Goal: Task Accomplishment & Management: Manage account settings

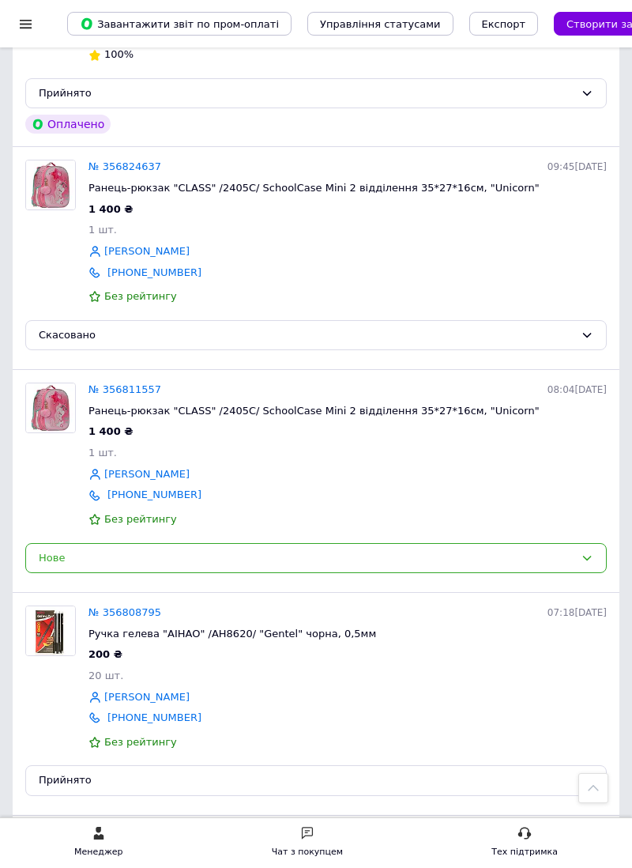
scroll to position [1666, 0]
click at [126, 395] on link "№ 356811557" at bounding box center [125, 389] width 73 height 12
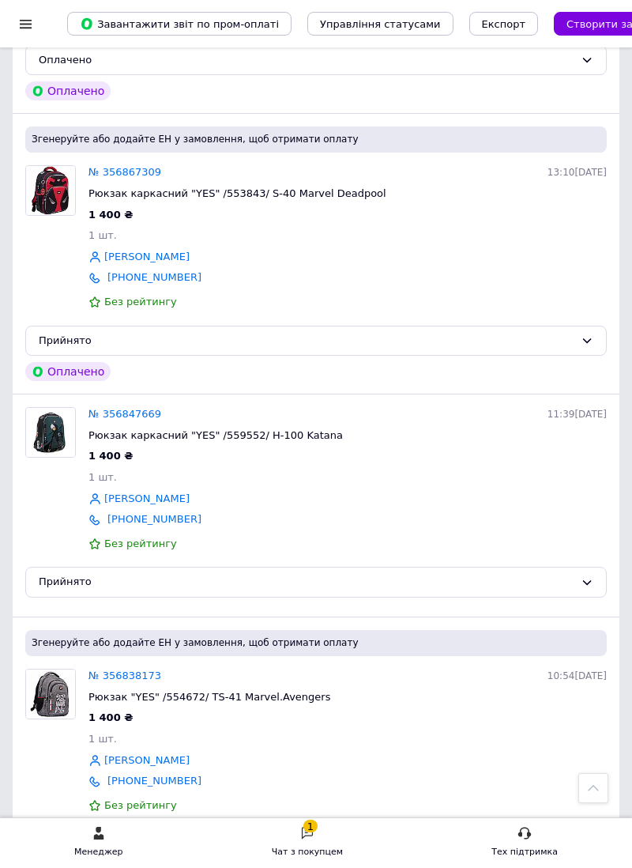
scroll to position [692, 0]
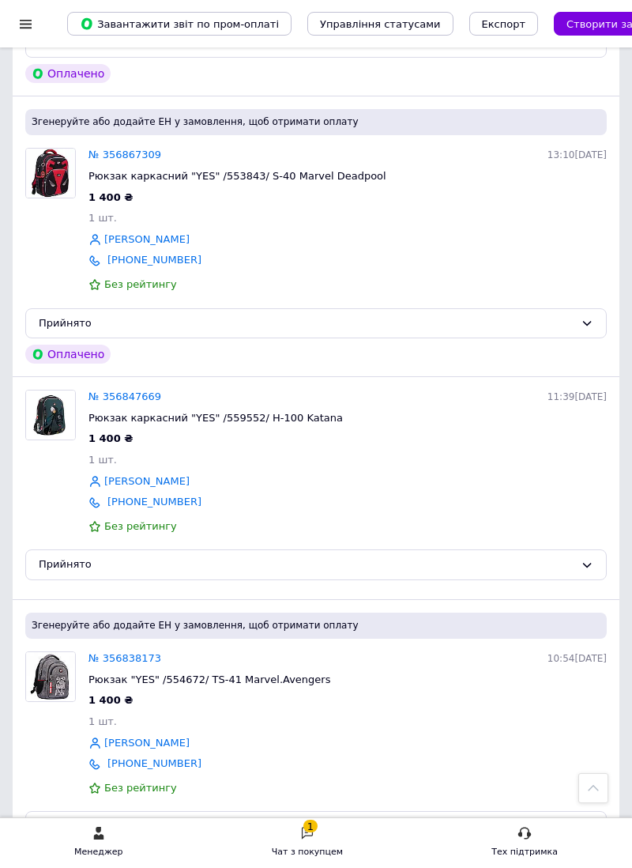
click at [316, 832] on div "1" at bounding box center [311, 826] width 14 height 13
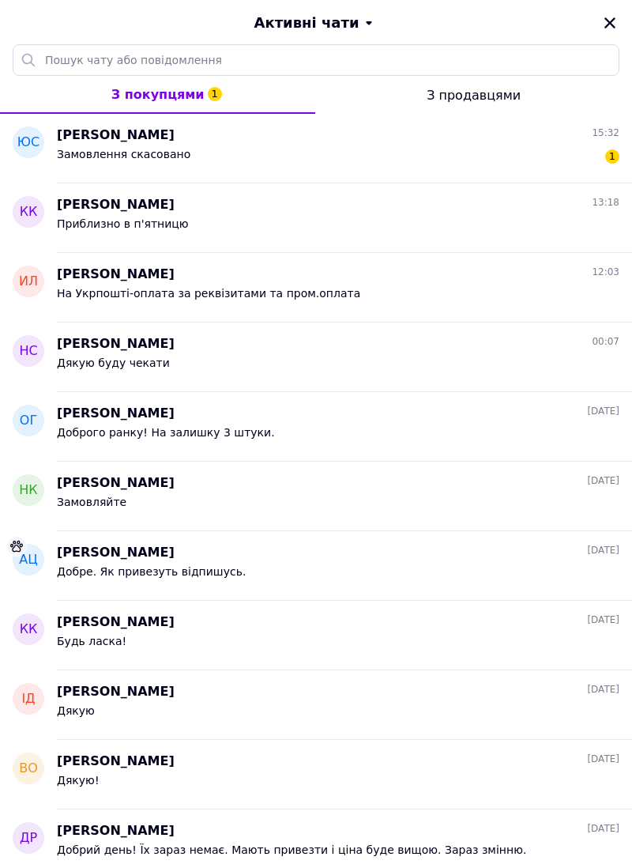
click at [171, 130] on div "Юлія Смущинська 15:32" at bounding box center [338, 135] width 563 height 18
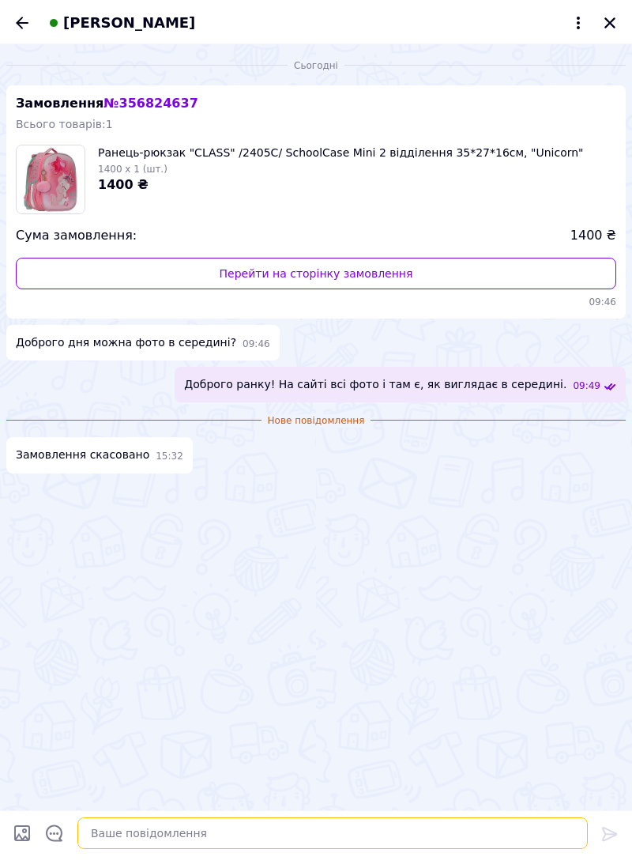
click at [273, 849] on textarea at bounding box center [332, 833] width 511 height 32
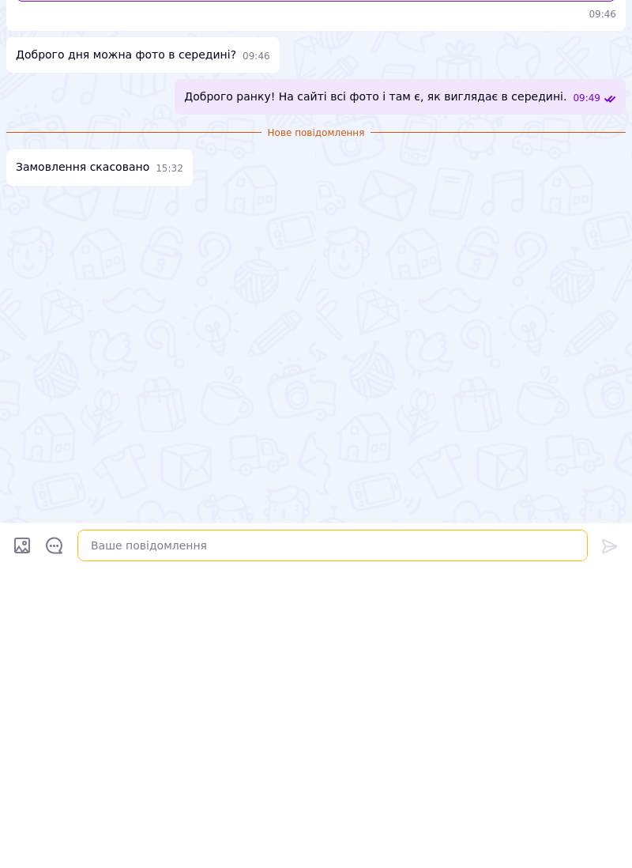
scroll to position [990, 0]
type textarea "Дякуємо"
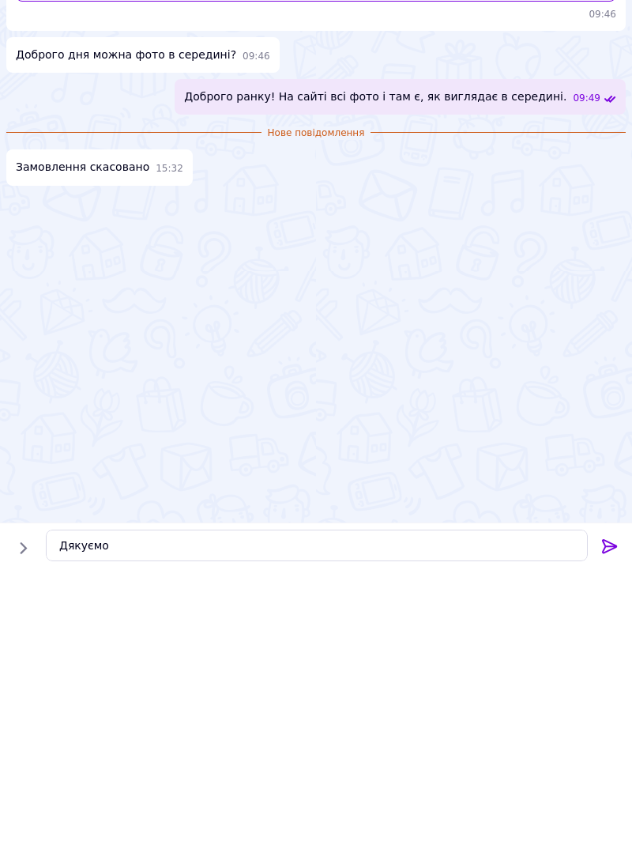
click at [606, 841] on icon at bounding box center [609, 834] width 15 height 14
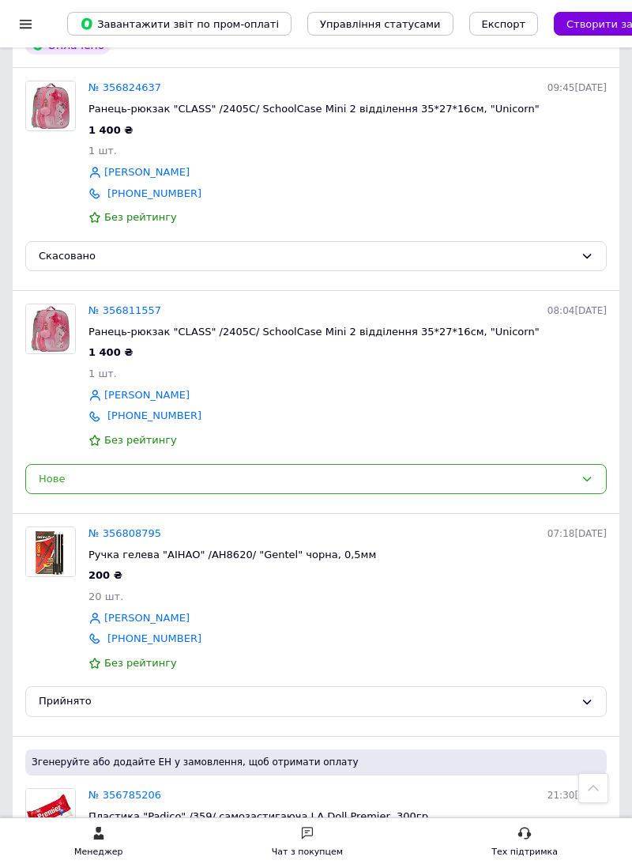
scroll to position [1747, 0]
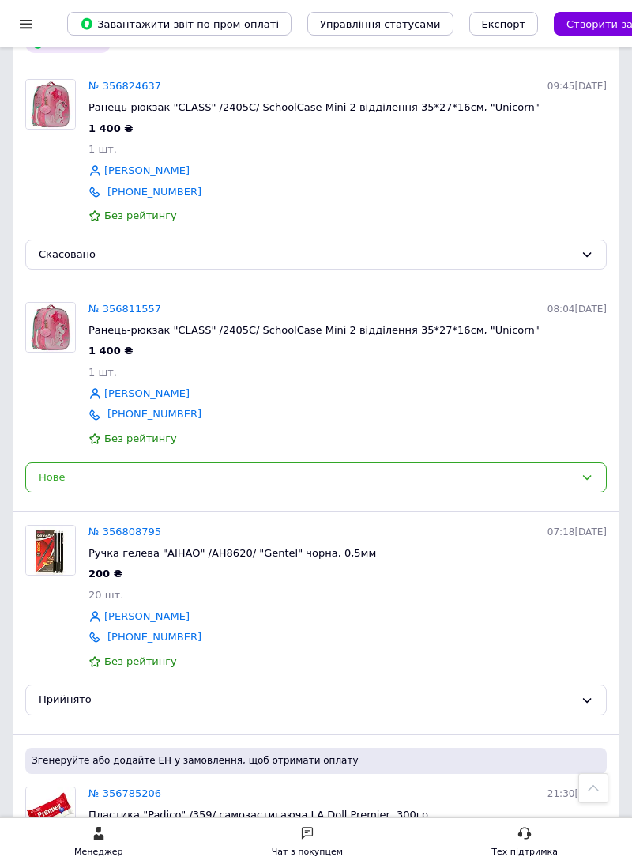
click at [156, 336] on span "Ранець-рюкзак "CLASS" /2405C/ SchoolCase Mini 2 відділення 35*27*16см, "Unicorn"" at bounding box center [314, 330] width 451 height 12
click at [128, 315] on link "№ 356811557" at bounding box center [125, 309] width 73 height 12
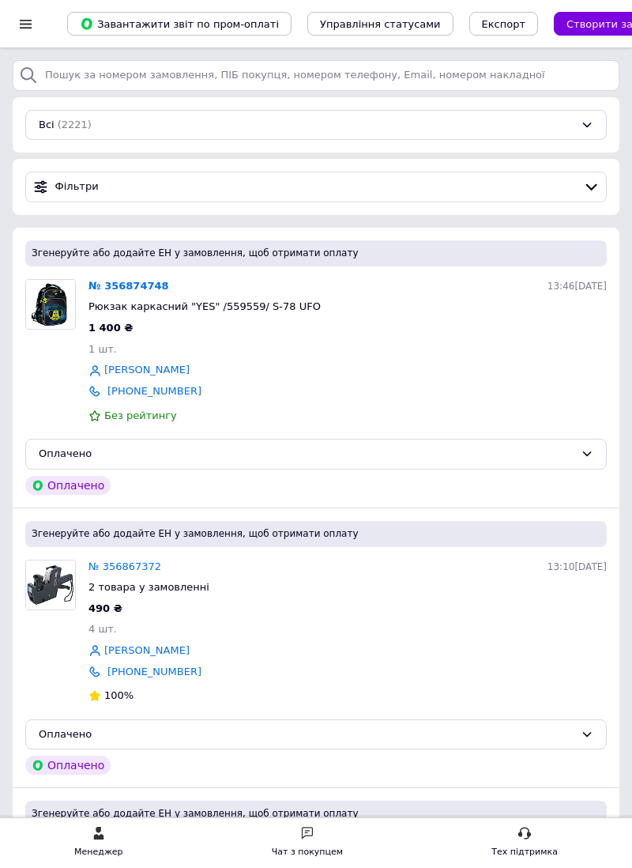
click at [307, 836] on icon at bounding box center [307, 833] width 14 height 14
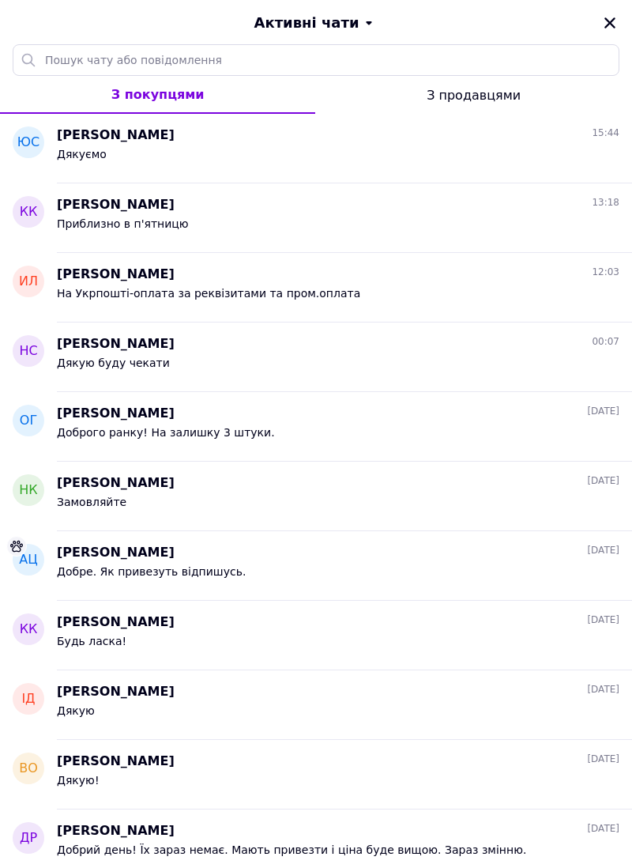
click at [407, 150] on div "Дякуємо" at bounding box center [338, 157] width 563 height 25
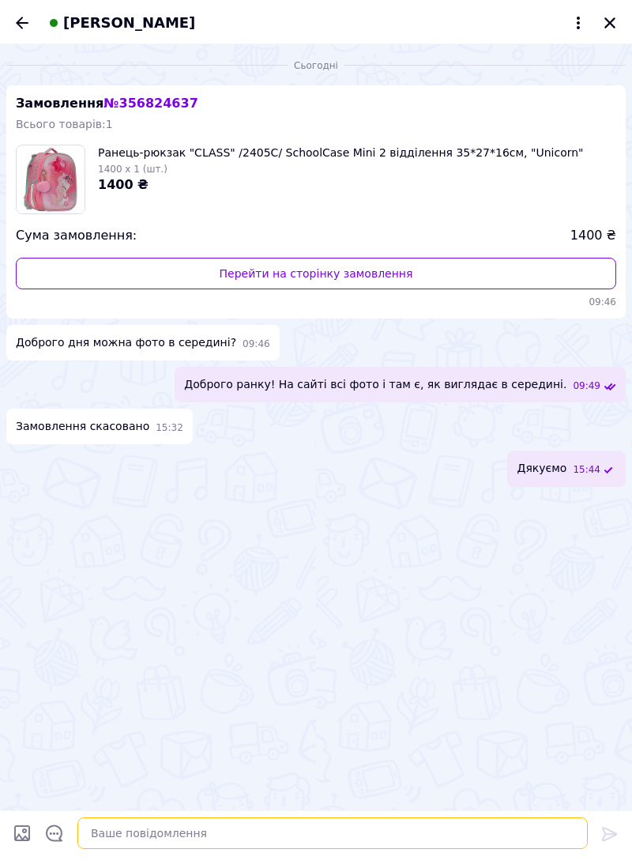
click at [151, 832] on textarea at bounding box center [332, 833] width 511 height 32
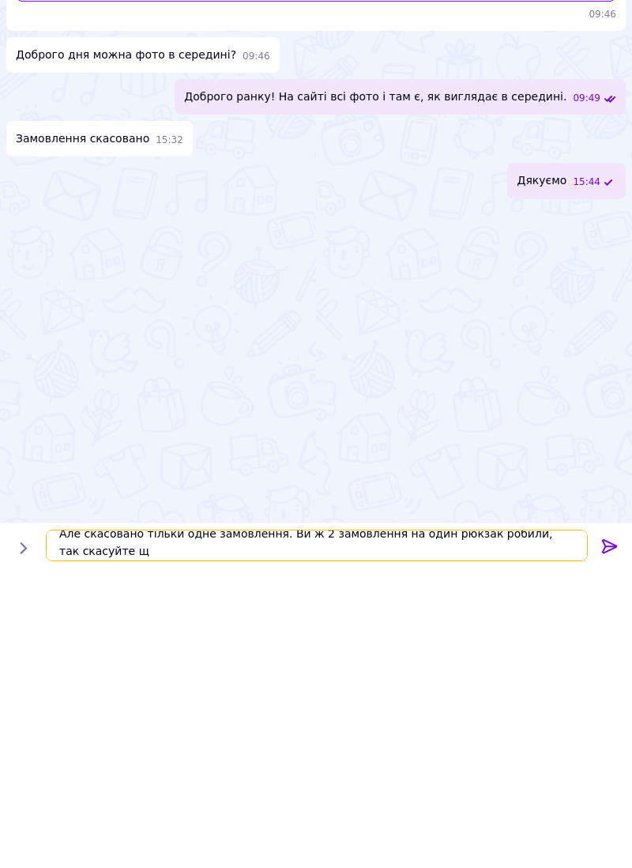
scroll to position [3, 0]
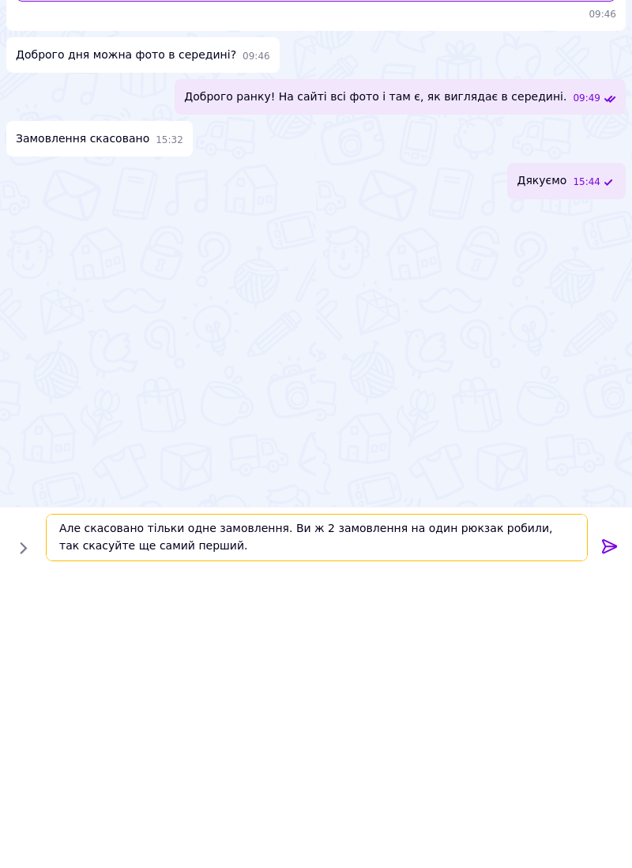
type textarea "Але скасовано тільки одне замовлення. Ви ж 2 замовлення на один рюкзак робили, …"
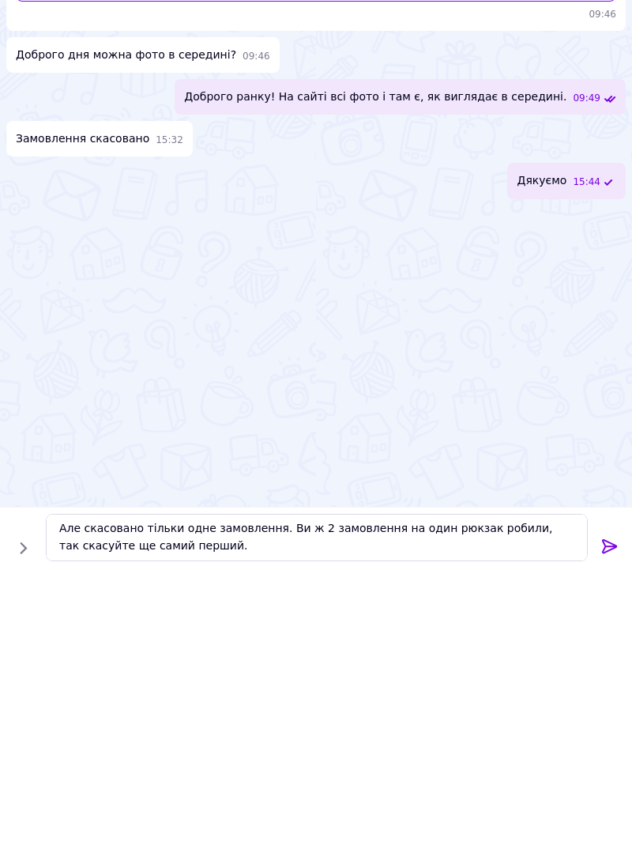
click at [607, 828] on icon at bounding box center [609, 834] width 15 height 14
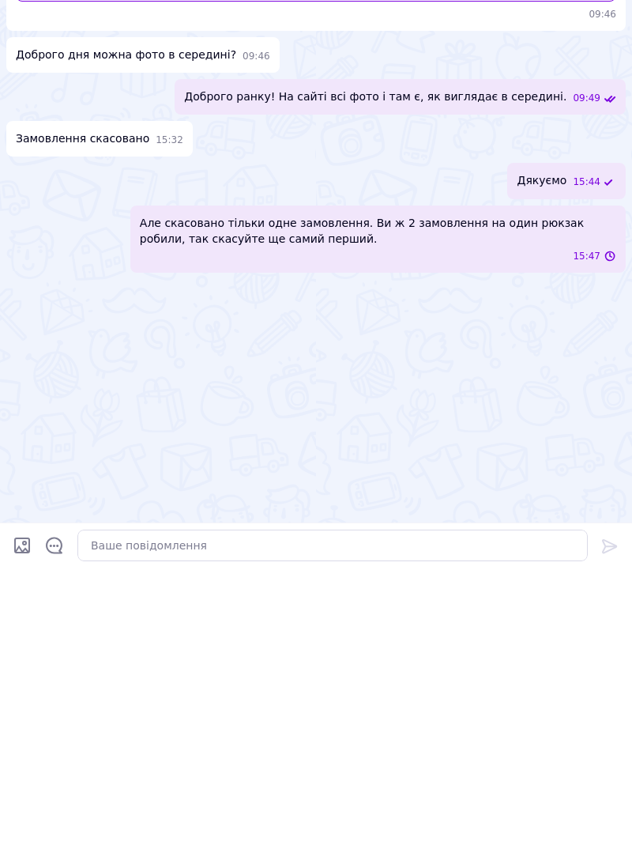
scroll to position [0, 0]
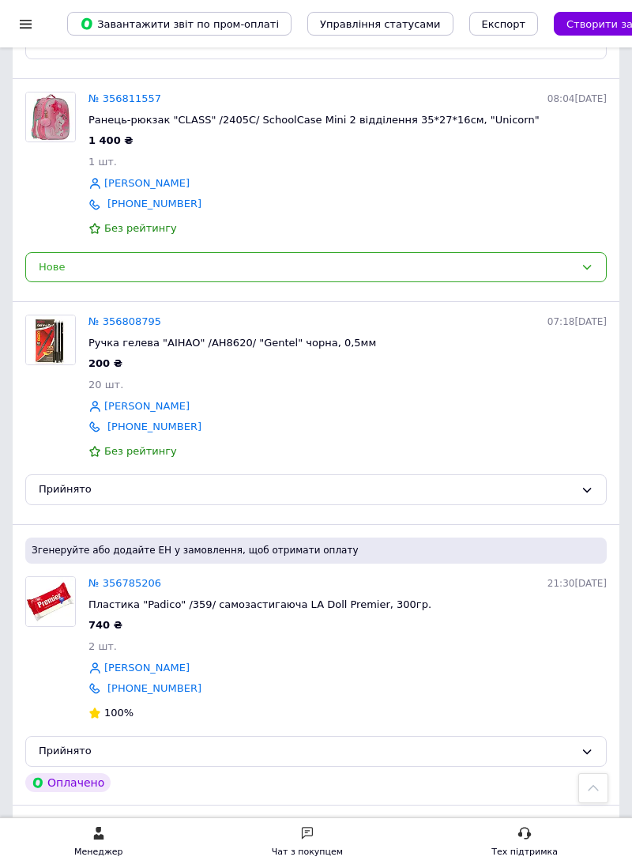
scroll to position [1978, 0]
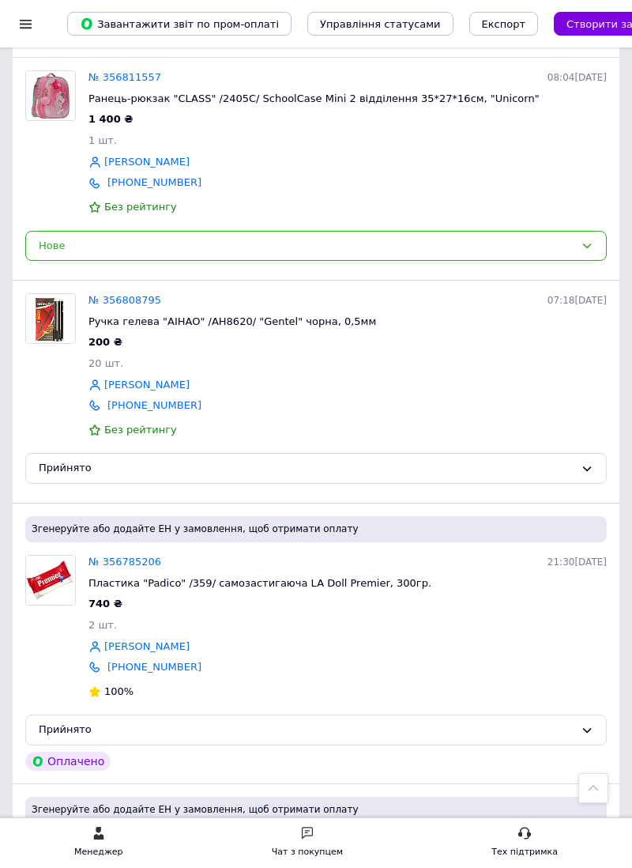
click at [123, 306] on link "№ 356808795" at bounding box center [125, 300] width 73 height 12
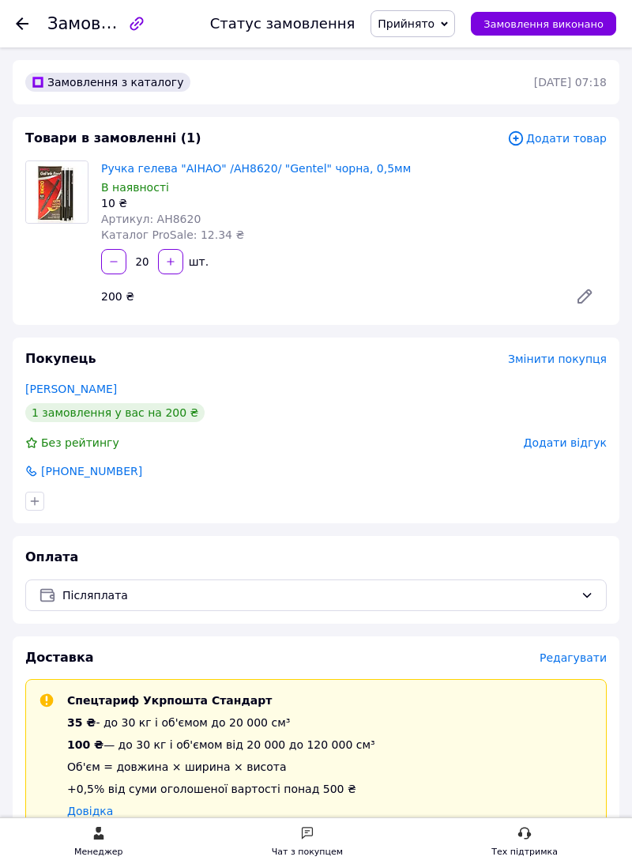
click at [168, 258] on icon "button" at bounding box center [170, 261] width 11 height 11
click at [172, 257] on div at bounding box center [170, 261] width 28 height 25
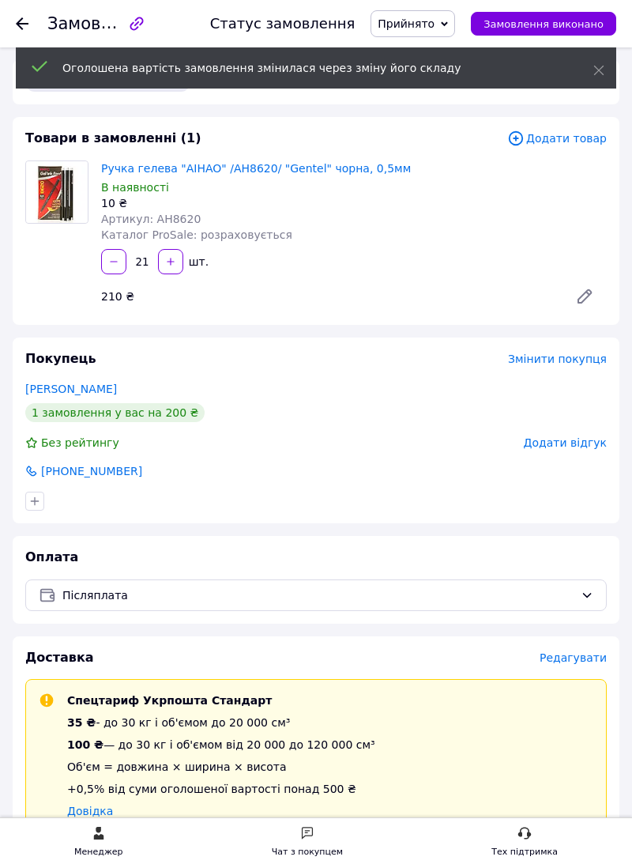
click at [170, 265] on icon "button" at bounding box center [170, 261] width 7 height 7
type input "22"
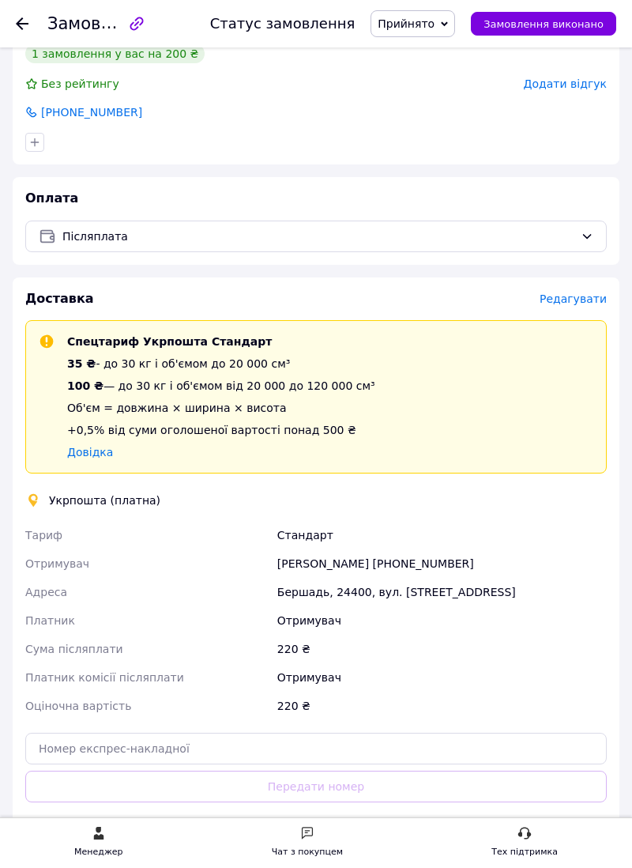
scroll to position [359, 0]
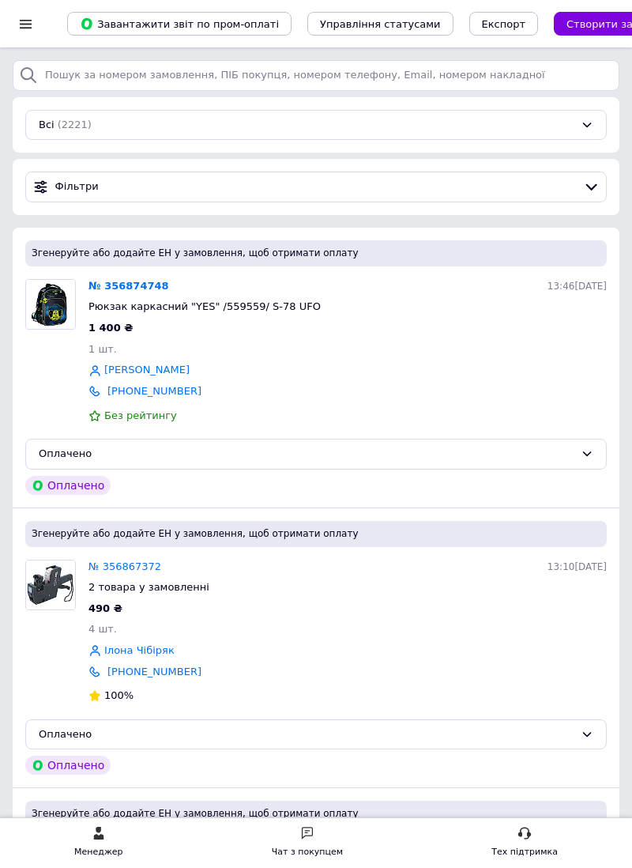
click at [315, 828] on icon at bounding box center [307, 833] width 14 height 14
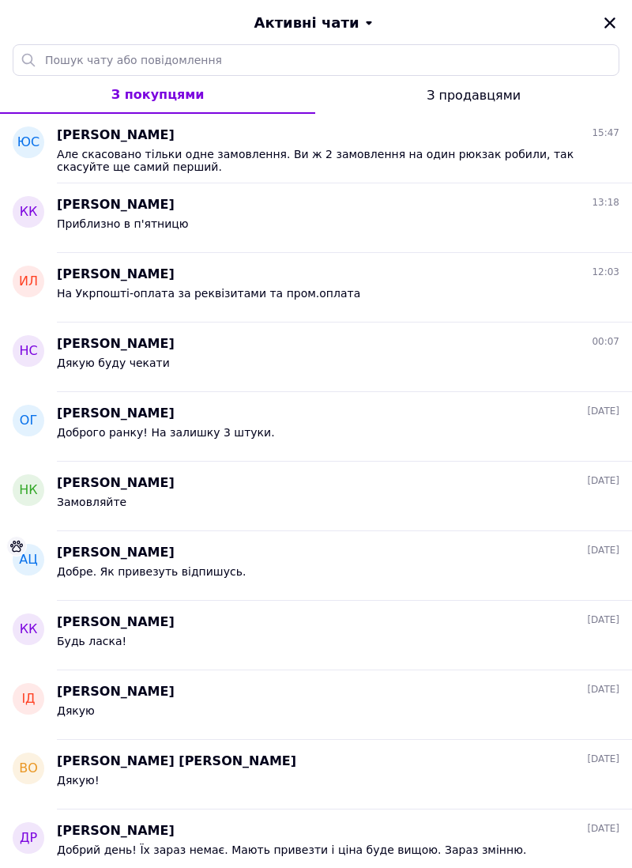
click at [315, 153] on span "Але скасовано тільки одне замовлення. Ви ж 2 замовлення на один рюкзак робили, …" at bounding box center [327, 160] width 541 height 25
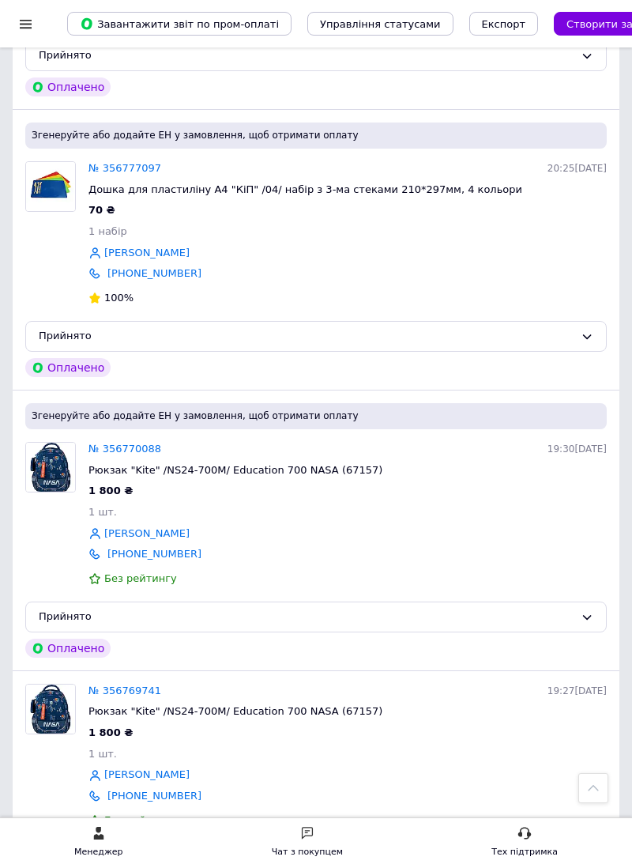
scroll to position [4523, 0]
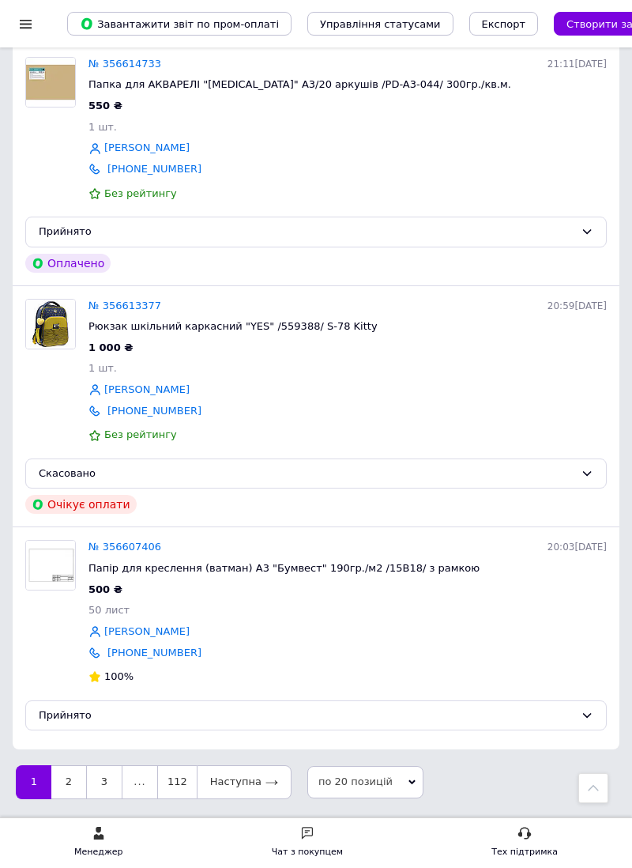
click at [68, 798] on link "2" at bounding box center [68, 781] width 35 height 33
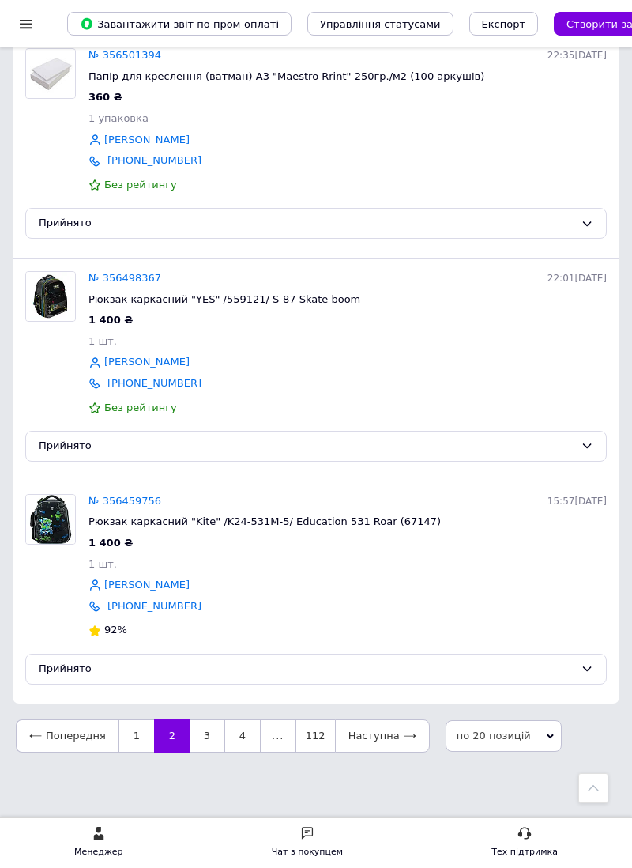
scroll to position [4695, 0]
click at [202, 752] on link "3" at bounding box center [207, 735] width 35 height 33
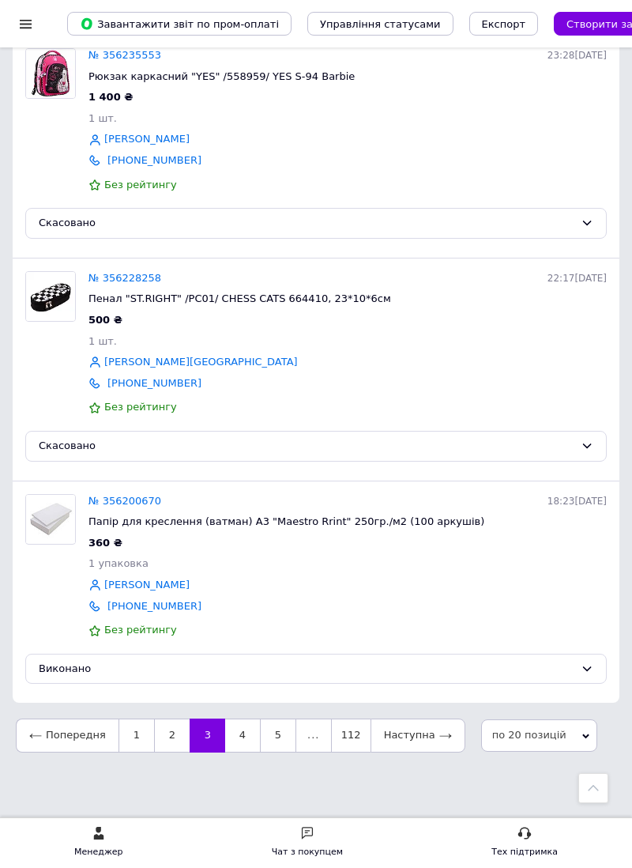
scroll to position [4415, 0]
click at [238, 752] on link "4" at bounding box center [242, 734] width 35 height 33
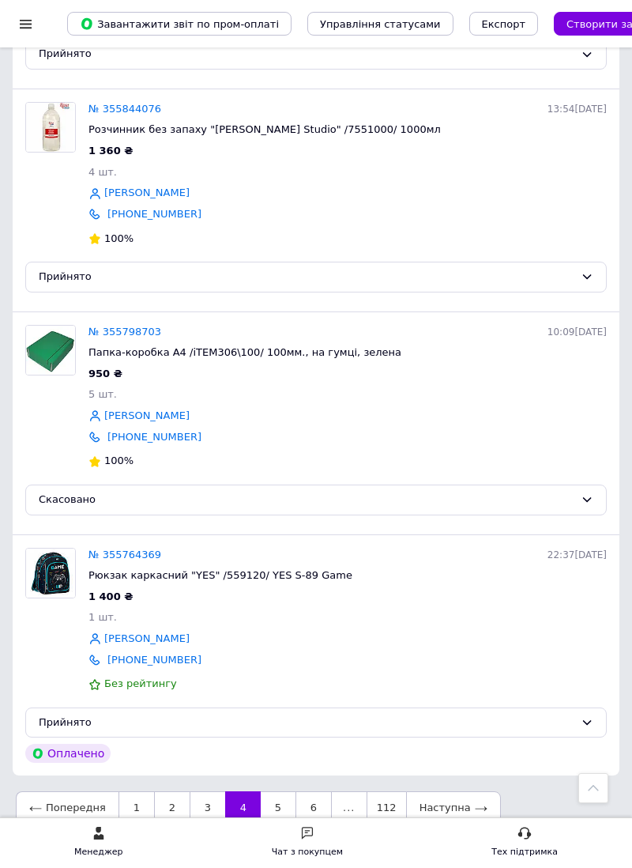
scroll to position [4303, 0]
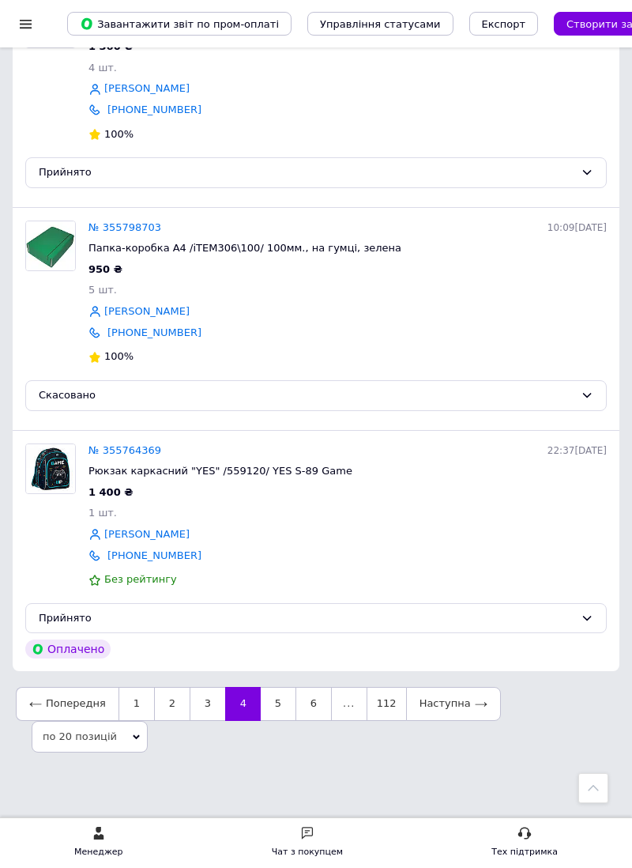
click at [269, 720] on link "5" at bounding box center [278, 703] width 35 height 33
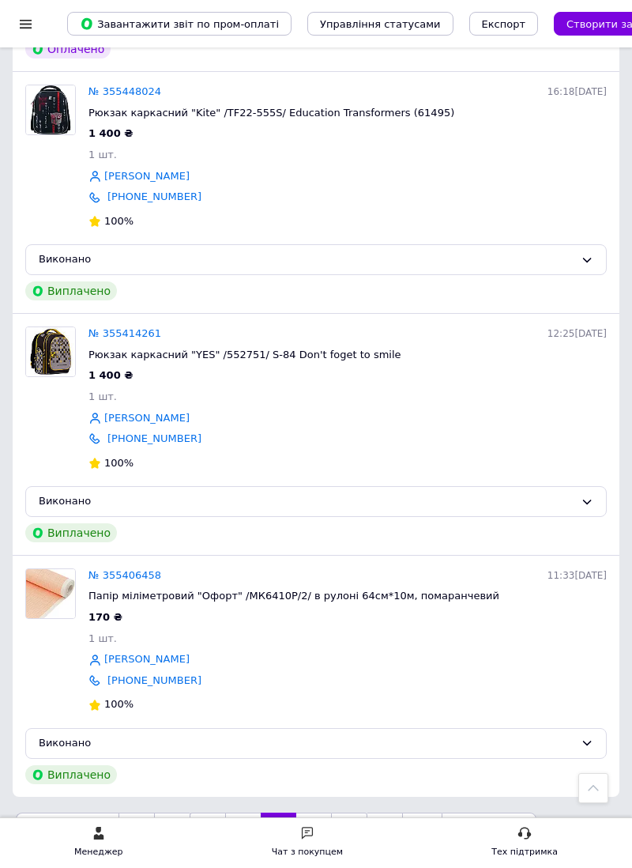
scroll to position [4183, 0]
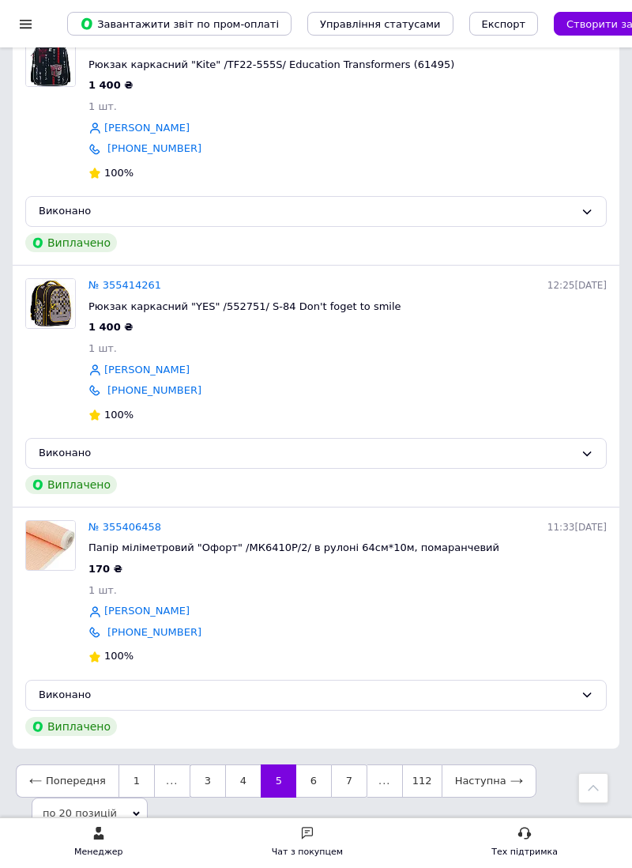
click at [302, 785] on link "6" at bounding box center [313, 780] width 35 height 33
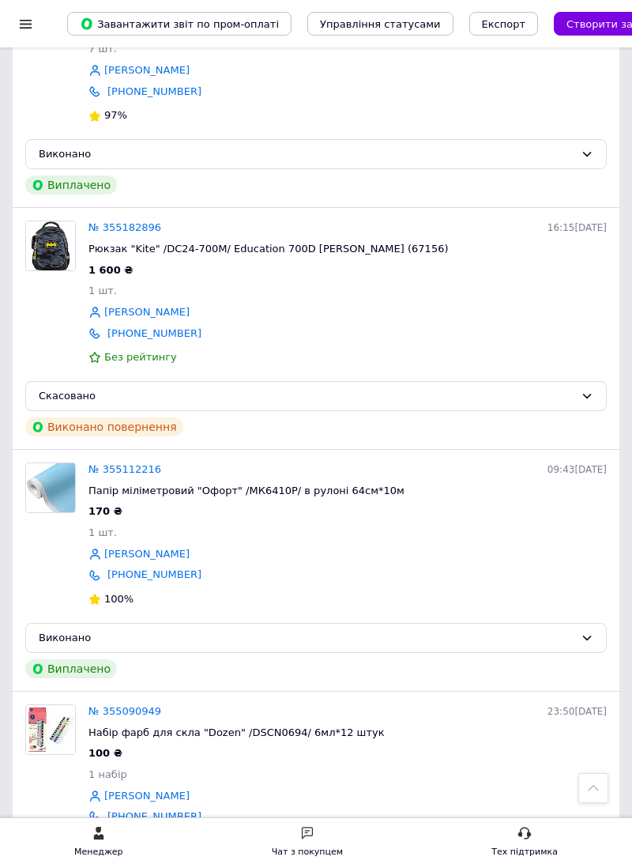
scroll to position [2585, 0]
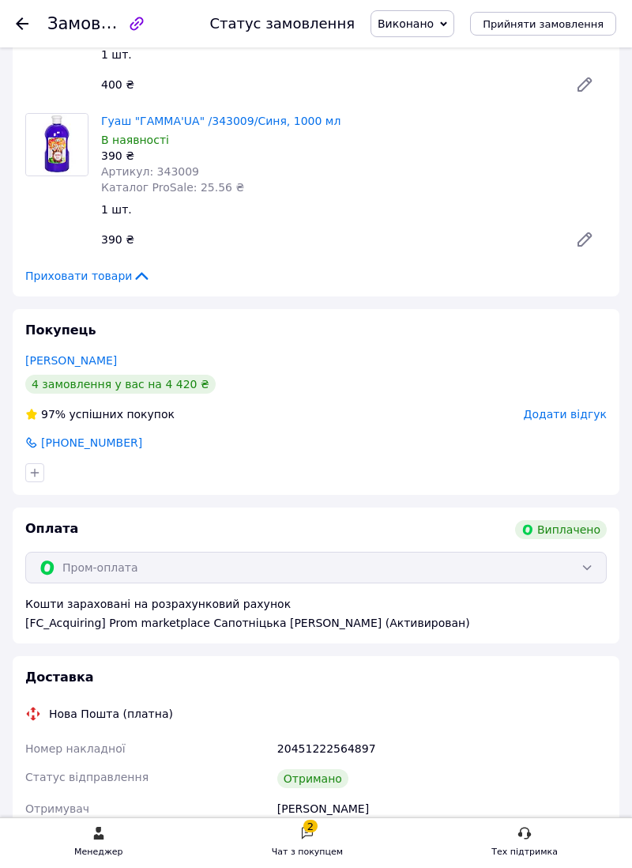
scroll to position [843, 0]
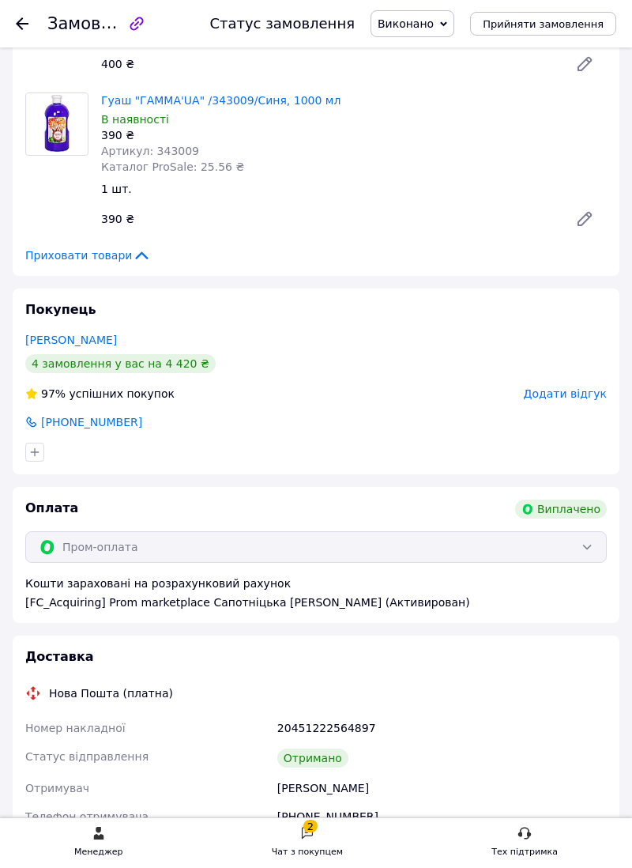
click at [326, 833] on div "2 Чат з покупцем" at bounding box center [307, 843] width 71 height 34
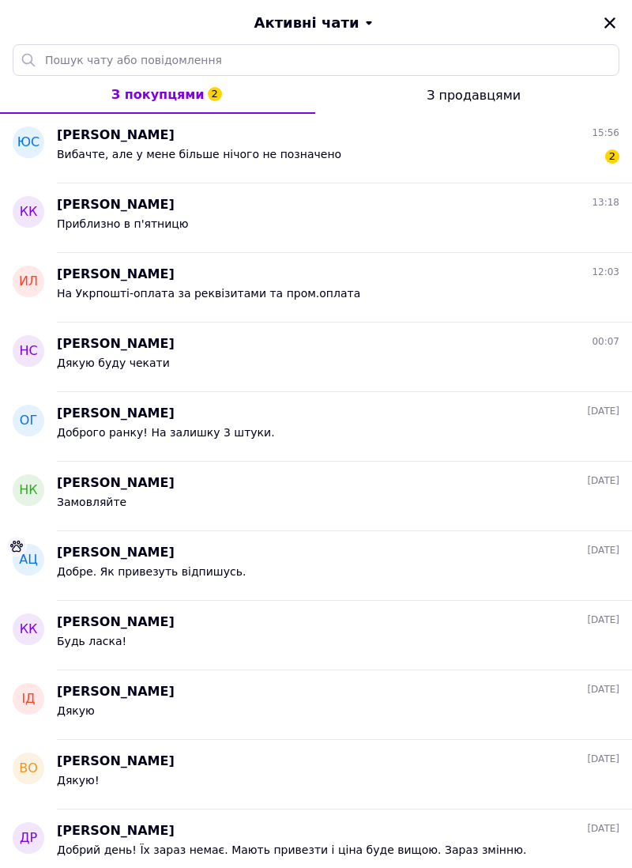
click at [252, 146] on div "Вибачте, але у мене більше нічого не позначено 2" at bounding box center [338, 157] width 563 height 25
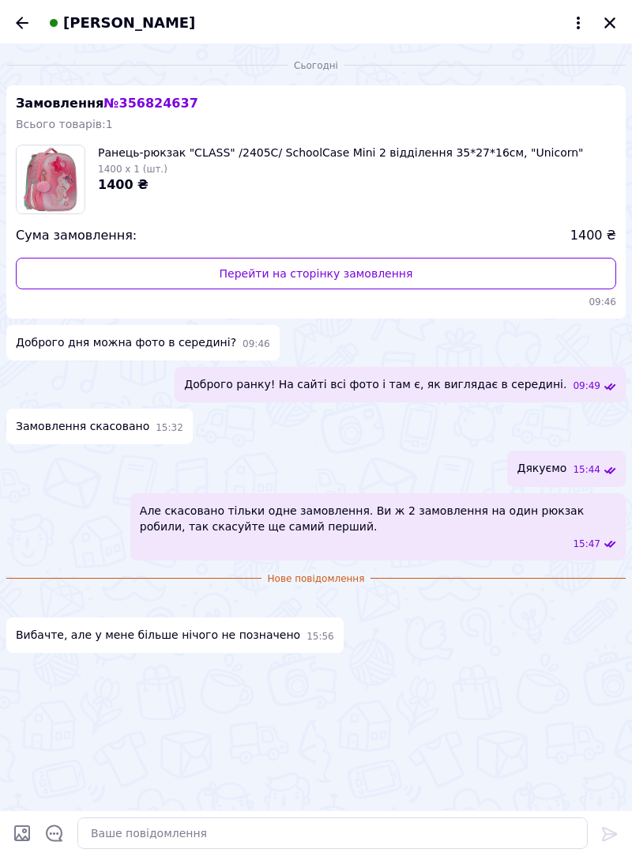
scroll to position [171, 0]
click at [23, 27] on icon "Назад" at bounding box center [22, 22] width 19 height 19
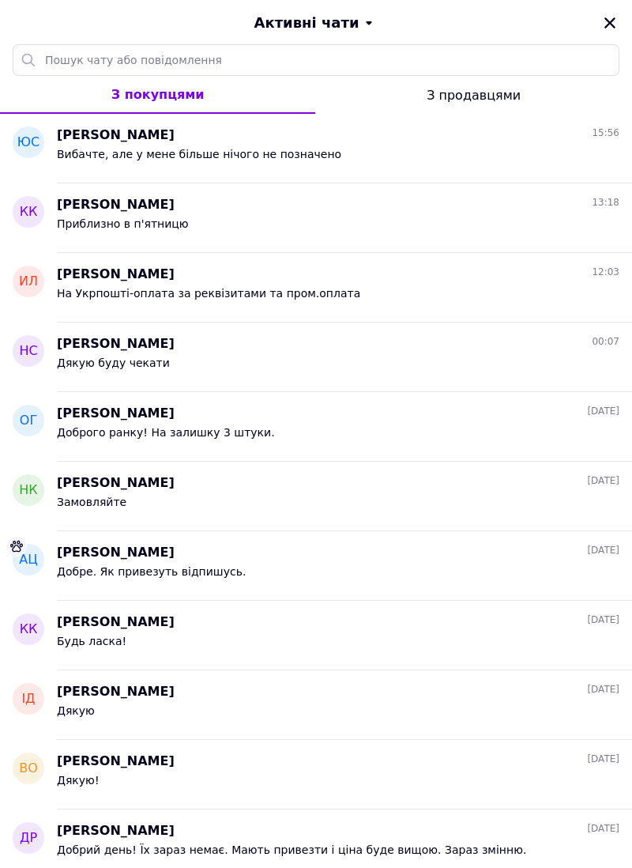
scroll to position [4303, 0]
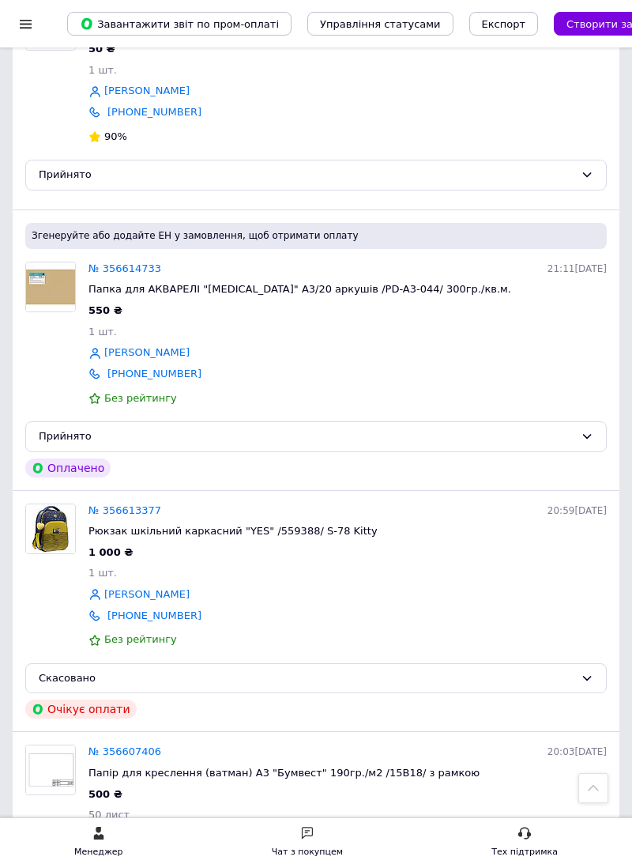
scroll to position [4523, 0]
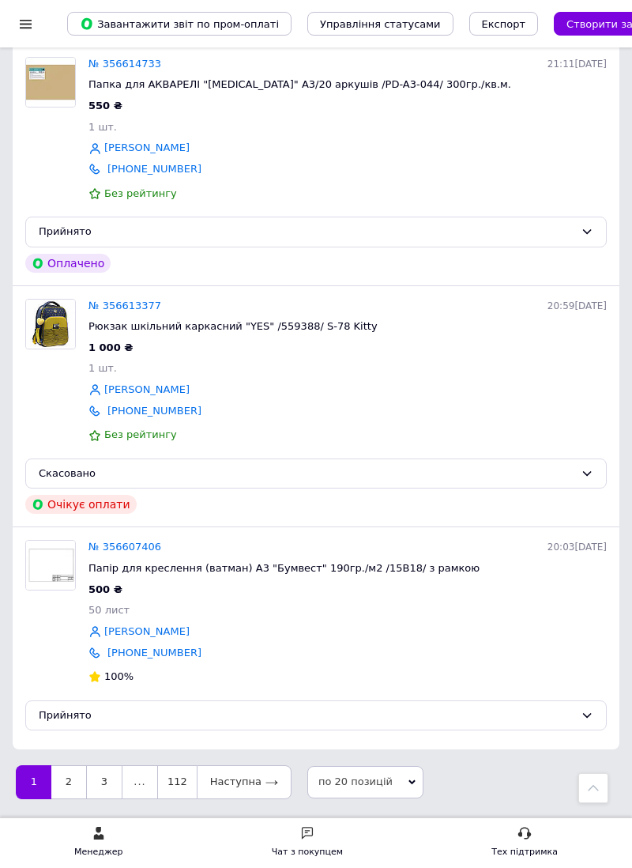
click at [70, 798] on link "2" at bounding box center [68, 781] width 35 height 33
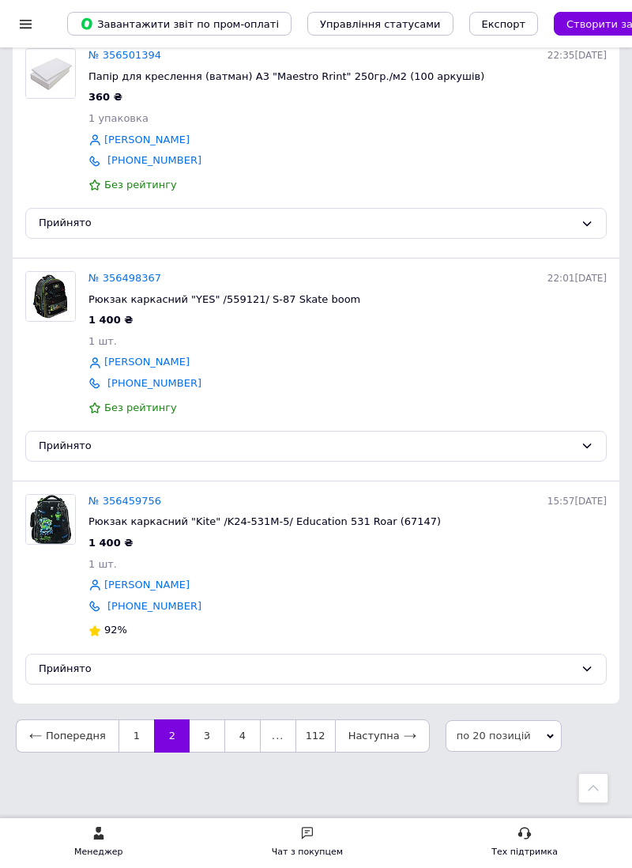
scroll to position [4695, 0]
click at [199, 752] on link "3" at bounding box center [207, 735] width 35 height 33
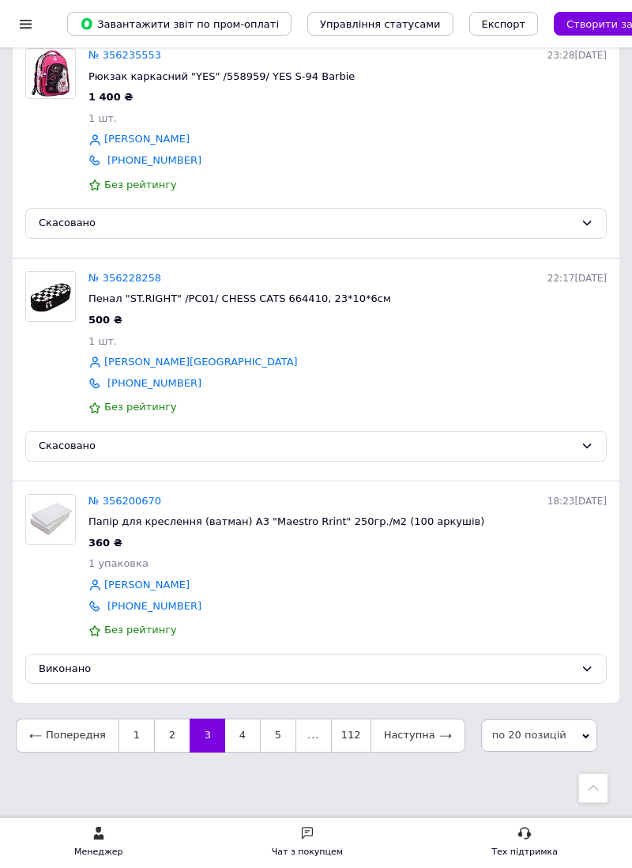
scroll to position [4415, 0]
click at [164, 752] on link "2" at bounding box center [172, 734] width 36 height 33
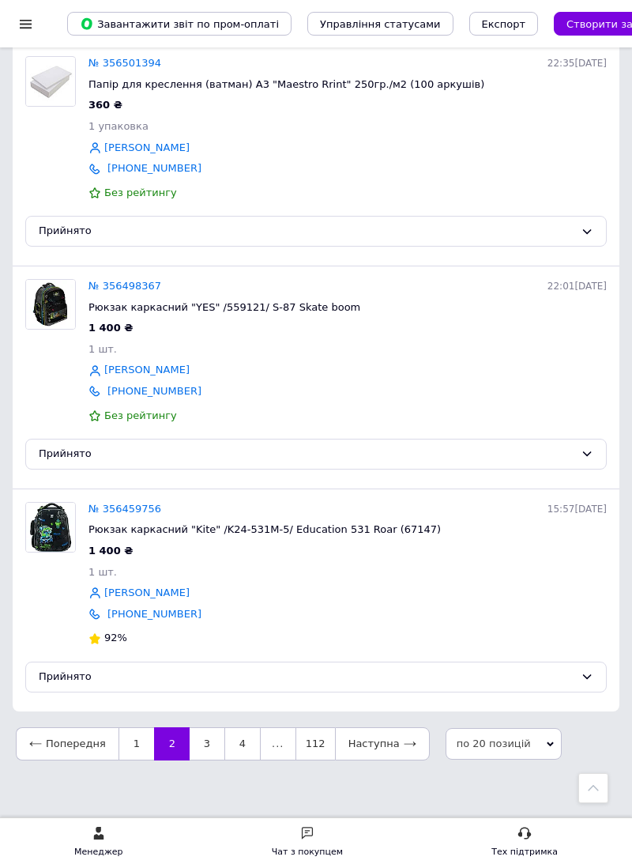
scroll to position [4695, 0]
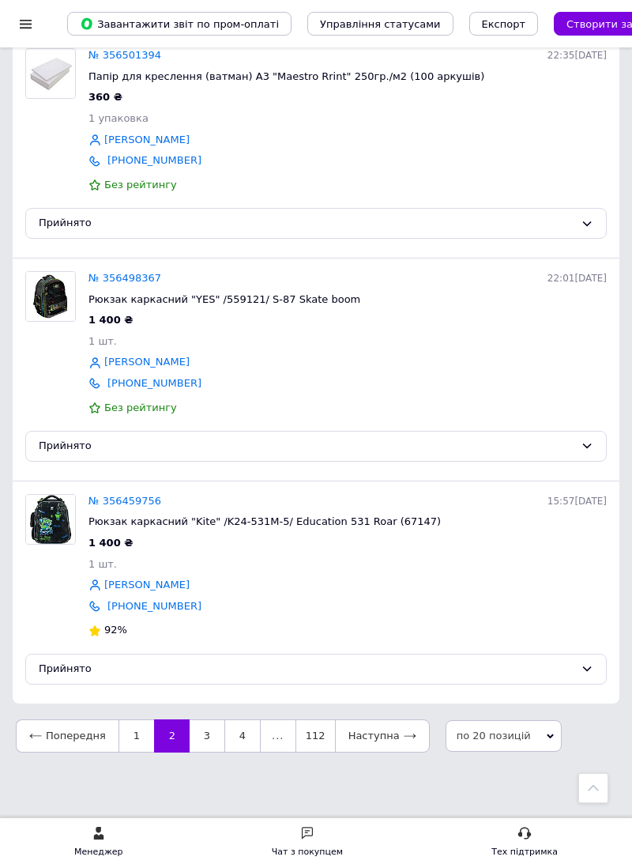
click at [128, 752] on link "1" at bounding box center [137, 735] width 36 height 33
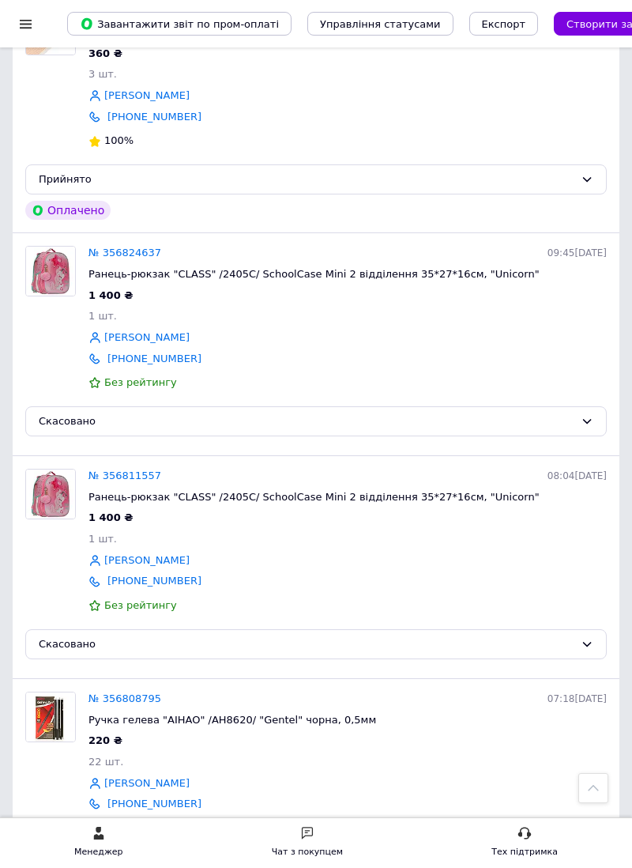
scroll to position [1584, 0]
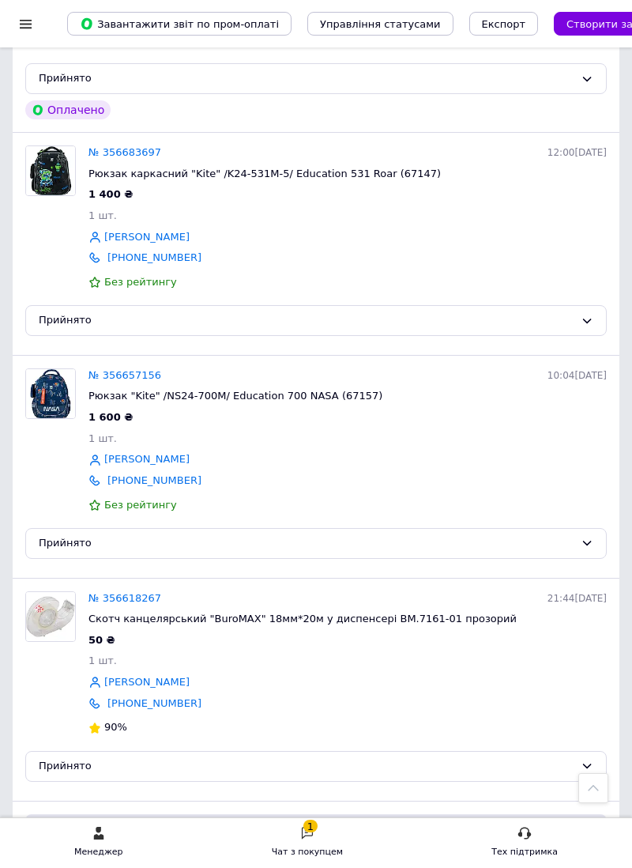
scroll to position [4523, 0]
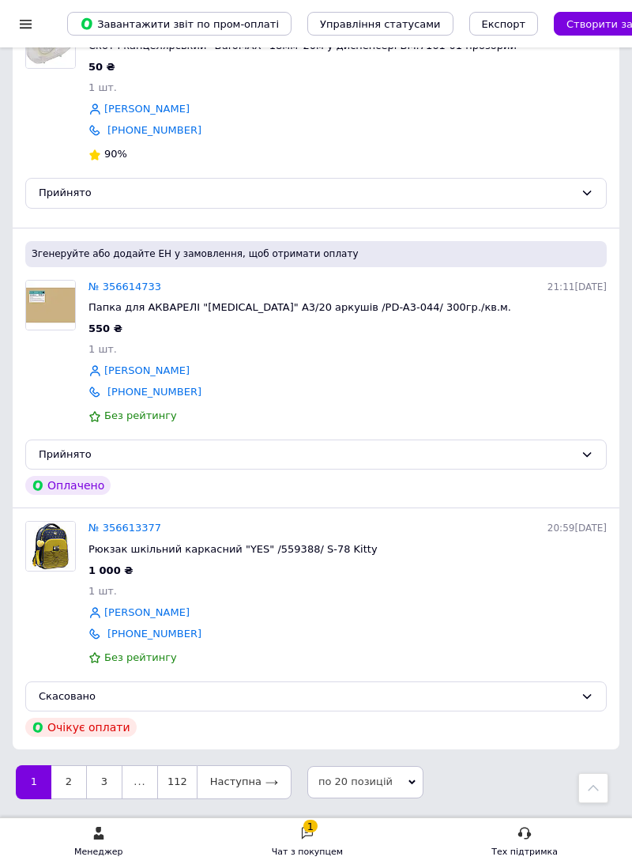
click at [66, 798] on link "2" at bounding box center [68, 781] width 35 height 33
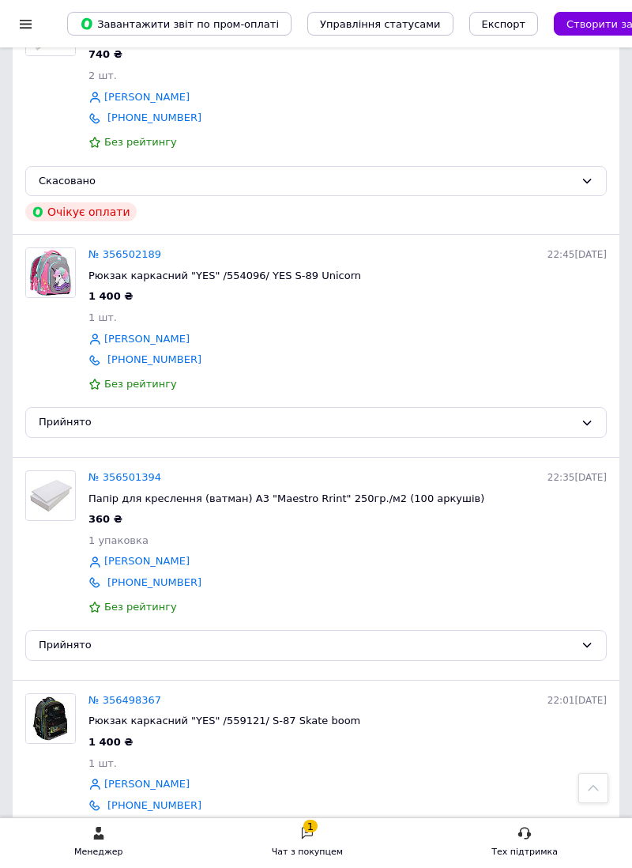
scroll to position [4695, 0]
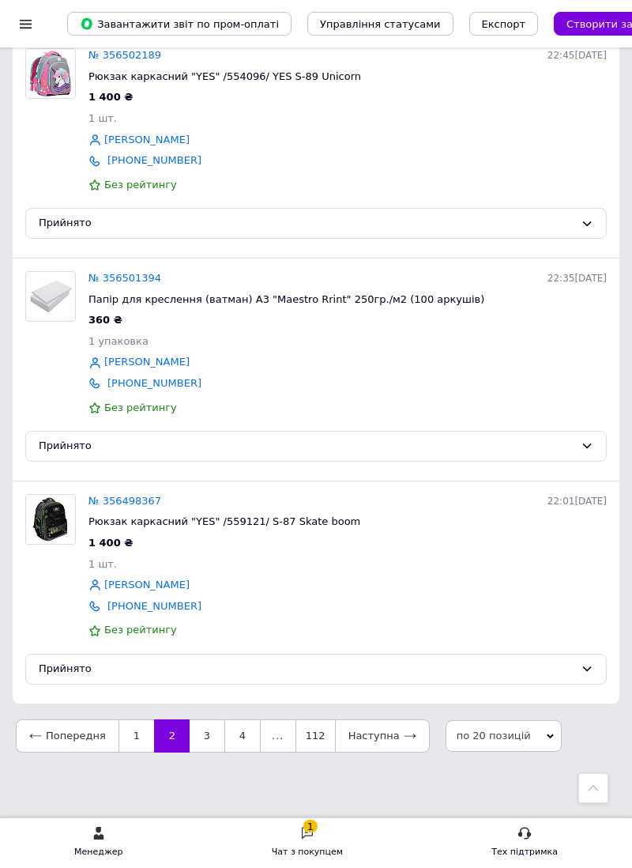
click at [198, 752] on link "3" at bounding box center [207, 735] width 35 height 33
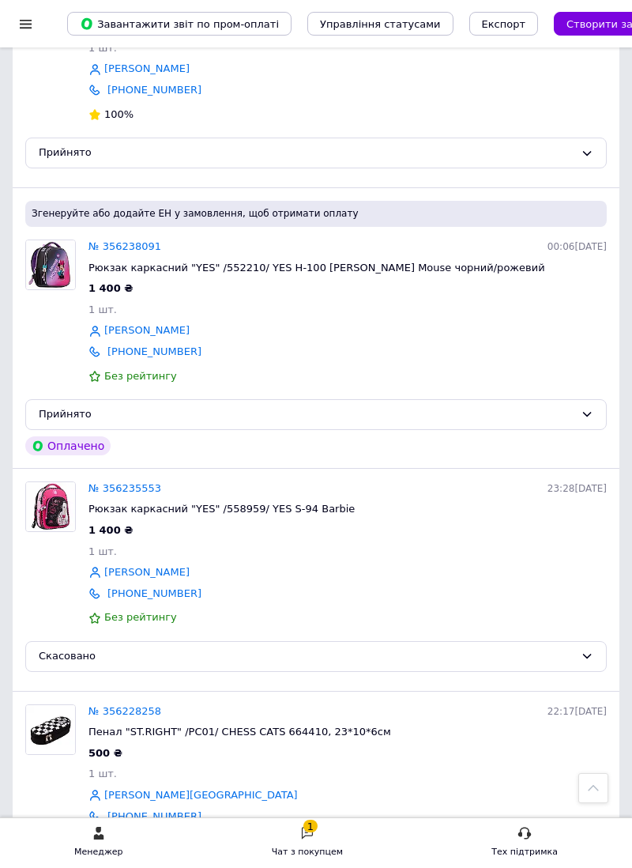
scroll to position [4398, 0]
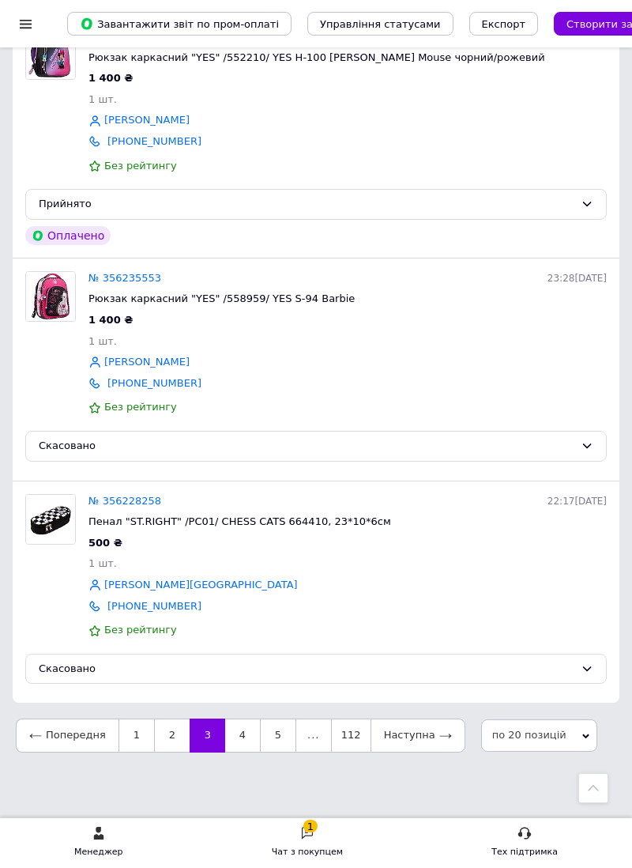
click at [235, 752] on link "4" at bounding box center [242, 734] width 35 height 33
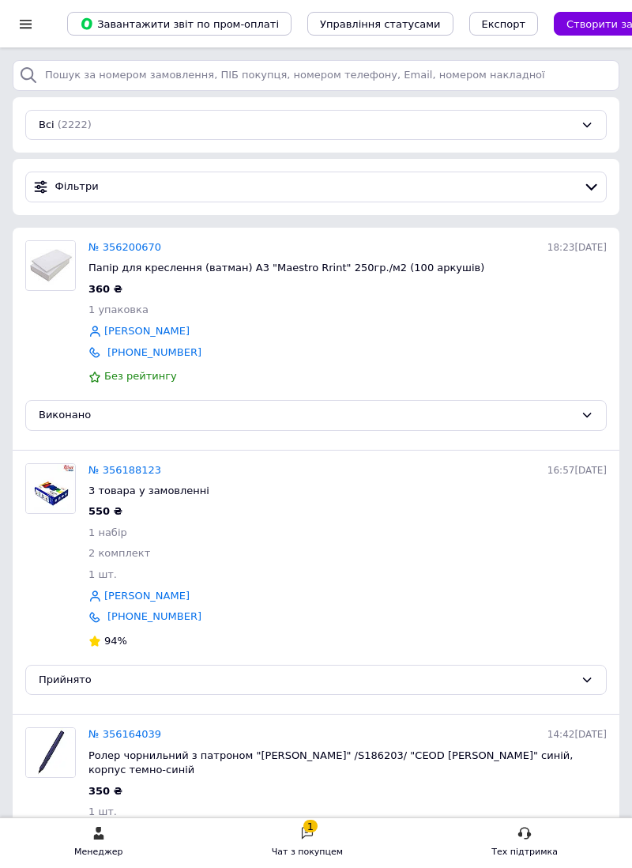
click at [120, 465] on link "№ 356188123" at bounding box center [125, 470] width 73 height 12
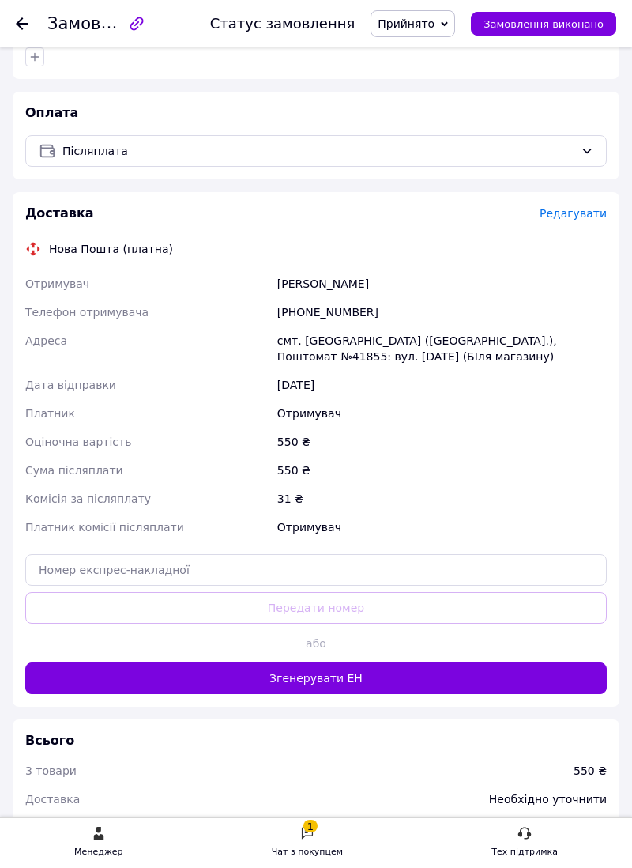
scroll to position [818, 0]
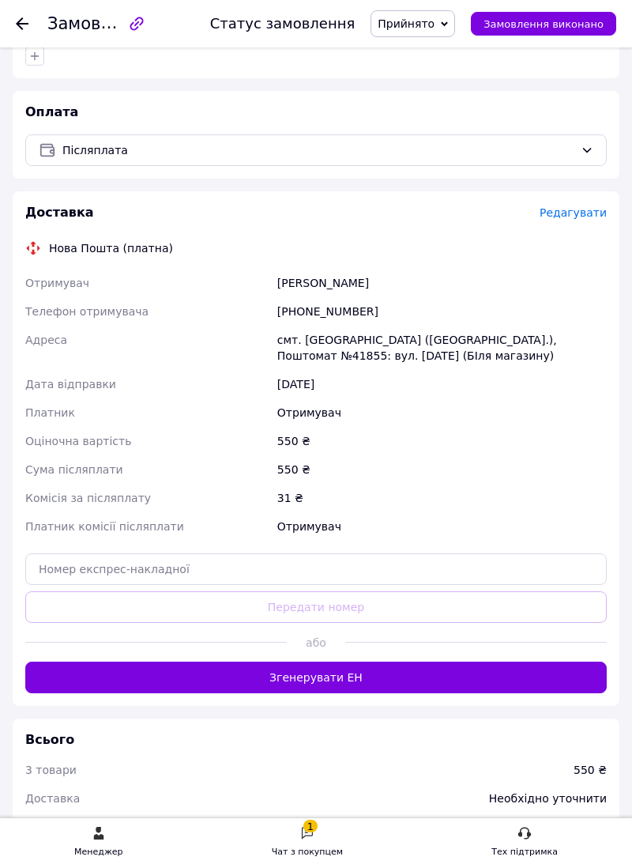
click at [315, 674] on button "Згенерувати ЕН" at bounding box center [316, 678] width 582 height 32
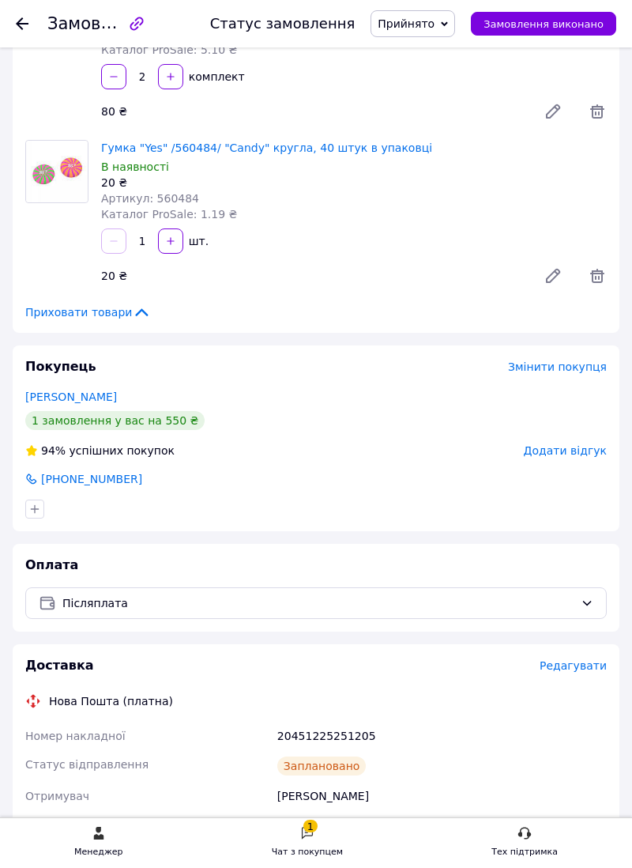
scroll to position [362, 0]
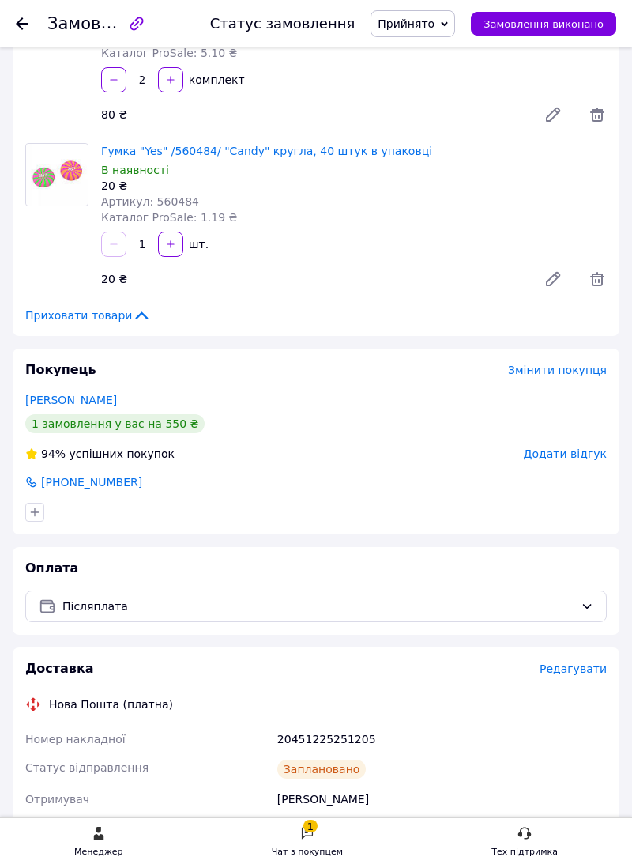
click at [24, 27] on icon at bounding box center [22, 23] width 13 height 13
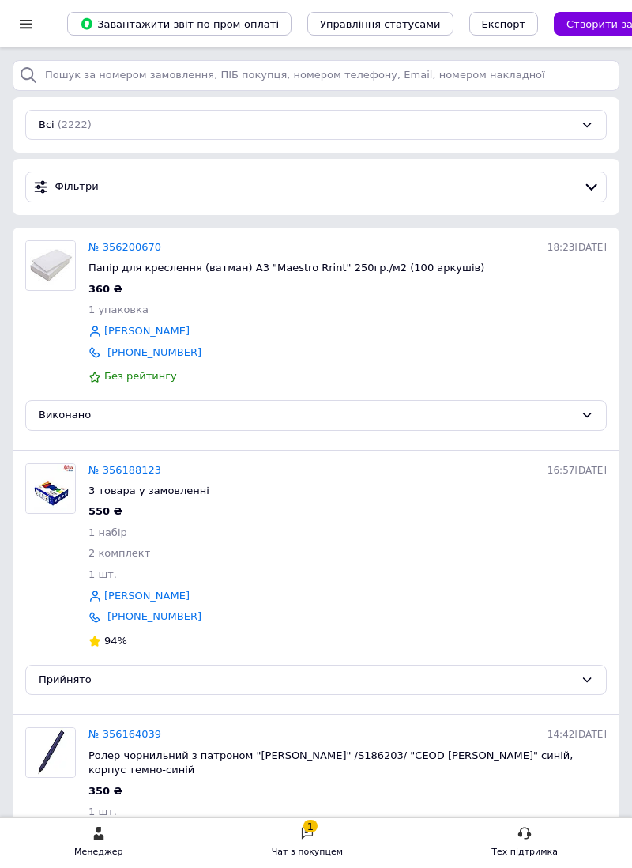
click at [316, 832] on div "1" at bounding box center [311, 826] width 14 height 13
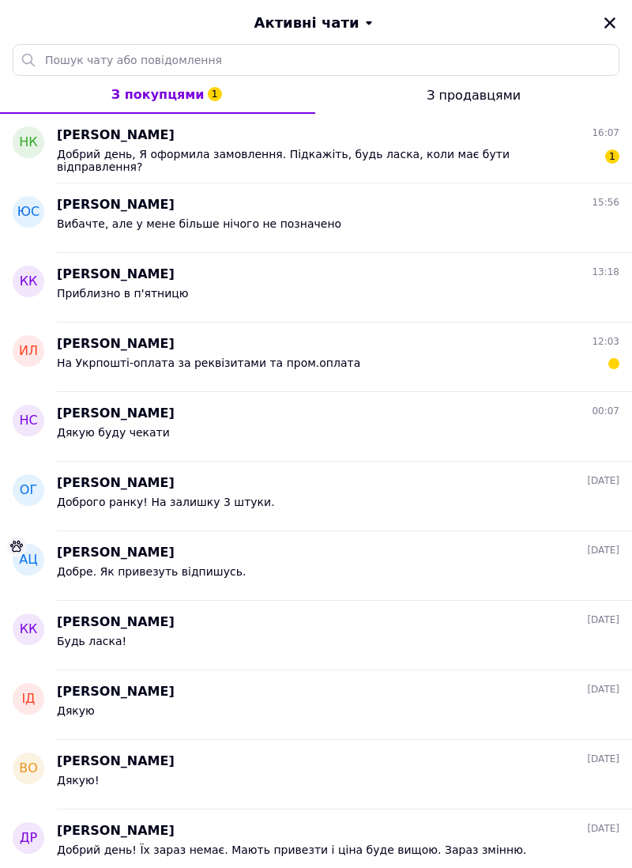
click at [550, 156] on div "Добрий день, Я оформила замовлення. Підкажіть, будь ласка, коли має бути відпра…" at bounding box center [338, 159] width 563 height 28
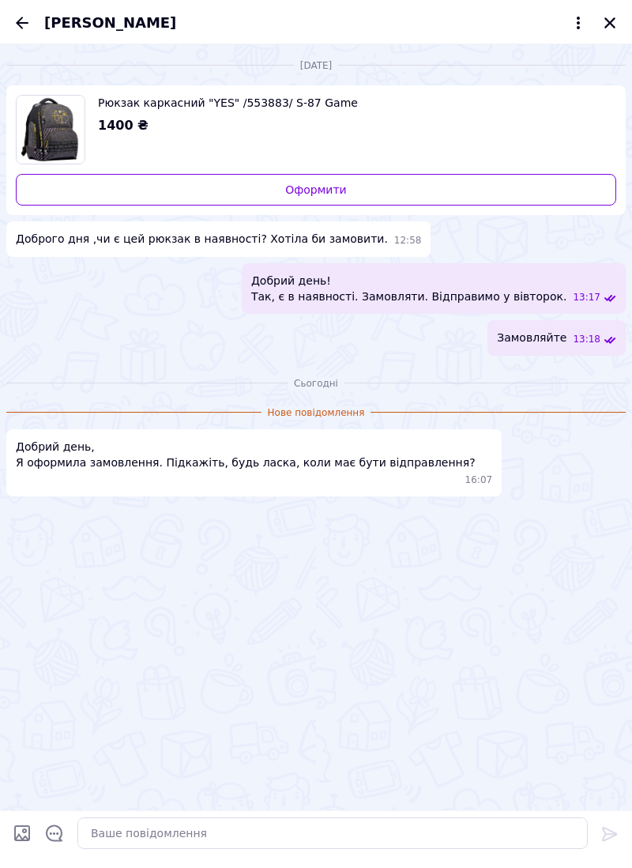
click at [28, 17] on icon "Назад" at bounding box center [22, 22] width 19 height 19
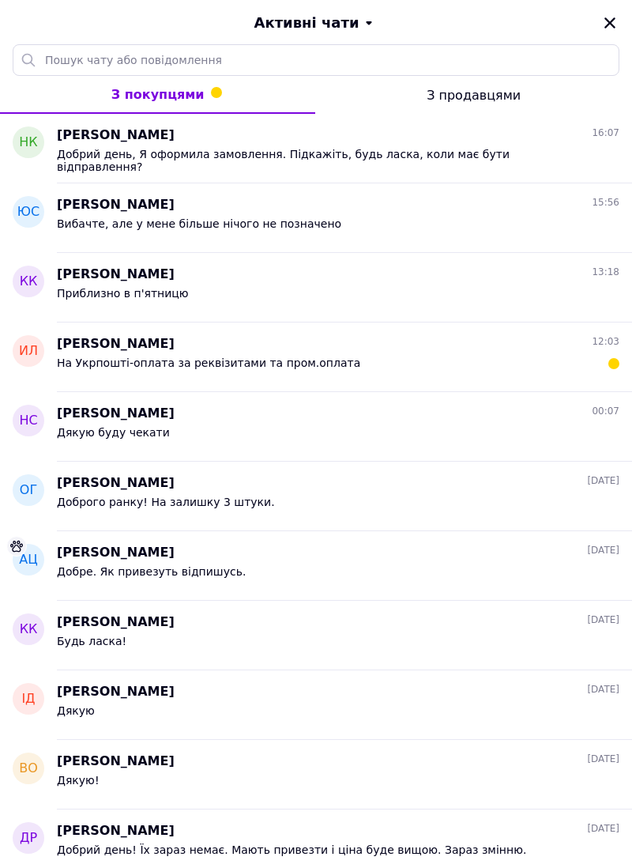
scroll to position [4523, 0]
click at [613, 19] on icon "Закрити" at bounding box center [610, 22] width 11 height 11
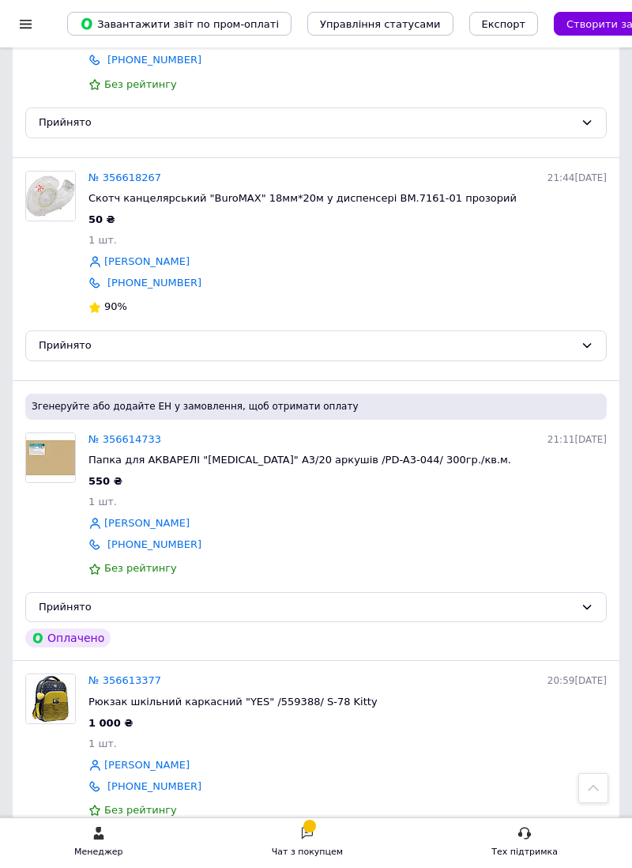
scroll to position [4500, 0]
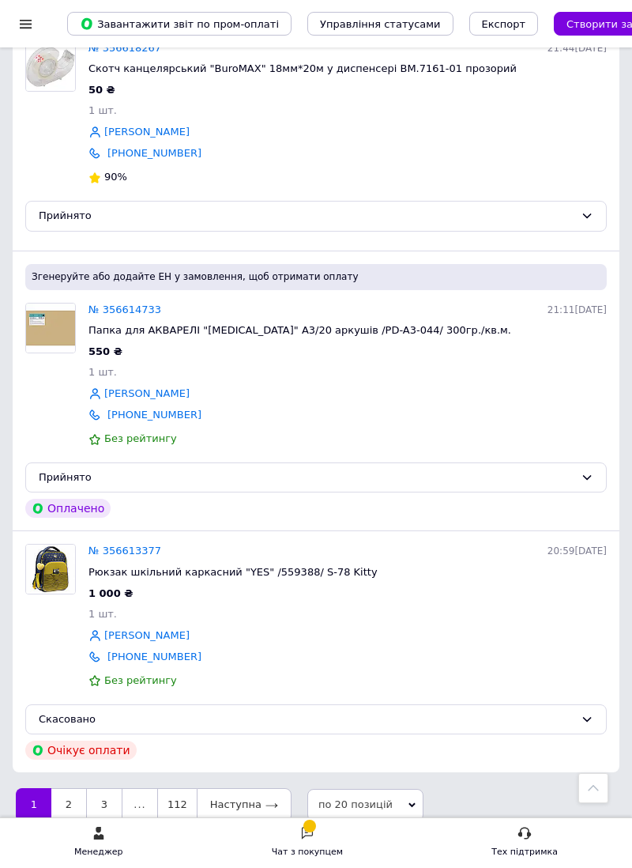
click at [68, 821] on link "2" at bounding box center [68, 804] width 35 height 33
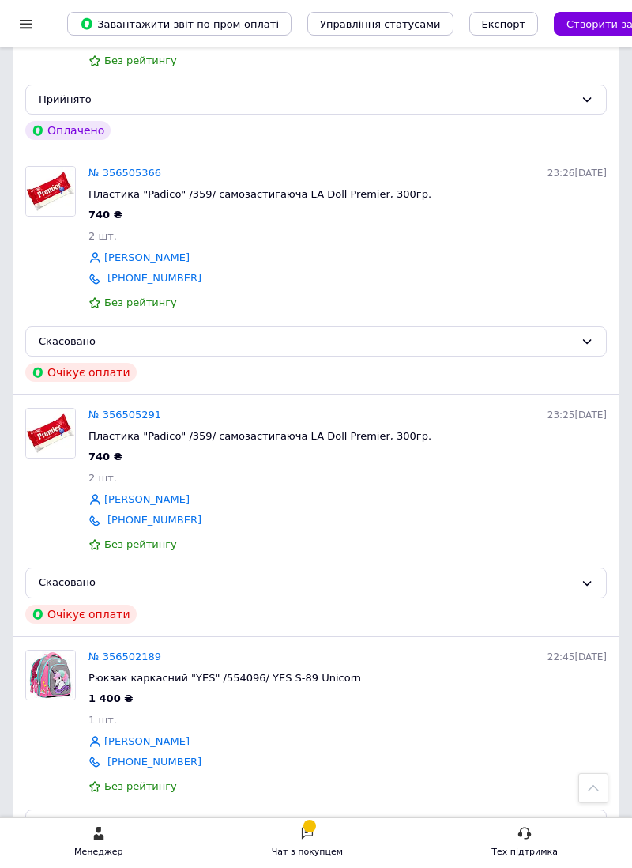
scroll to position [4630, 0]
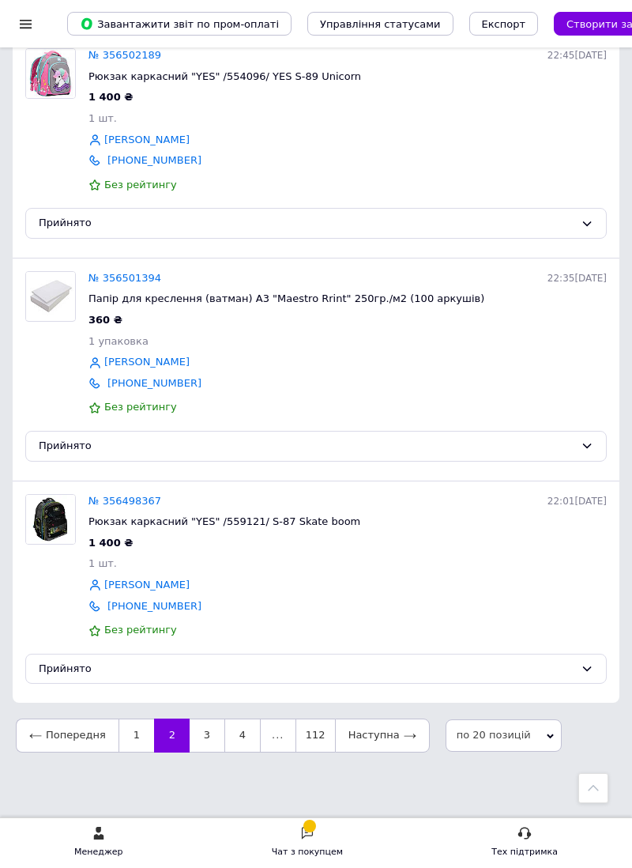
click at [199, 752] on link "3" at bounding box center [207, 734] width 35 height 33
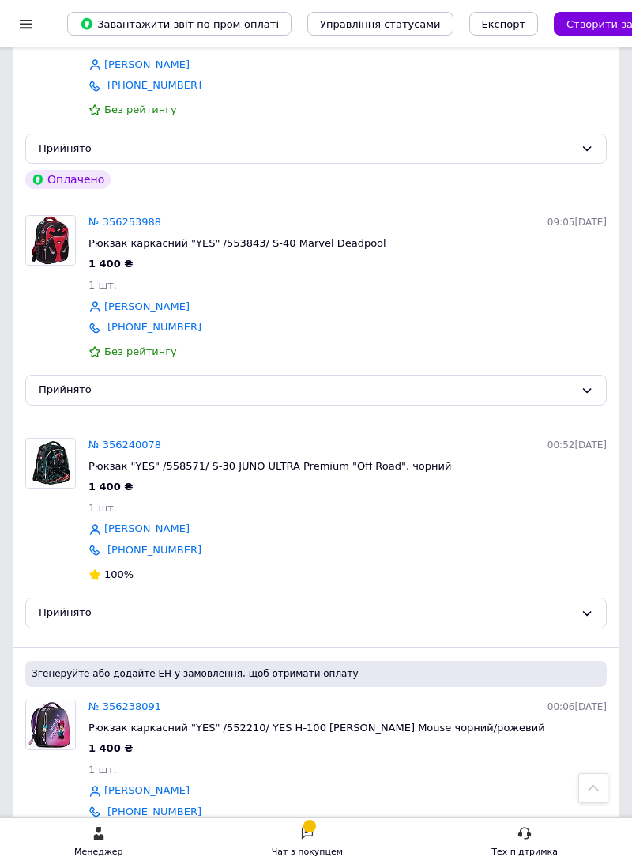
scroll to position [4374, 0]
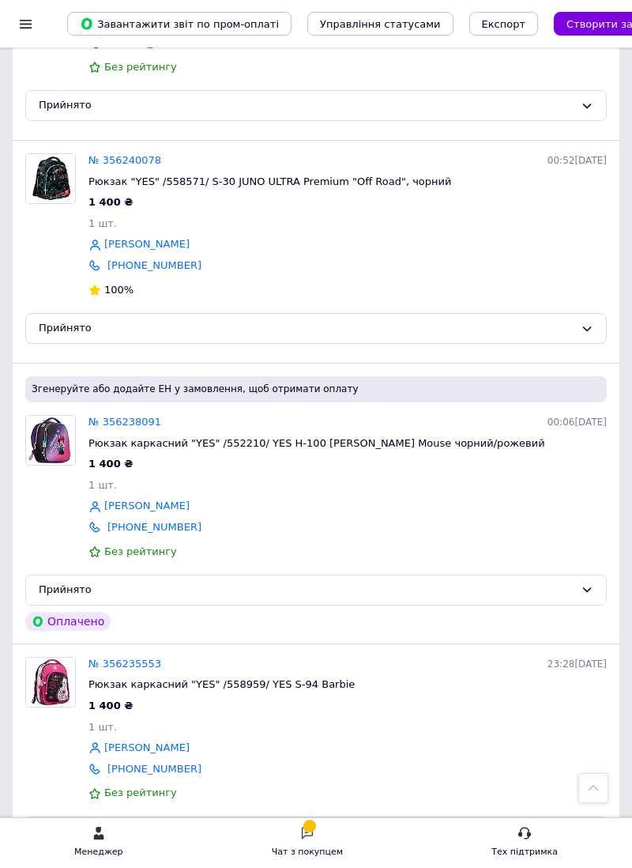
click at [126, 428] on link "№ 356238091" at bounding box center [125, 422] width 73 height 12
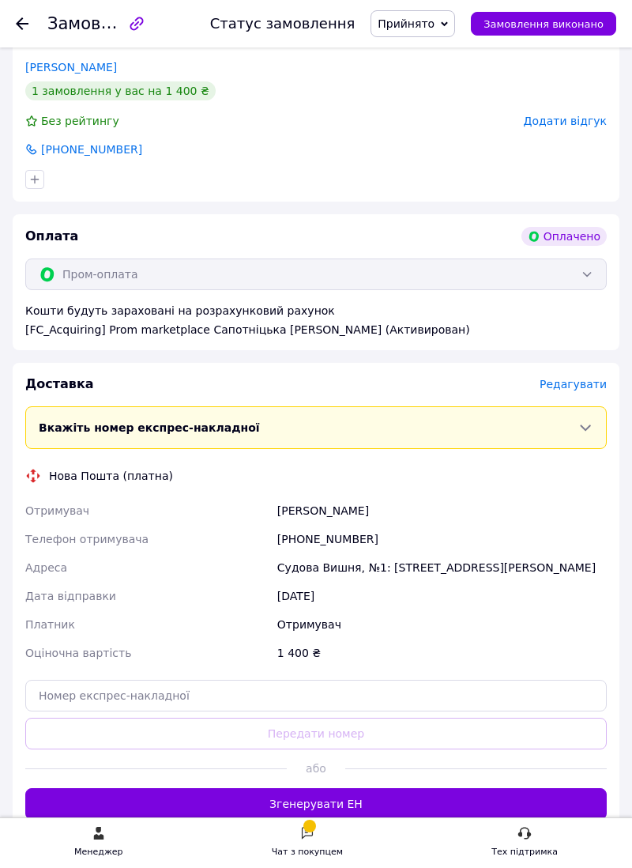
scroll to position [365, 0]
click at [318, 819] on button "Згенерувати ЕН" at bounding box center [316, 803] width 582 height 32
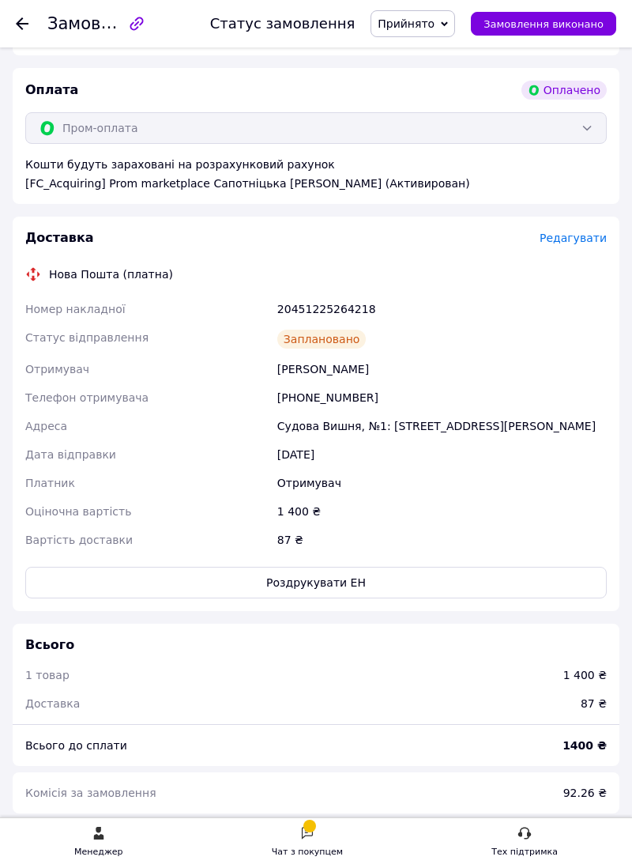
scroll to position [532, 0]
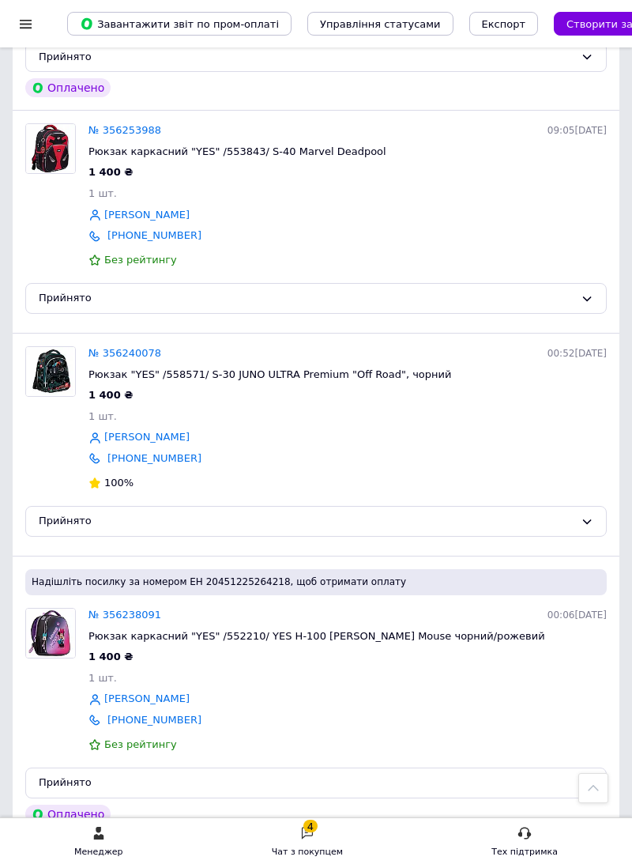
scroll to position [3662, 0]
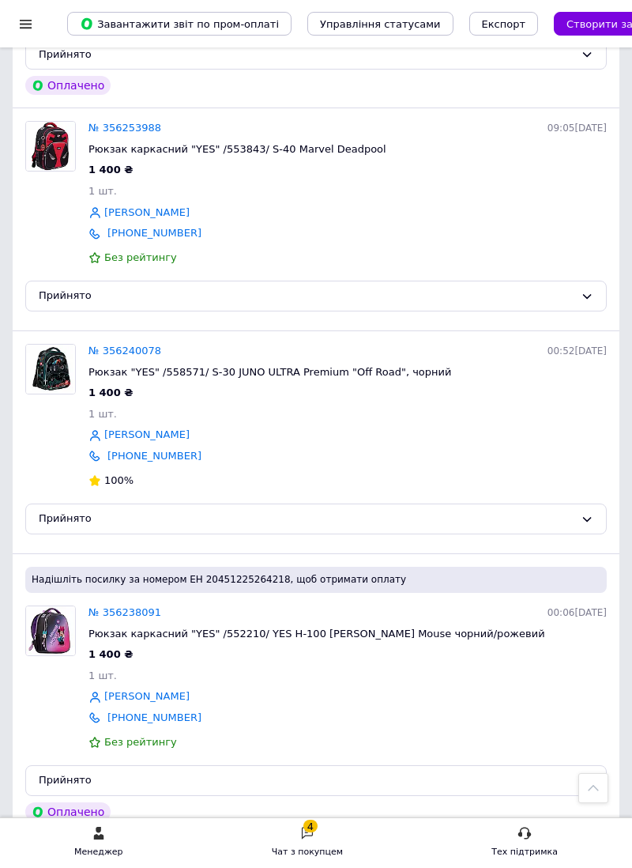
click at [119, 134] on link "№ 356253988" at bounding box center [125, 128] width 73 height 12
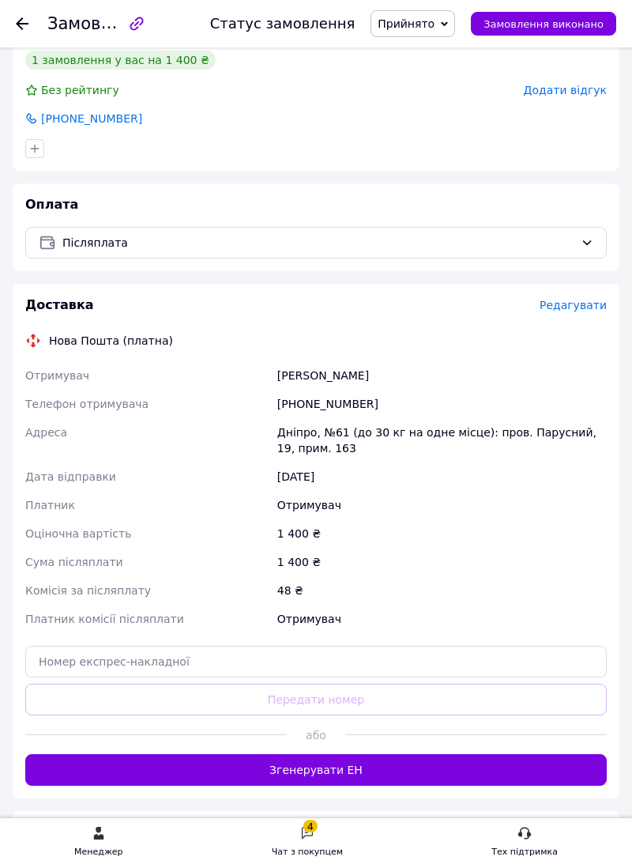
scroll to position [378, 0]
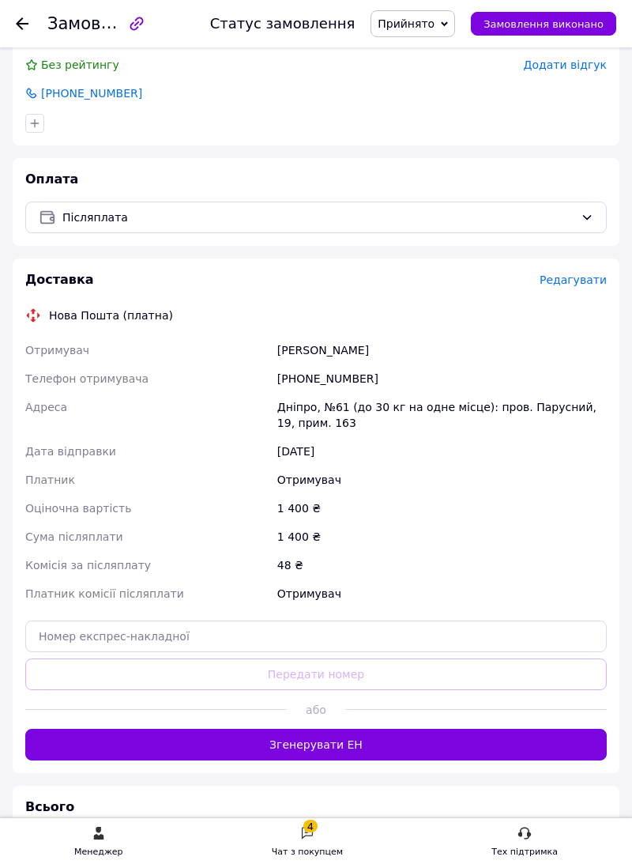
click at [315, 760] on button "Згенерувати ЕН" at bounding box center [316, 745] width 582 height 32
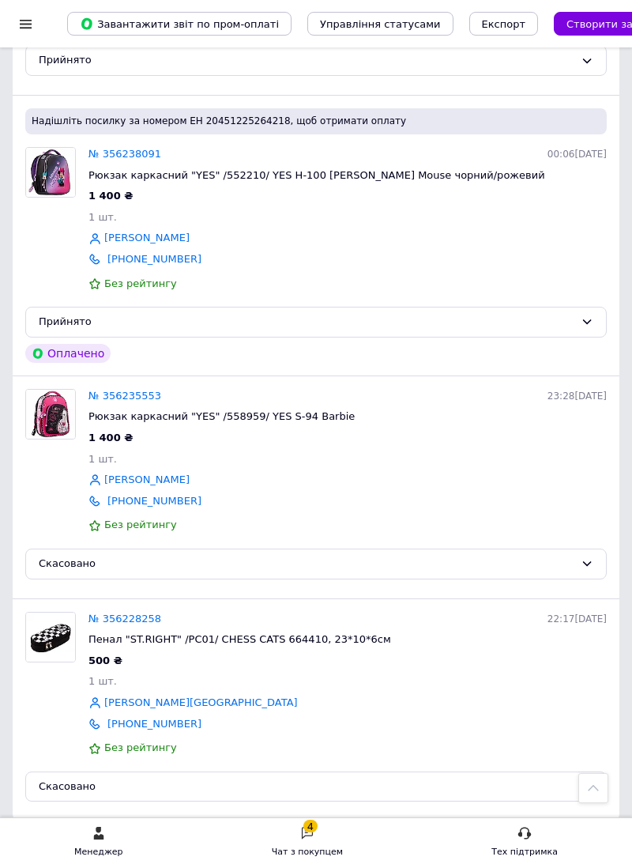
scroll to position [4117, 0]
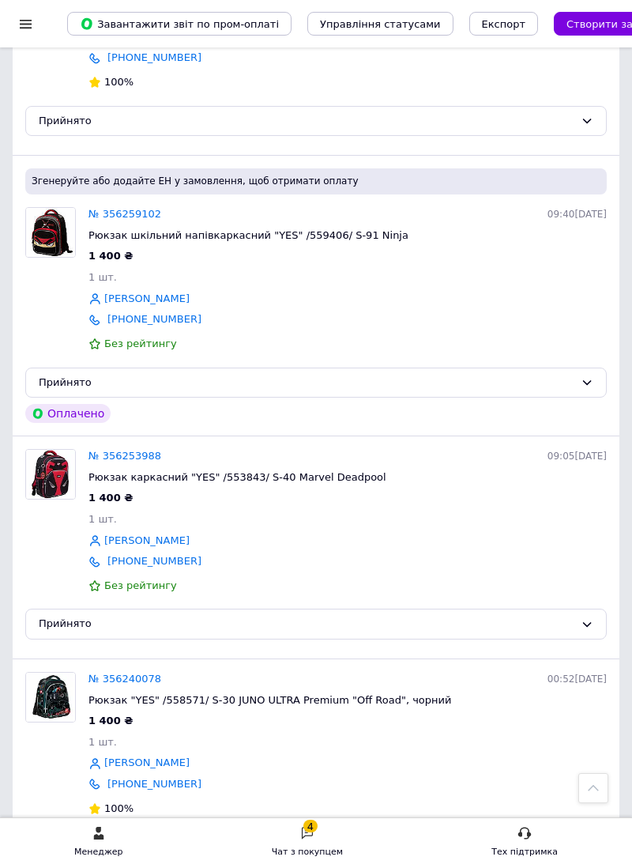
click at [130, 220] on link "№ 356259102" at bounding box center [125, 214] width 73 height 12
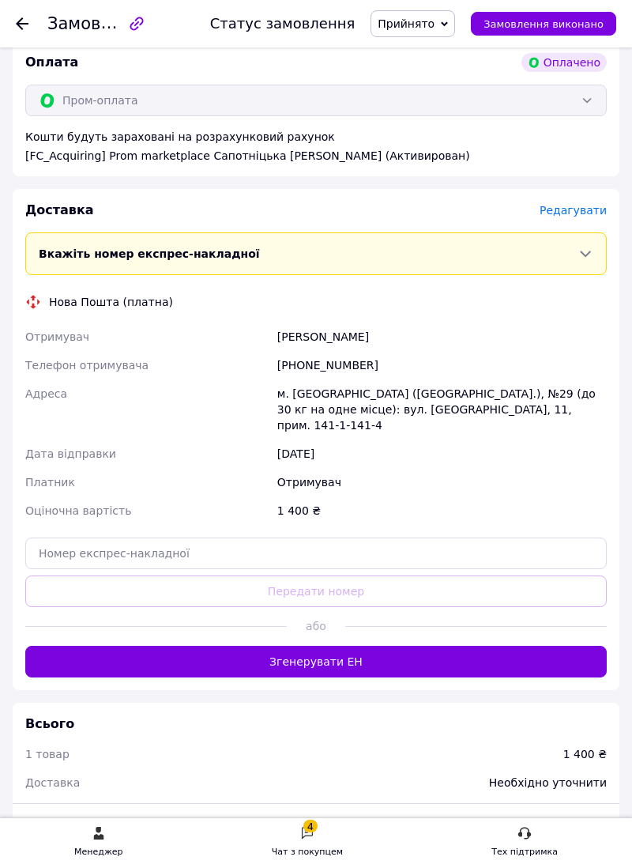
scroll to position [535, 0]
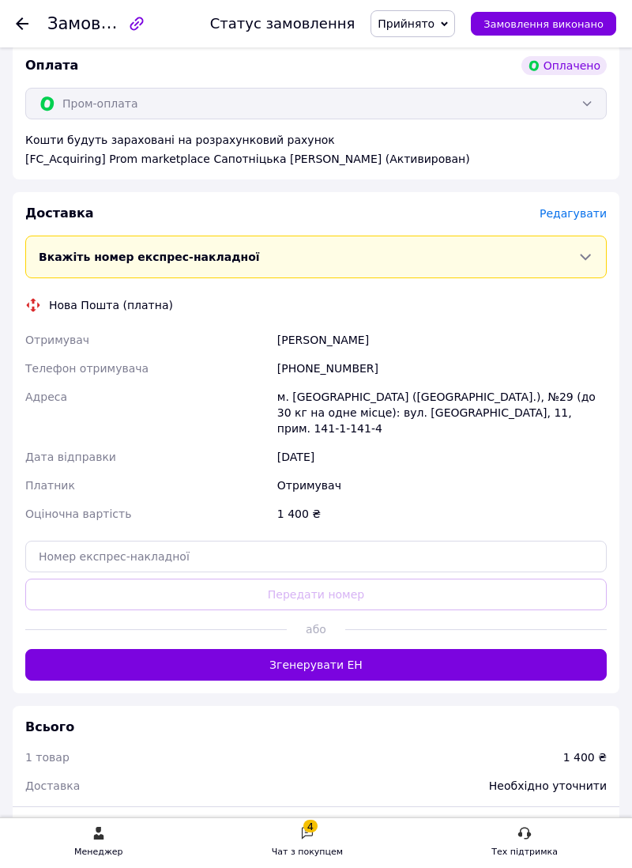
click at [323, 681] on button "Згенерувати ЕН" at bounding box center [316, 665] width 582 height 32
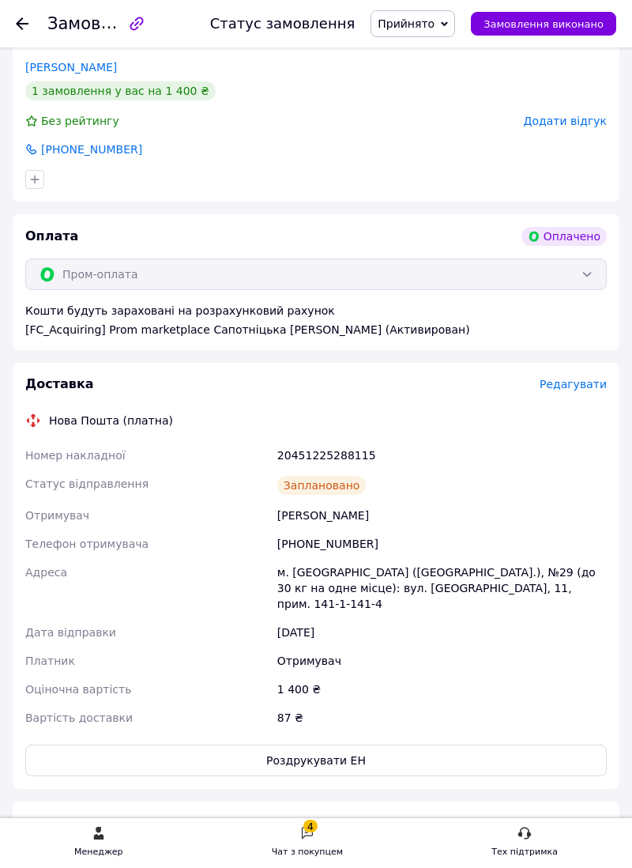
scroll to position [368, 0]
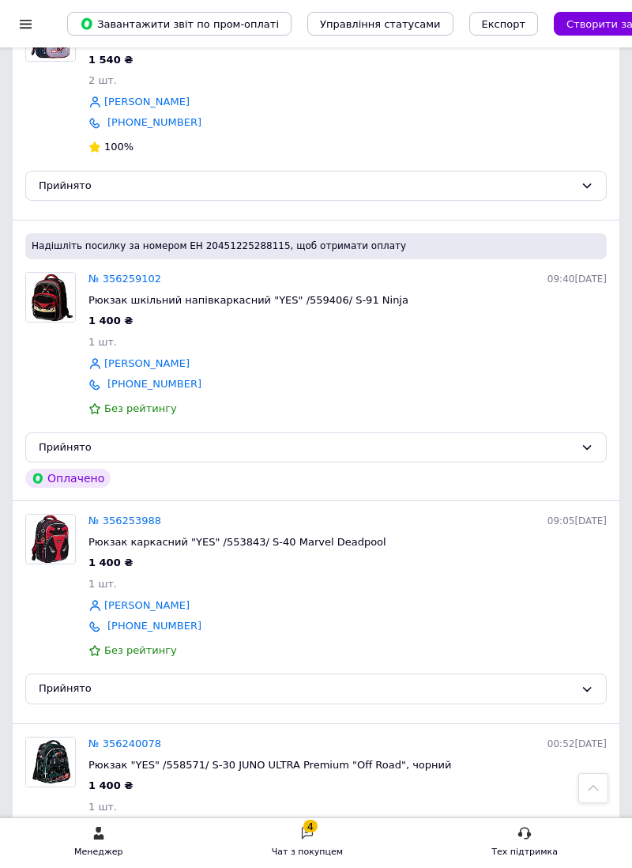
scroll to position [3270, 0]
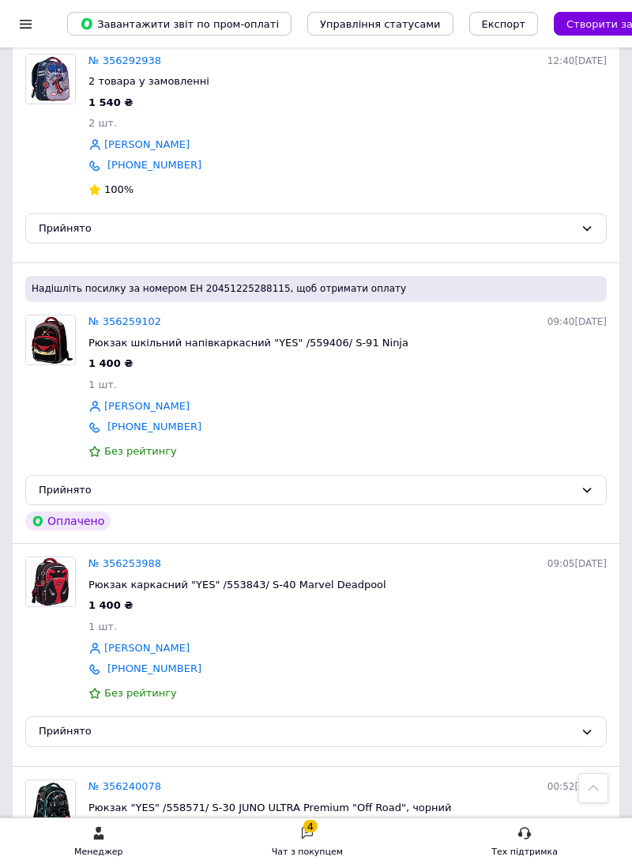
click at [128, 66] on link "№ 356292938" at bounding box center [125, 61] width 73 height 12
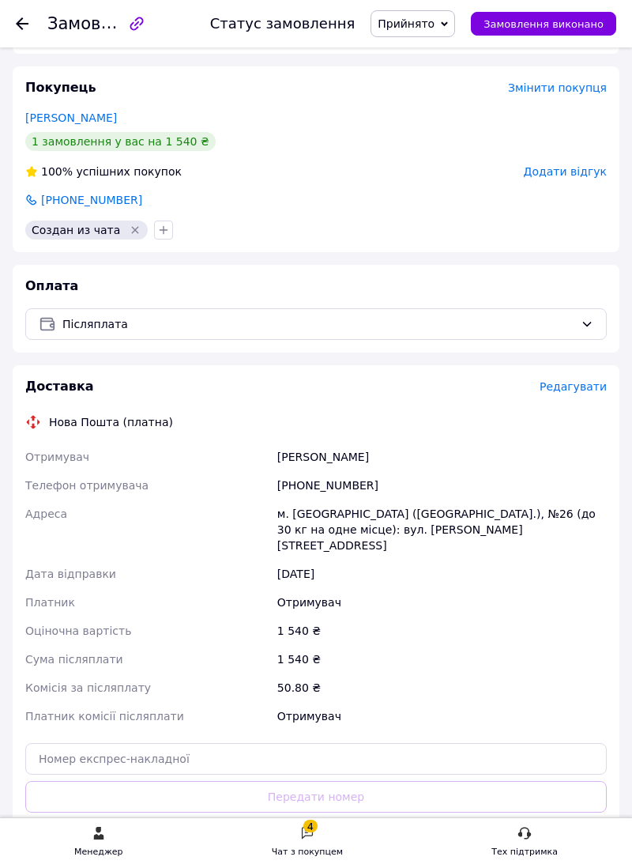
scroll to position [467, 0]
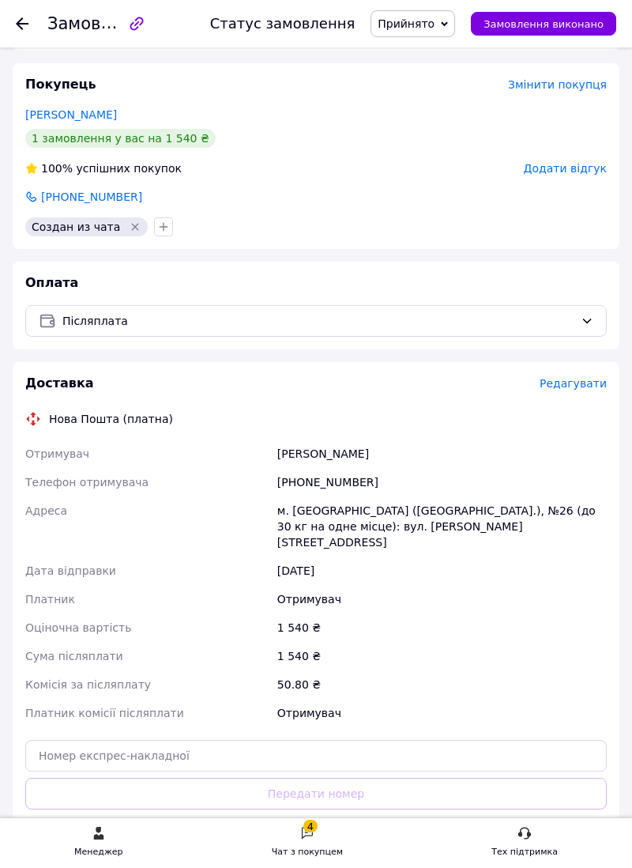
click at [334, 867] on button "Згенерувати ЕН" at bounding box center [316, 864] width 582 height 32
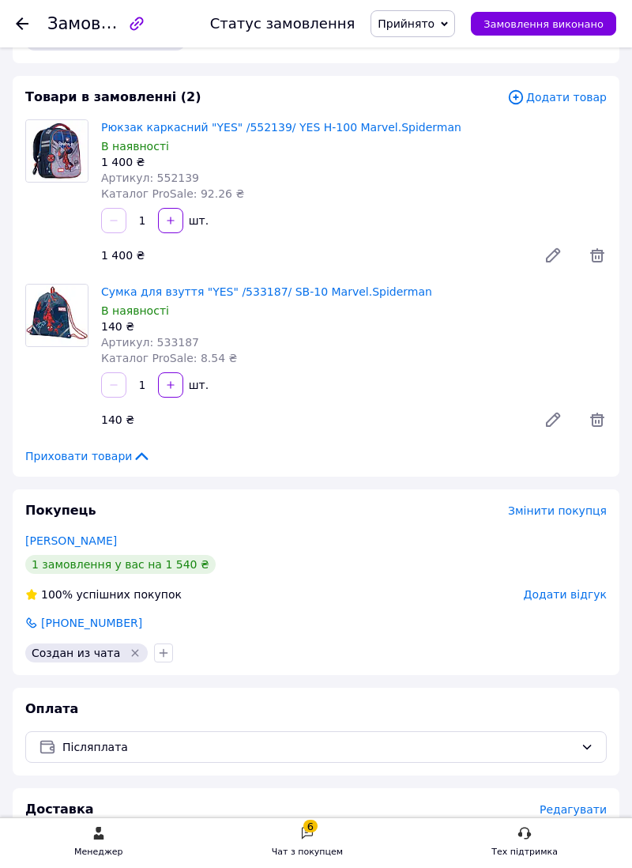
scroll to position [0, 0]
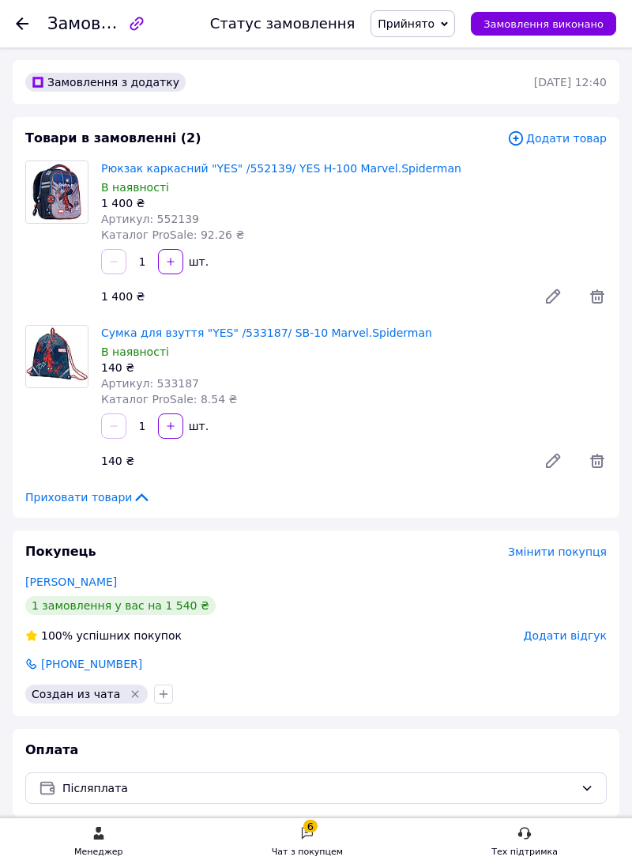
click at [19, 20] on use at bounding box center [22, 23] width 13 height 13
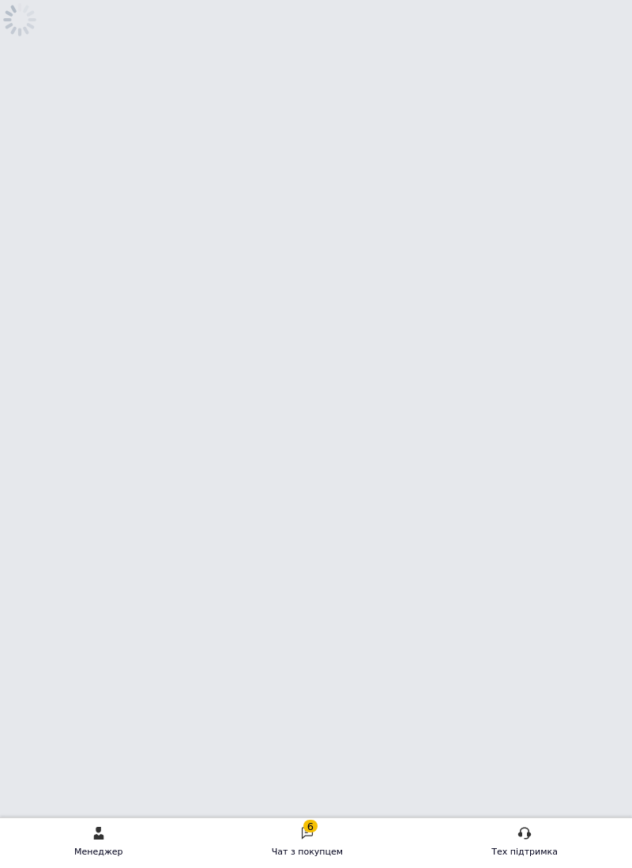
click at [315, 828] on div "6" at bounding box center [311, 826] width 14 height 13
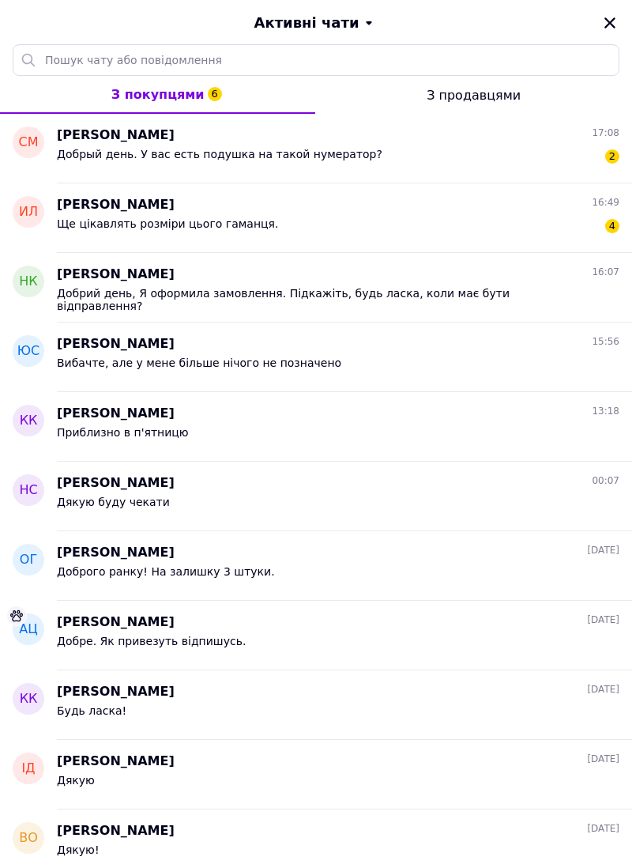
scroll to position [4500, 0]
click at [604, 24] on icon "Закрити" at bounding box center [610, 23] width 14 height 14
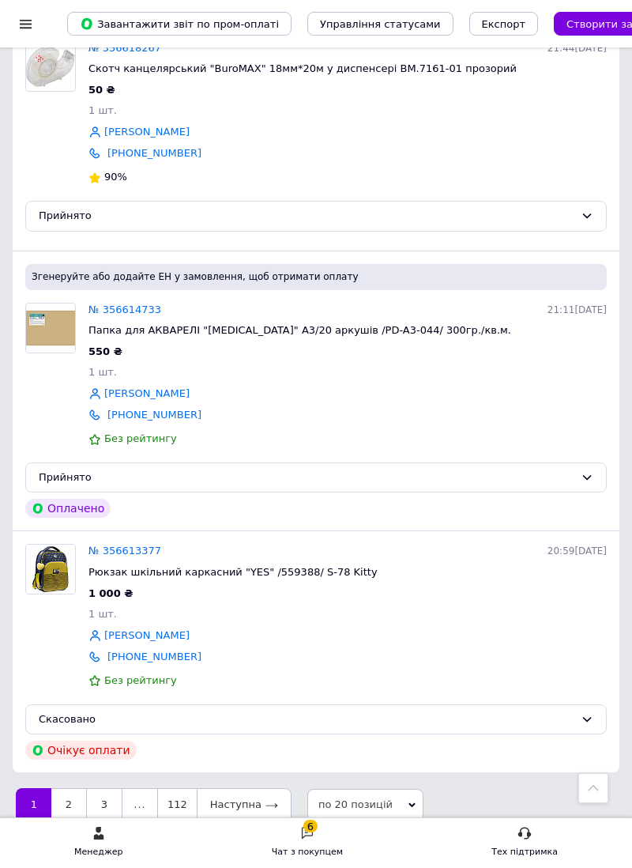
click at [68, 821] on link "2" at bounding box center [68, 804] width 35 height 33
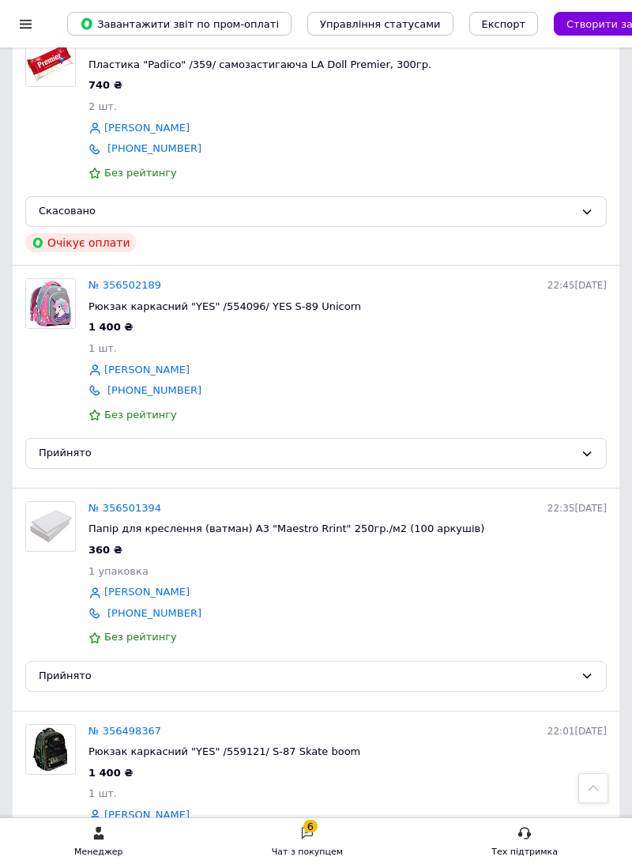
scroll to position [4630, 0]
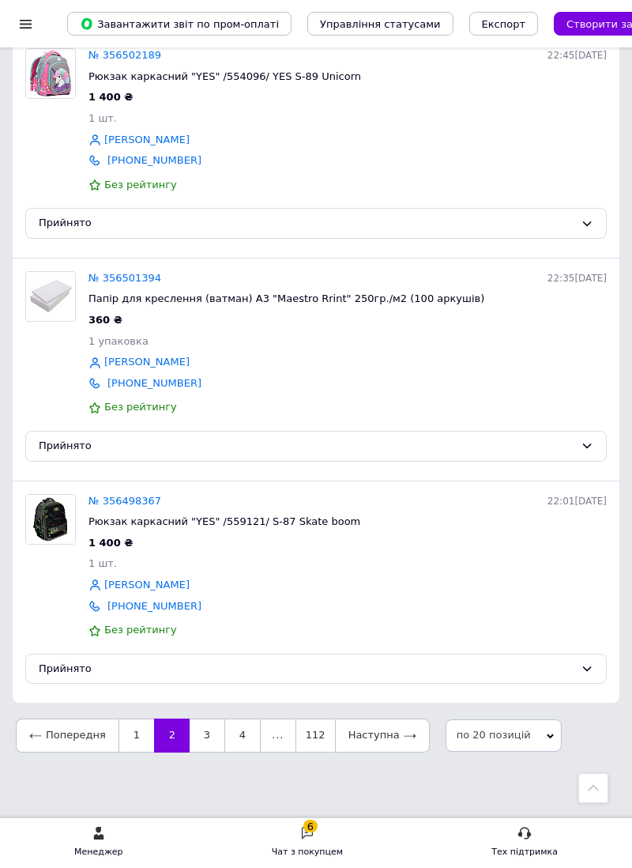
click at [199, 752] on link "3" at bounding box center [207, 734] width 35 height 33
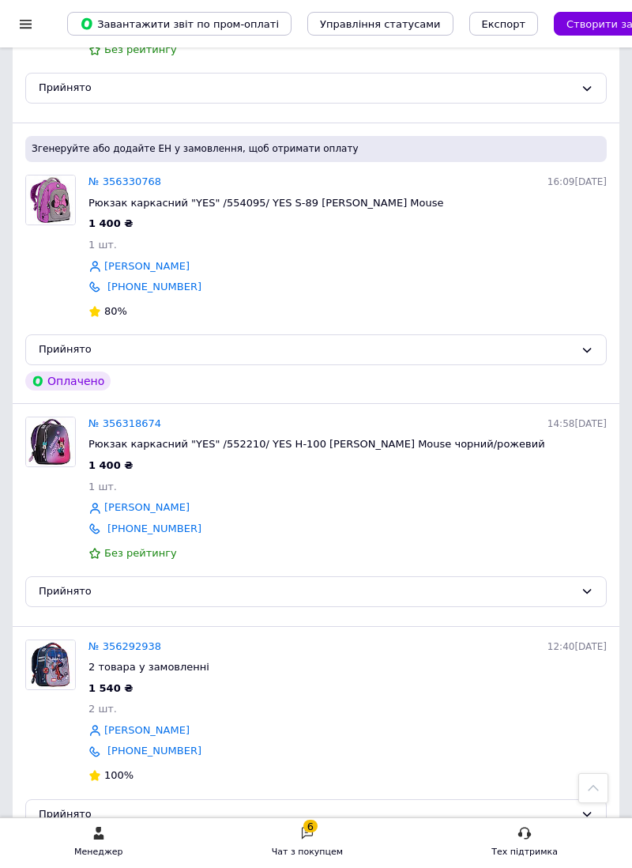
scroll to position [2634, 0]
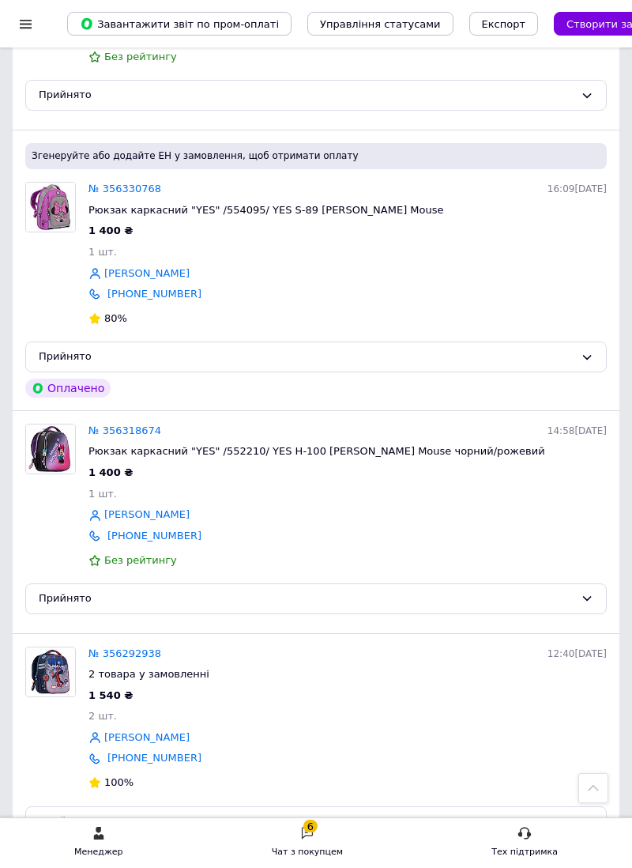
click at [129, 436] on link "№ 356318674" at bounding box center [125, 430] width 73 height 12
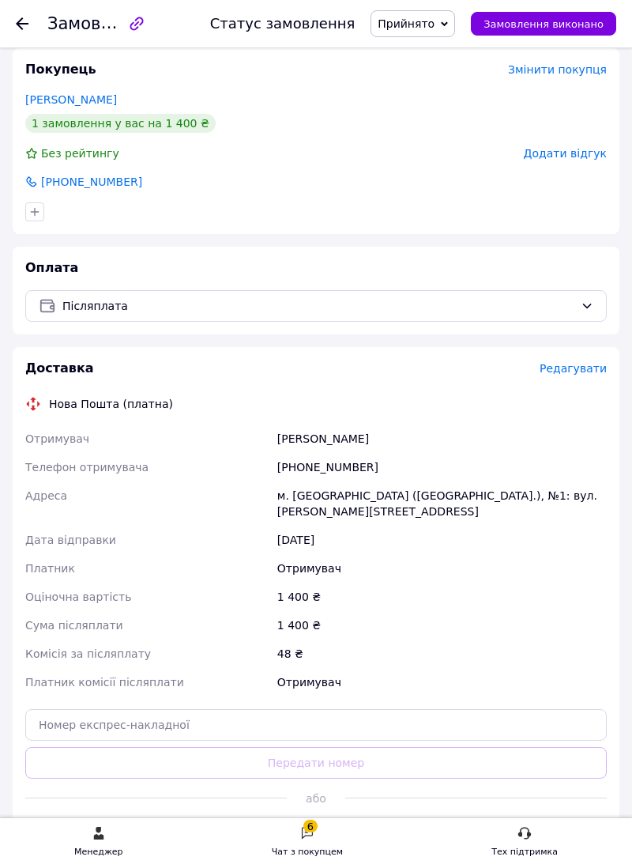
scroll to position [294, 0]
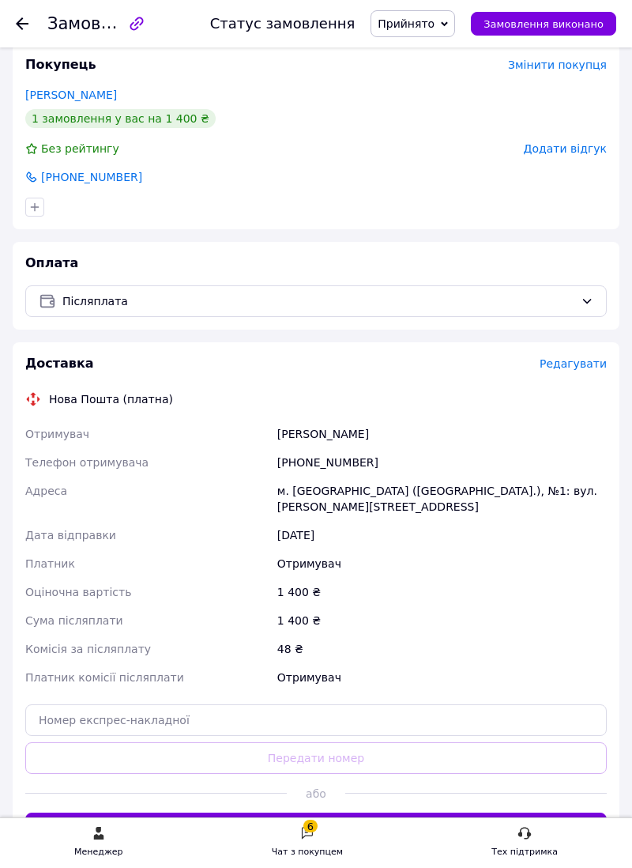
click at [309, 835] on button "Згенерувати ЕН" at bounding box center [316, 829] width 582 height 32
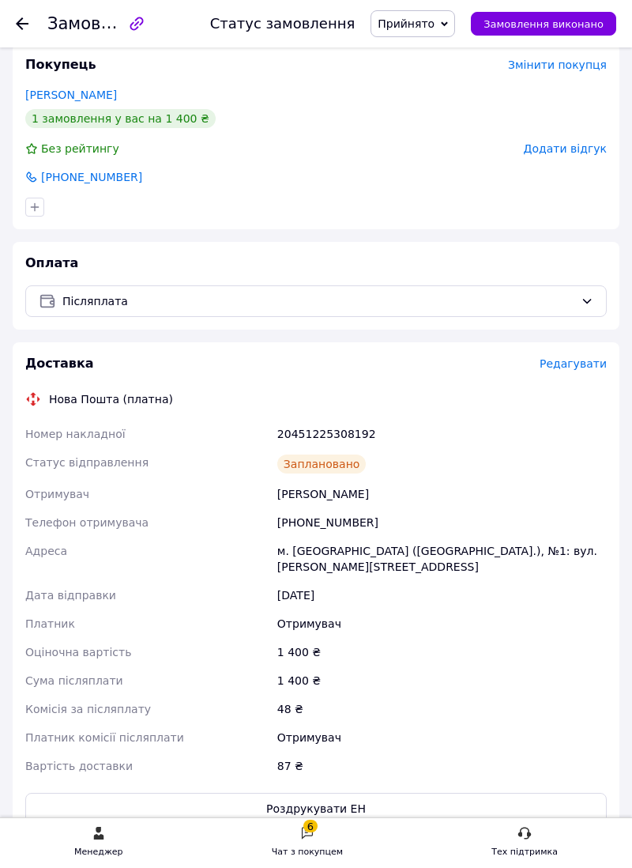
scroll to position [0, 0]
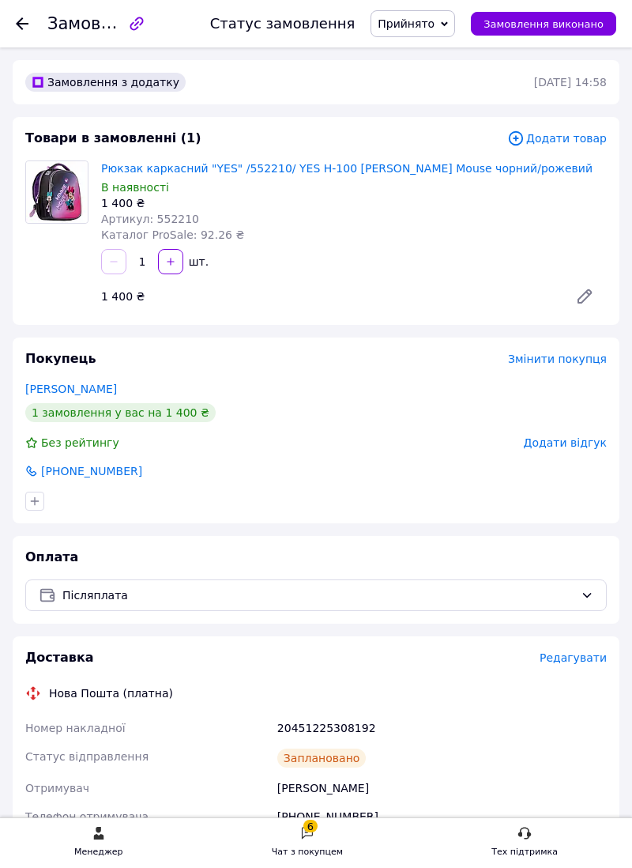
click at [27, 16] on div at bounding box center [22, 24] width 13 height 16
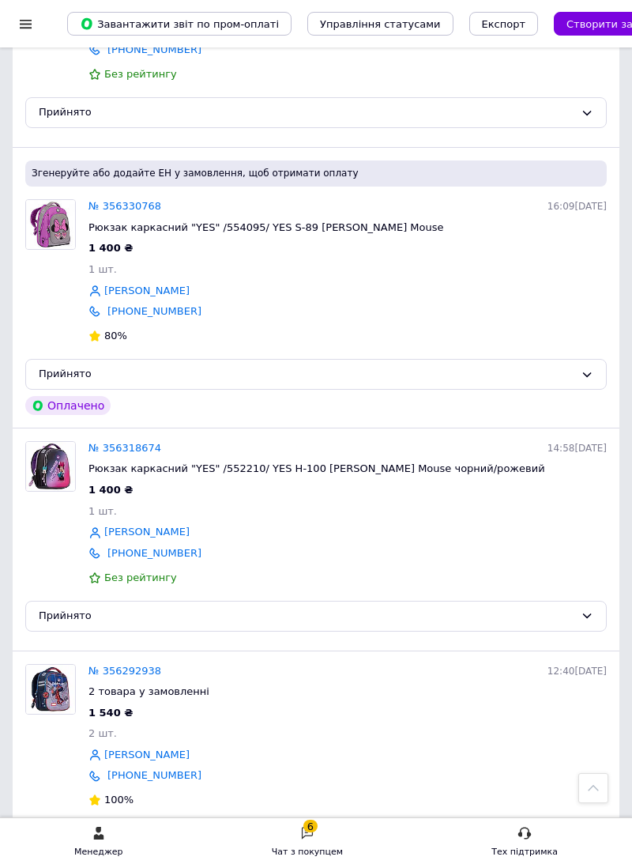
click at [120, 212] on link "№ 356330768" at bounding box center [125, 206] width 73 height 12
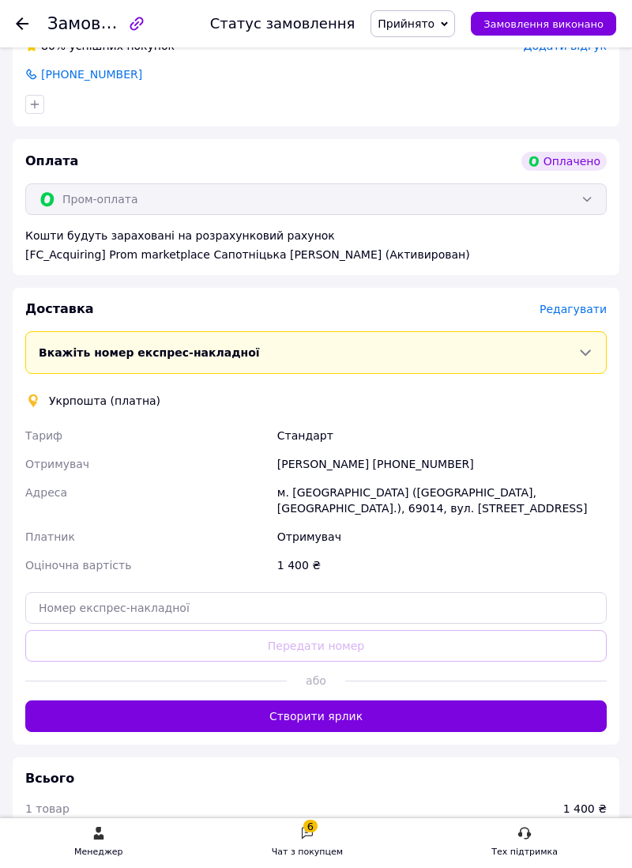
scroll to position [443, 0]
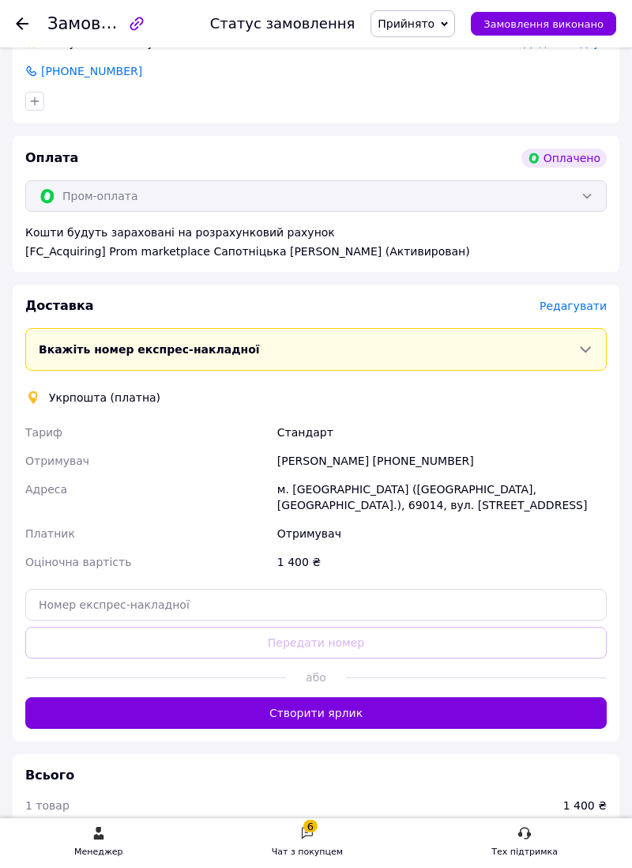
click at [327, 729] on button "Створити ярлик" at bounding box center [316, 713] width 582 height 32
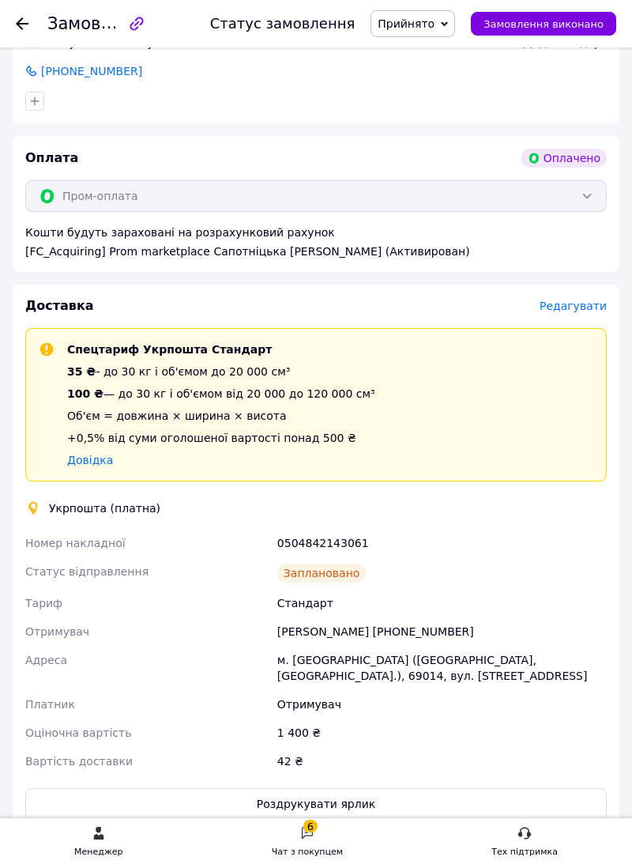
click at [27, 27] on icon at bounding box center [22, 23] width 13 height 13
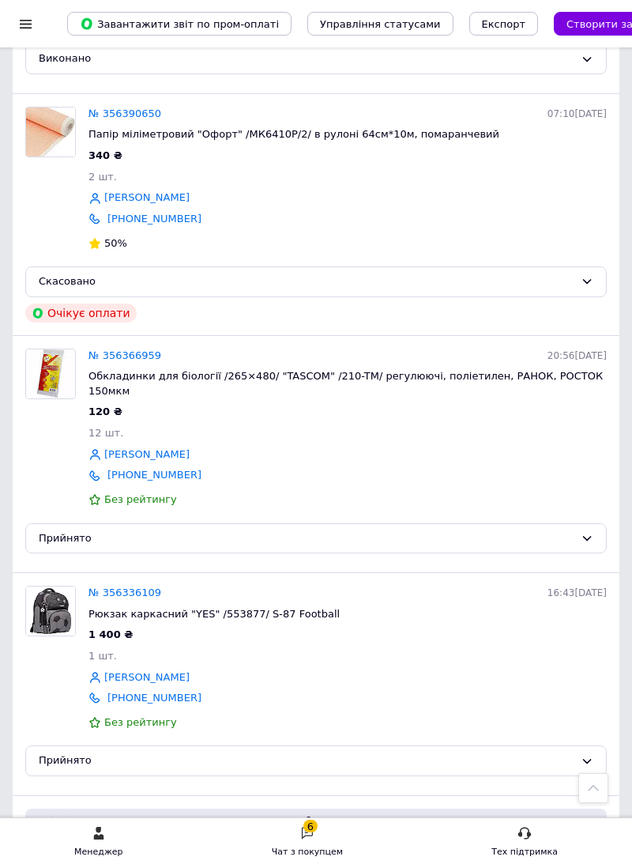
scroll to position [1966, 0]
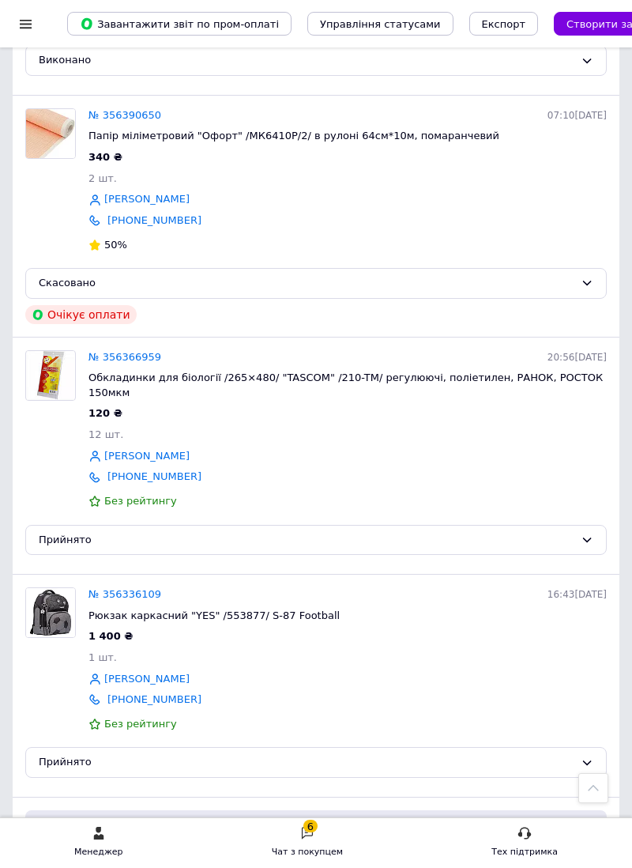
click at [126, 600] on link "№ 356336109" at bounding box center [125, 594] width 73 height 12
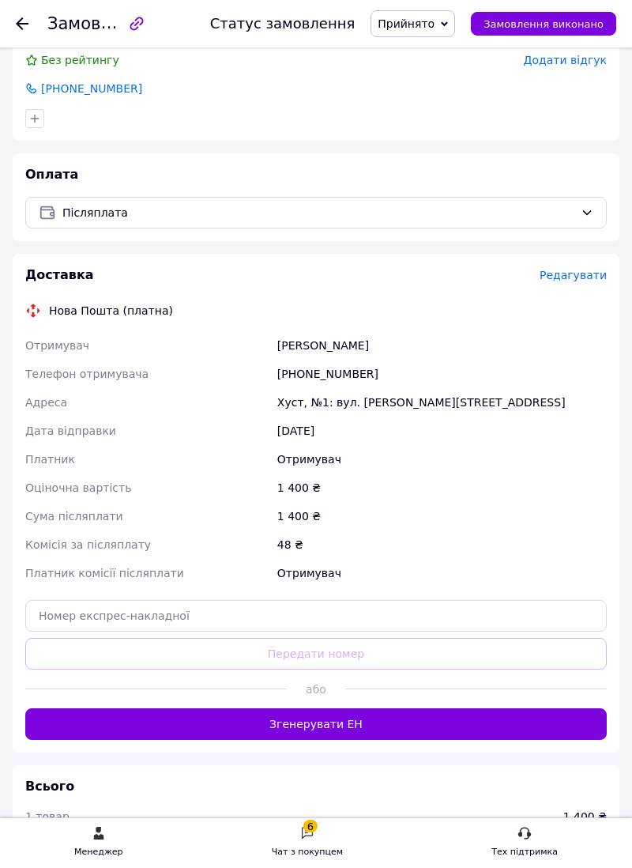
scroll to position [416, 0]
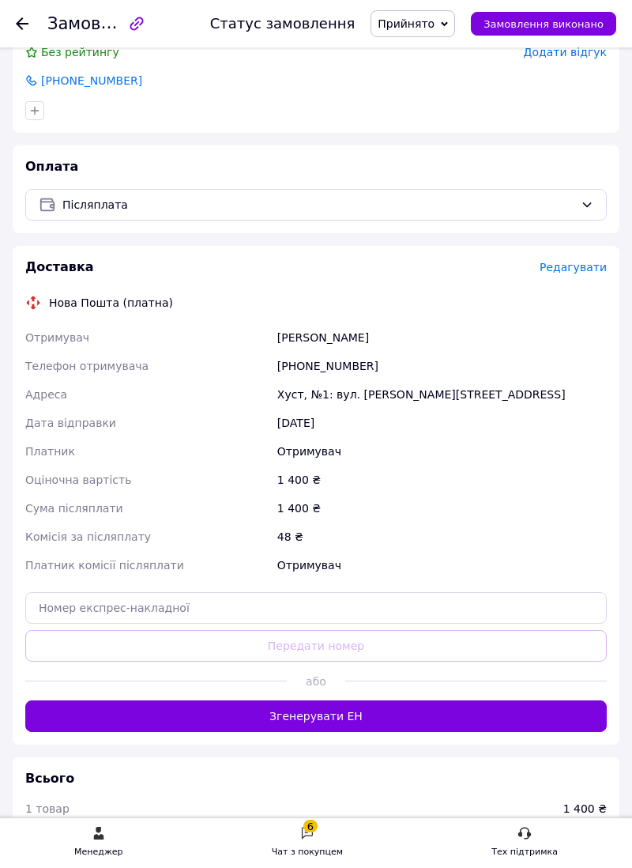
click at [327, 732] on button "Згенерувати ЕН" at bounding box center [316, 716] width 582 height 32
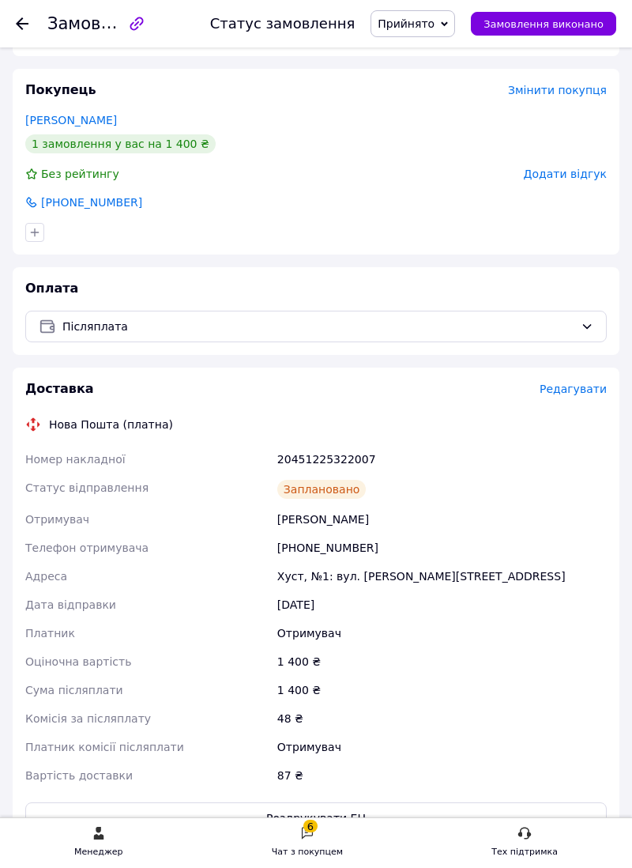
scroll to position [0, 0]
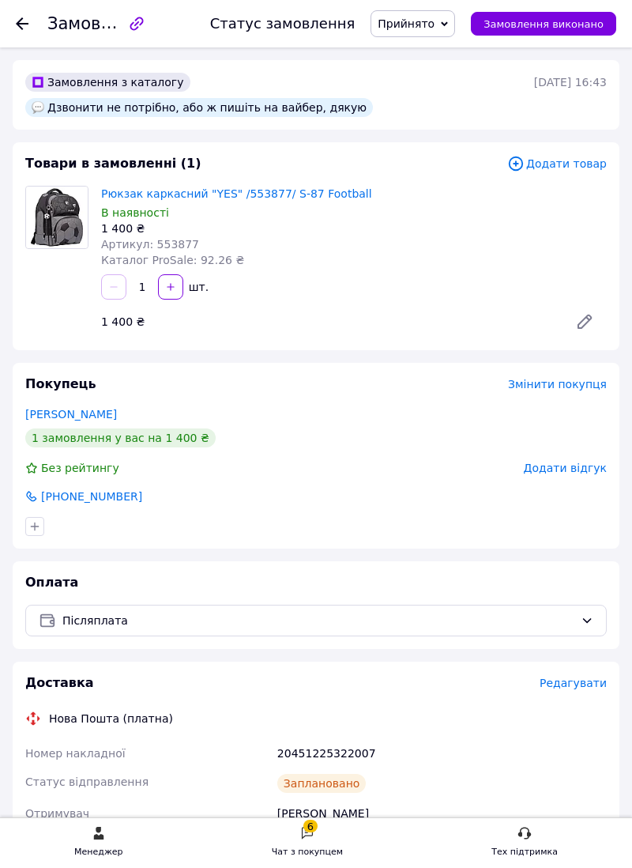
click at [19, 27] on icon at bounding box center [22, 23] width 13 height 13
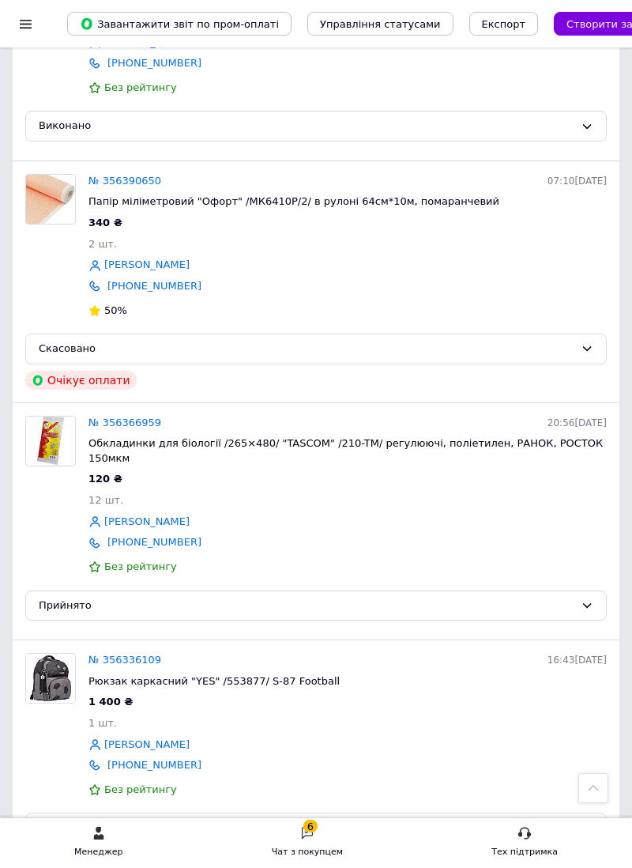
click at [123, 428] on link "№ 356366959" at bounding box center [125, 423] width 73 height 12
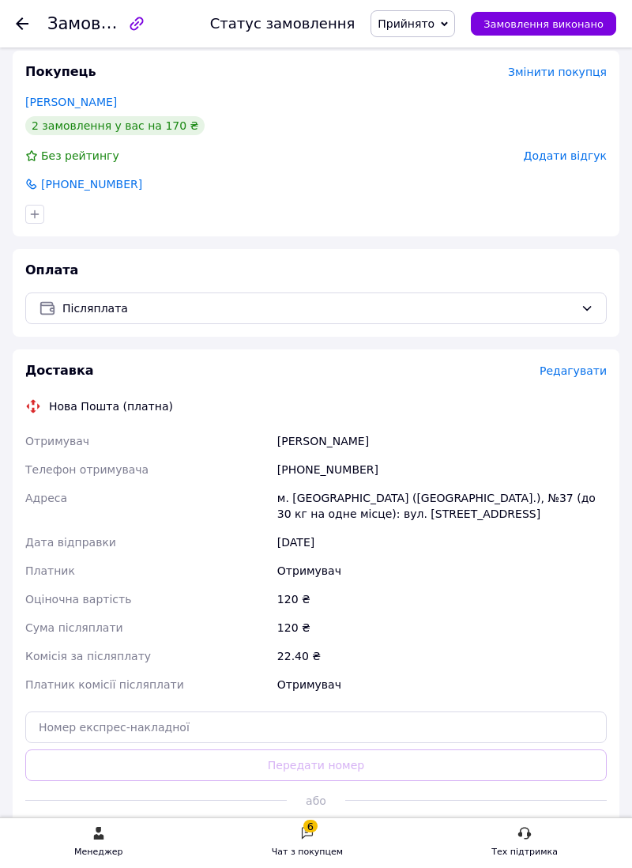
scroll to position [400, 0]
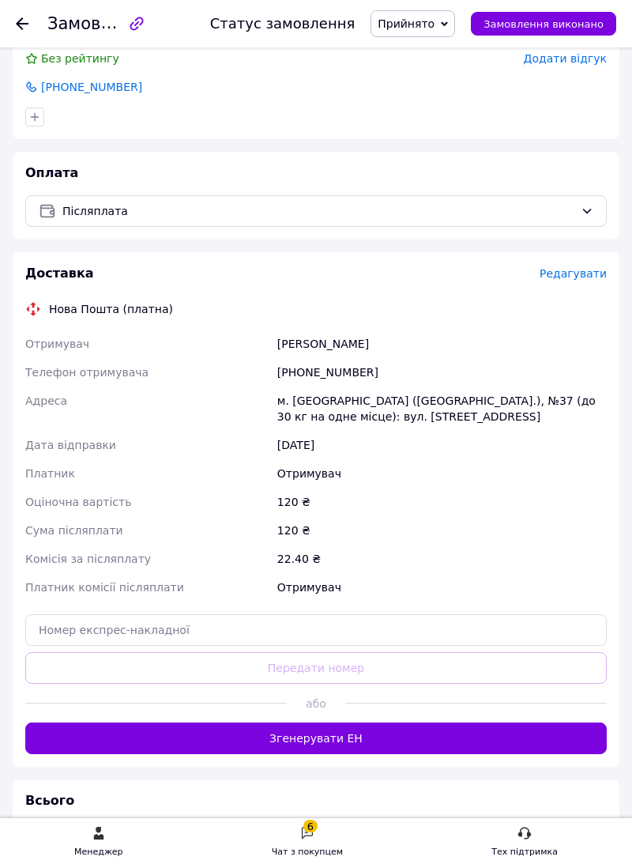
click at [325, 753] on button "Згенерувати ЕН" at bounding box center [316, 738] width 582 height 32
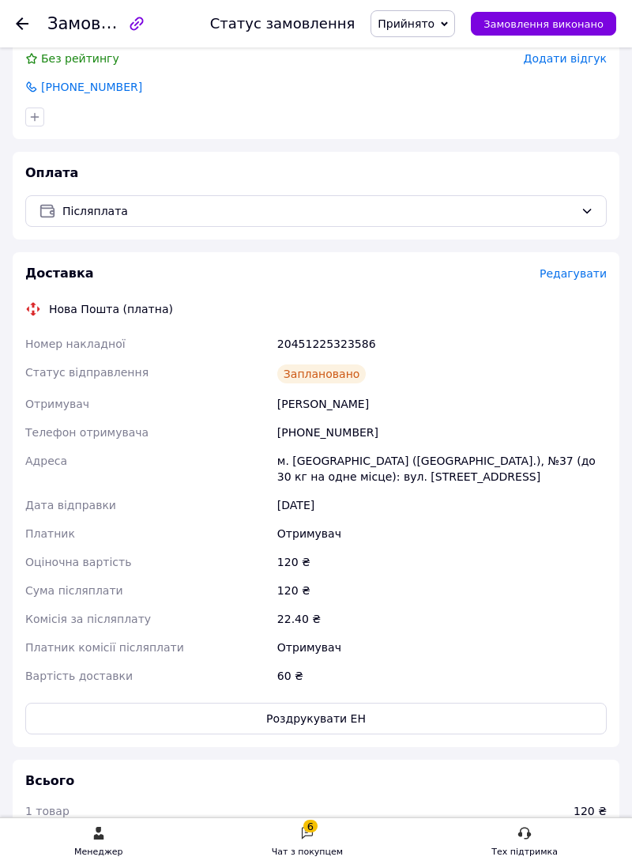
click at [25, 19] on icon at bounding box center [22, 23] width 13 height 13
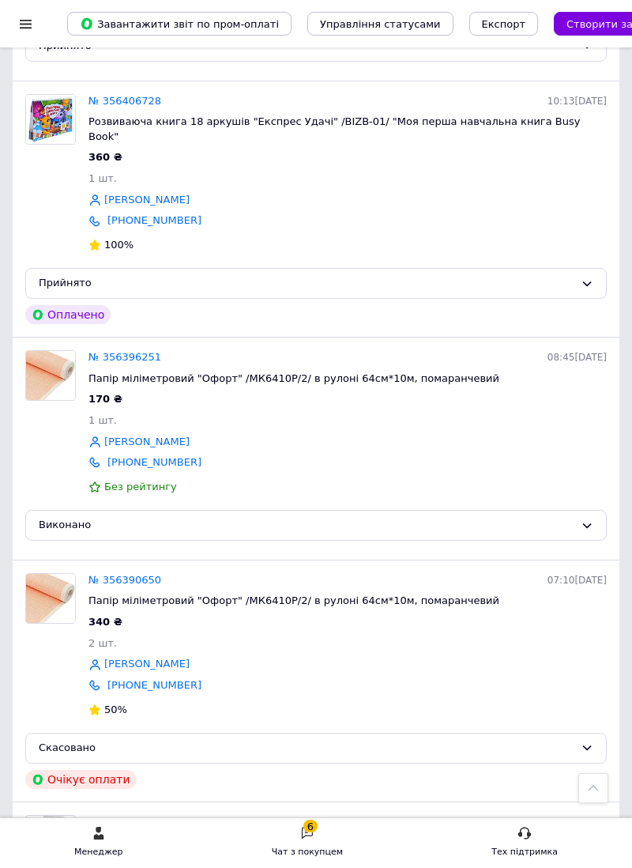
click at [126, 107] on link "№ 356406728" at bounding box center [125, 101] width 73 height 12
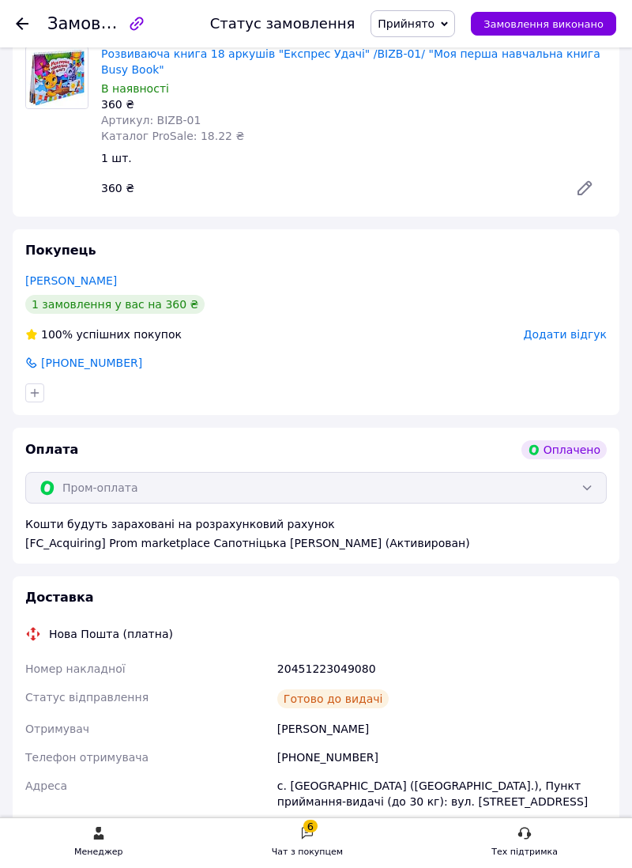
scroll to position [168, 0]
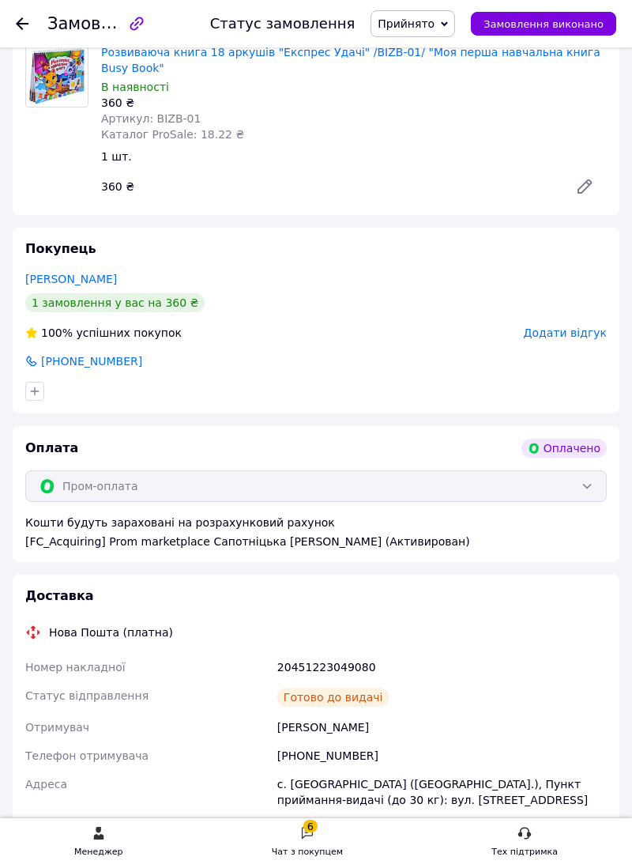
click at [25, 28] on icon at bounding box center [22, 23] width 13 height 13
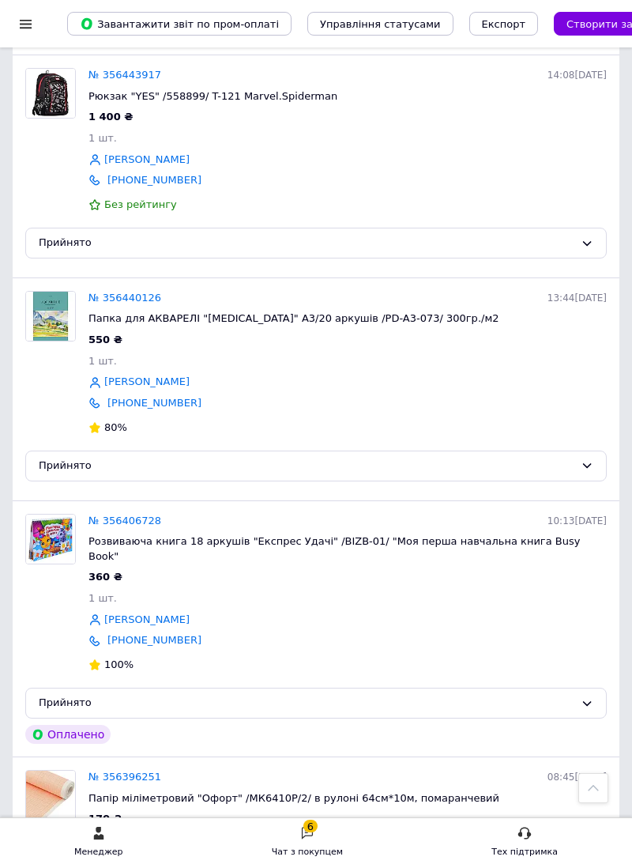
scroll to position [1084, 0]
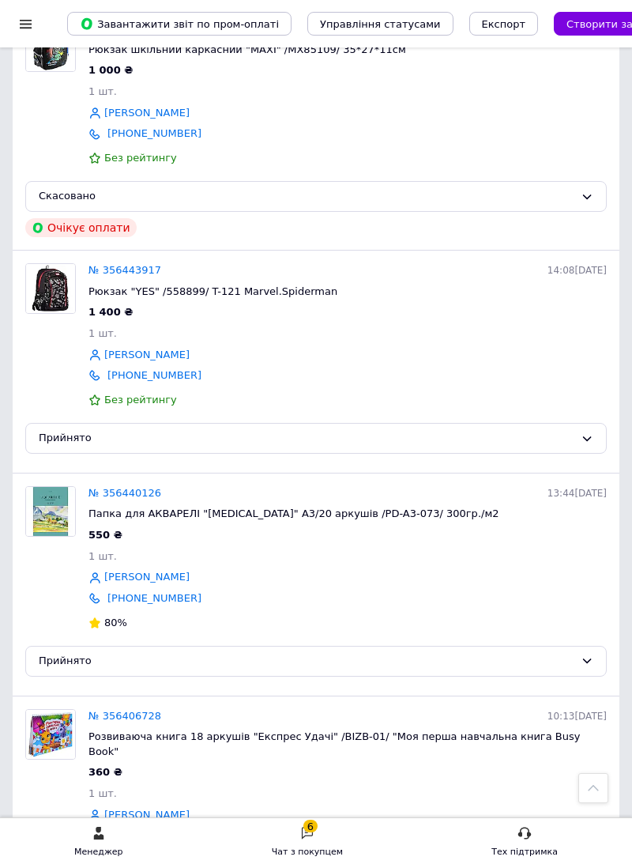
click at [126, 276] on link "№ 356443917" at bounding box center [125, 270] width 73 height 12
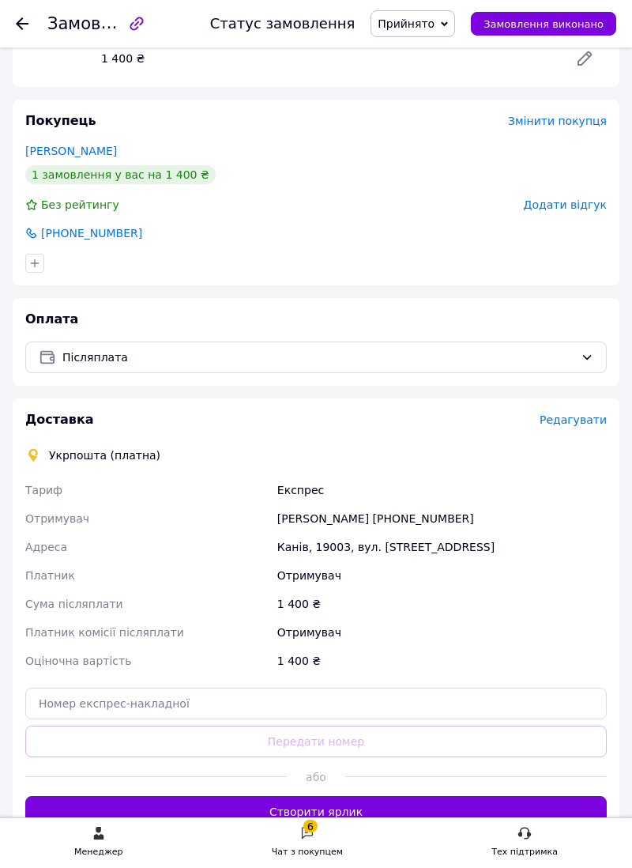
scroll to position [239, 0]
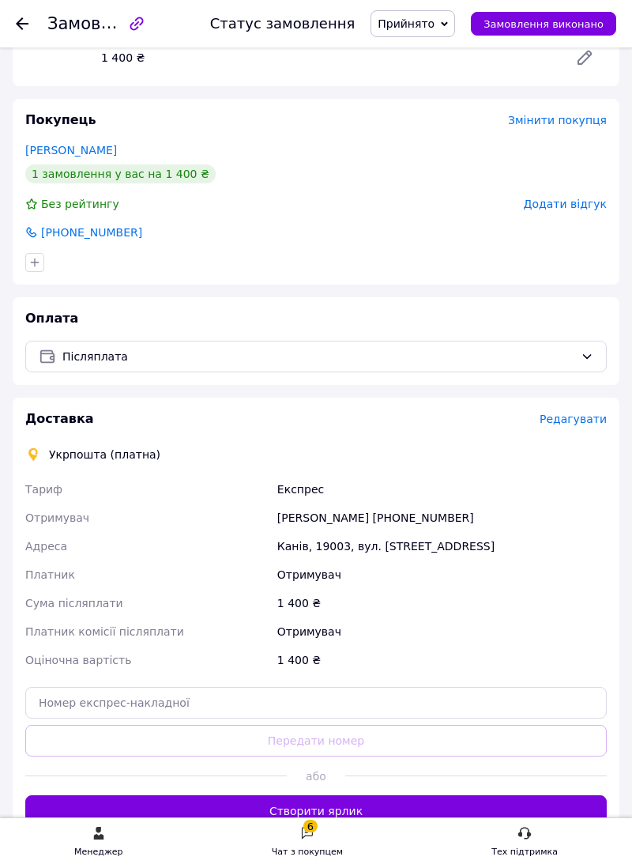
click at [319, 827] on button "Створити ярлик" at bounding box center [316, 811] width 582 height 32
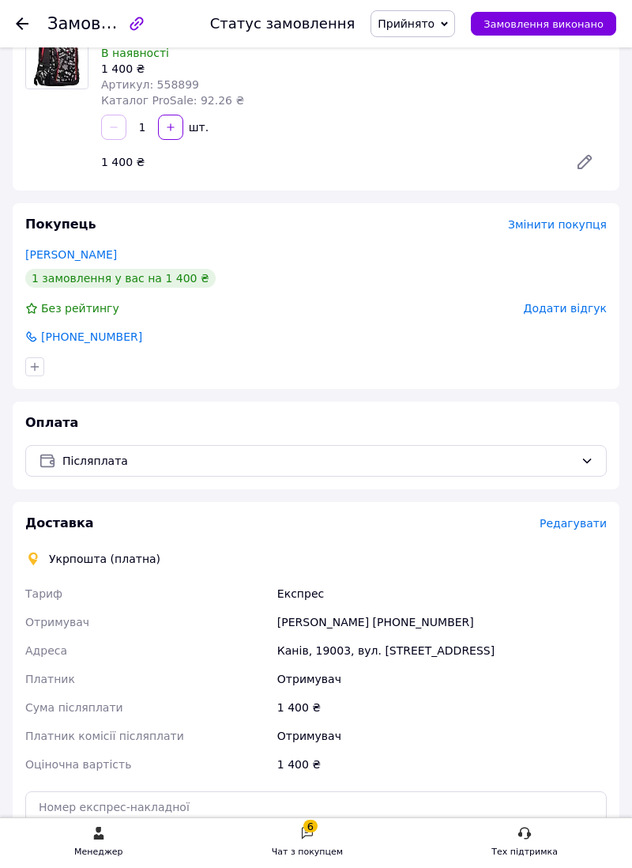
scroll to position [134, 0]
click at [575, 520] on span "Редагувати" at bounding box center [573, 524] width 67 height 13
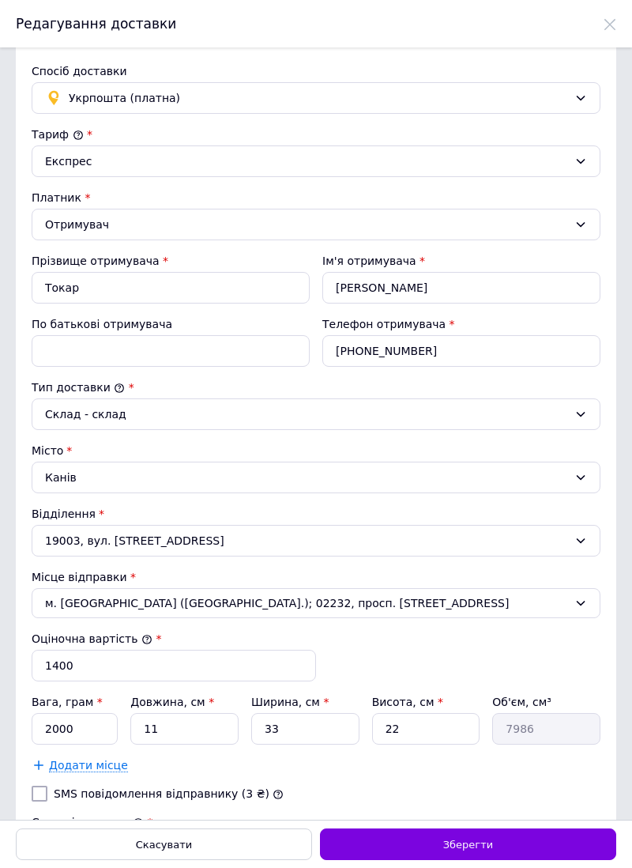
click at [560, 102] on span "Укрпошта (платна)" at bounding box center [319, 97] width 500 height 17
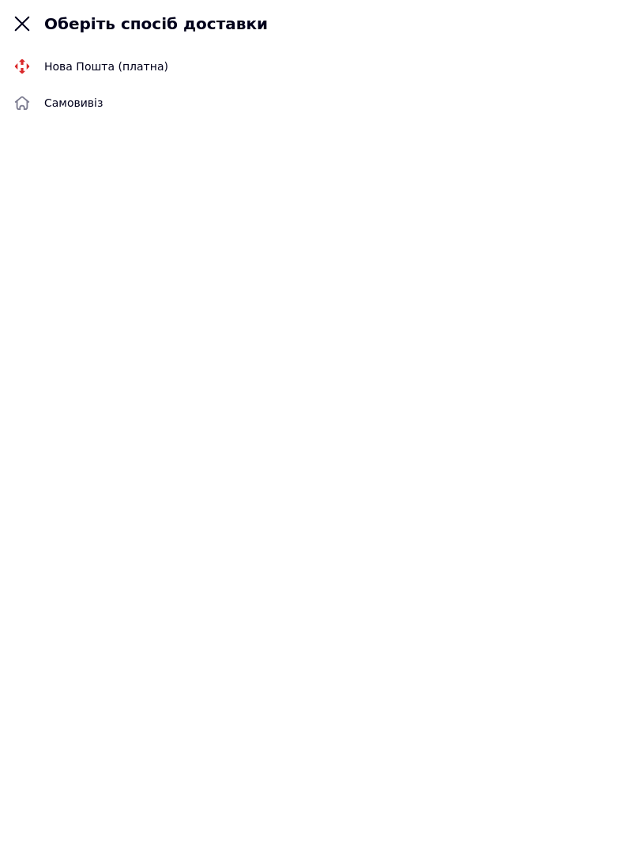
click at [130, 63] on span "Нова Пошта (платна)" at bounding box center [331, 66] width 575 height 16
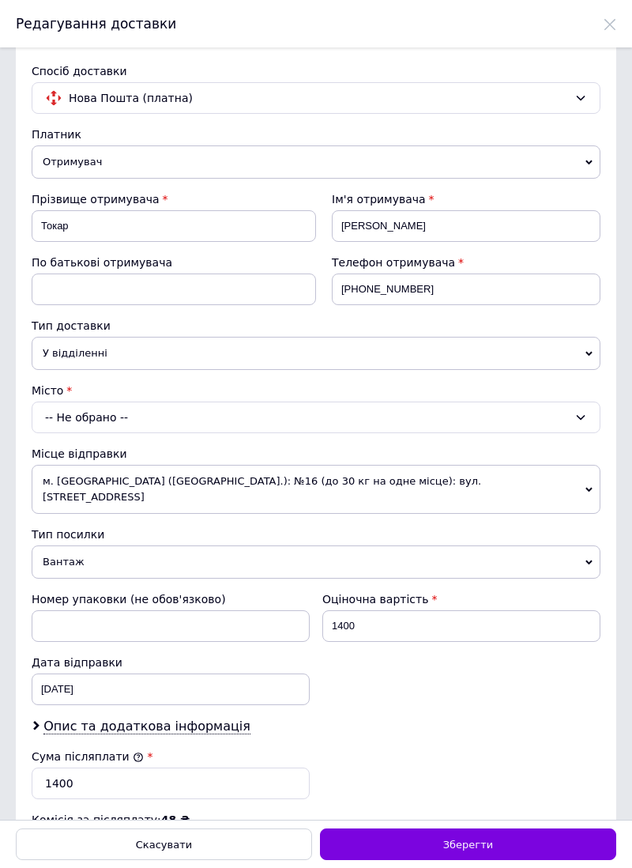
click at [570, 360] on span "У відділенні" at bounding box center [316, 353] width 569 height 33
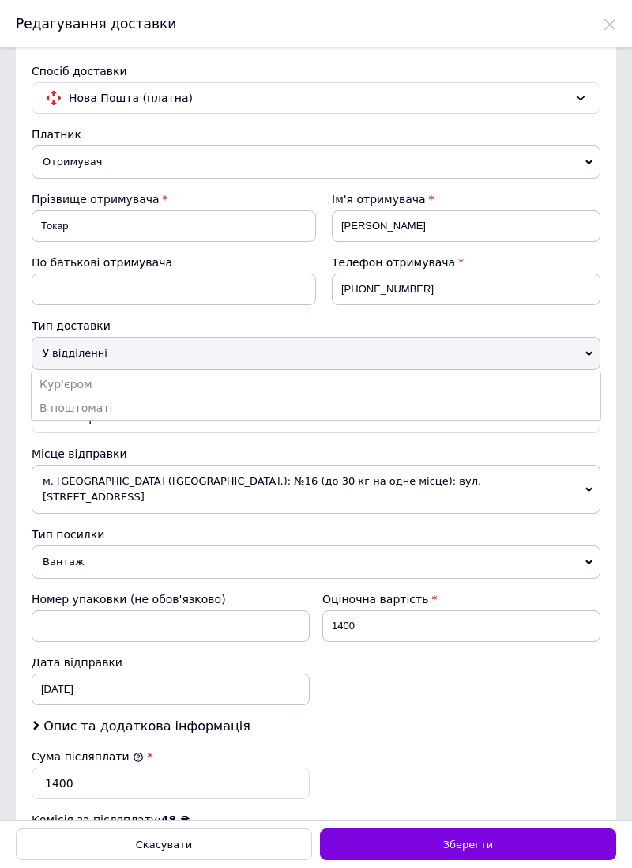
click at [87, 416] on li "В поштоматі" at bounding box center [316, 408] width 569 height 24
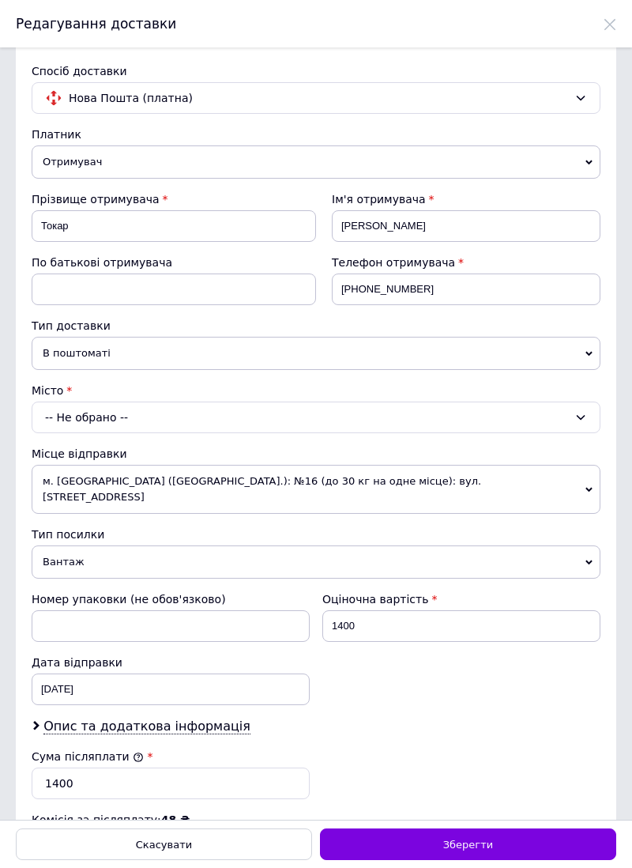
click at [130, 424] on div "-- Не обрано --" at bounding box center [316, 418] width 569 height 32
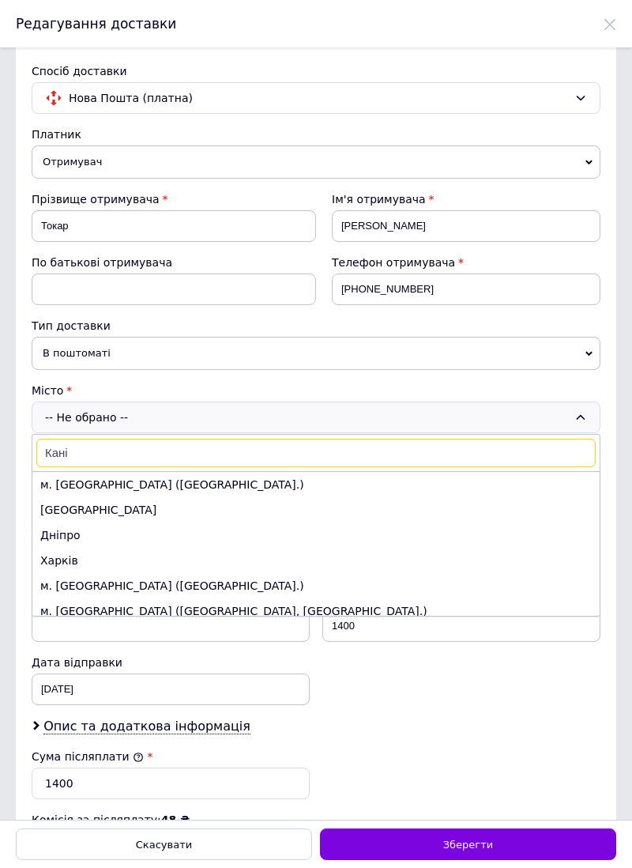
type input "Канів"
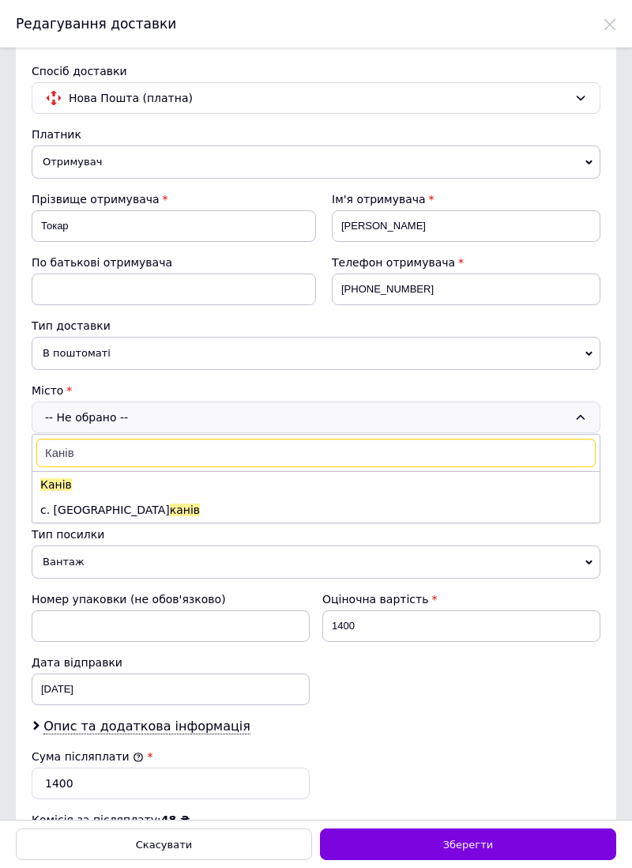
click at [55, 490] on span "Канів" at bounding box center [56, 484] width 32 height 13
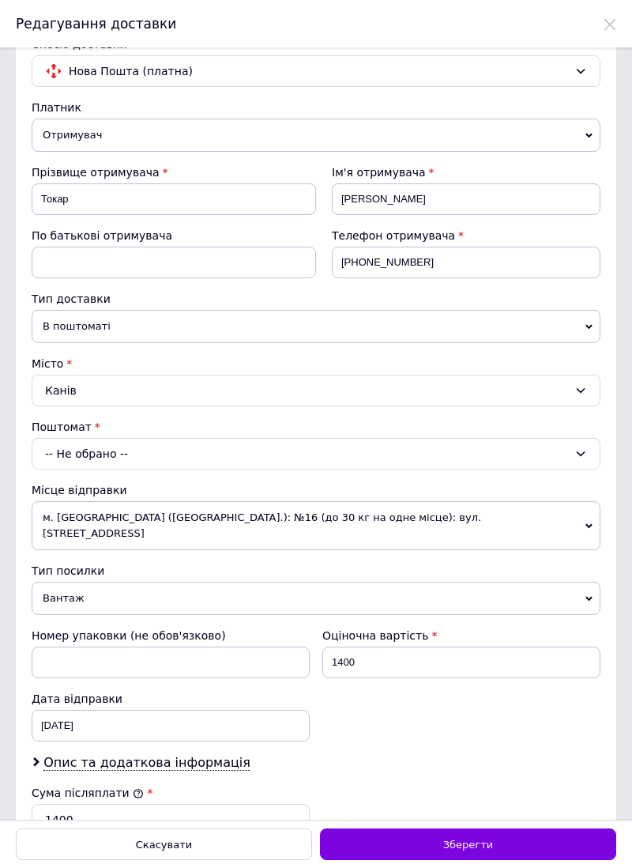
scroll to position [47, 0]
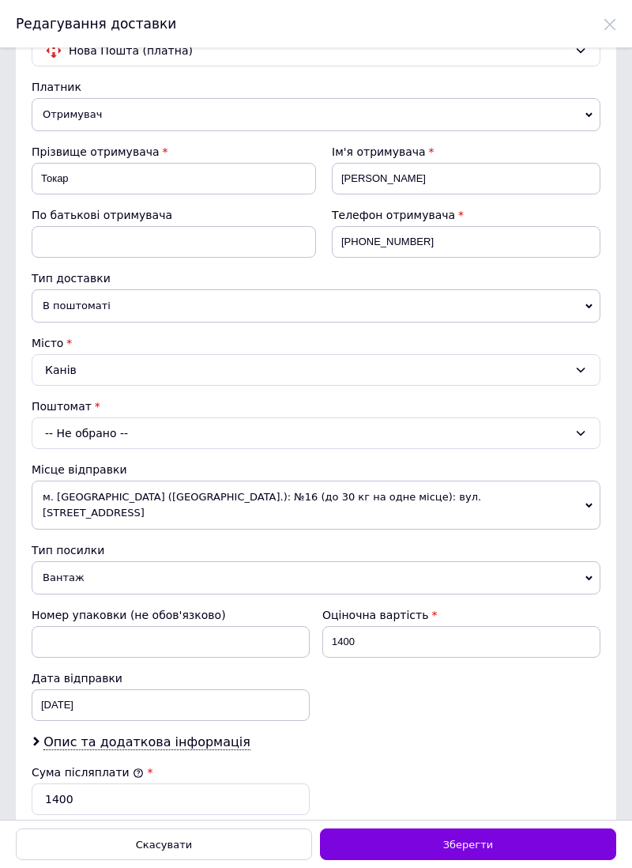
click at [581, 439] on icon at bounding box center [581, 433] width 13 height 13
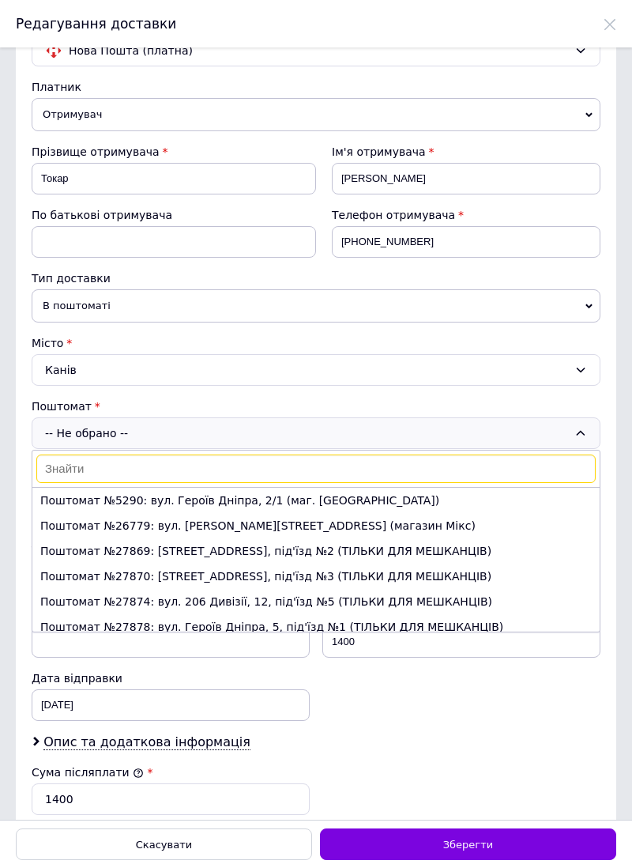
click at [581, 439] on icon at bounding box center [581, 433] width 13 height 13
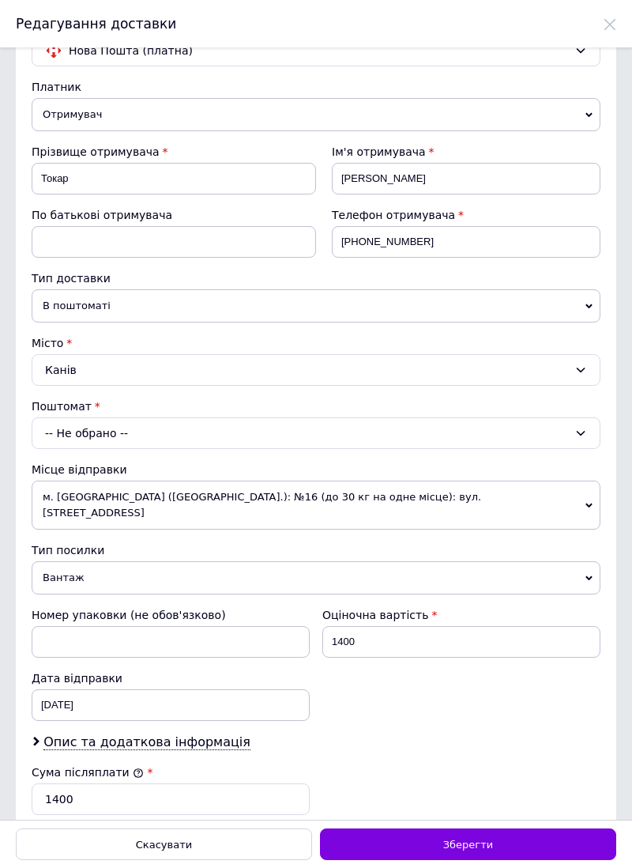
click at [568, 313] on span "В поштоматі" at bounding box center [316, 305] width 569 height 33
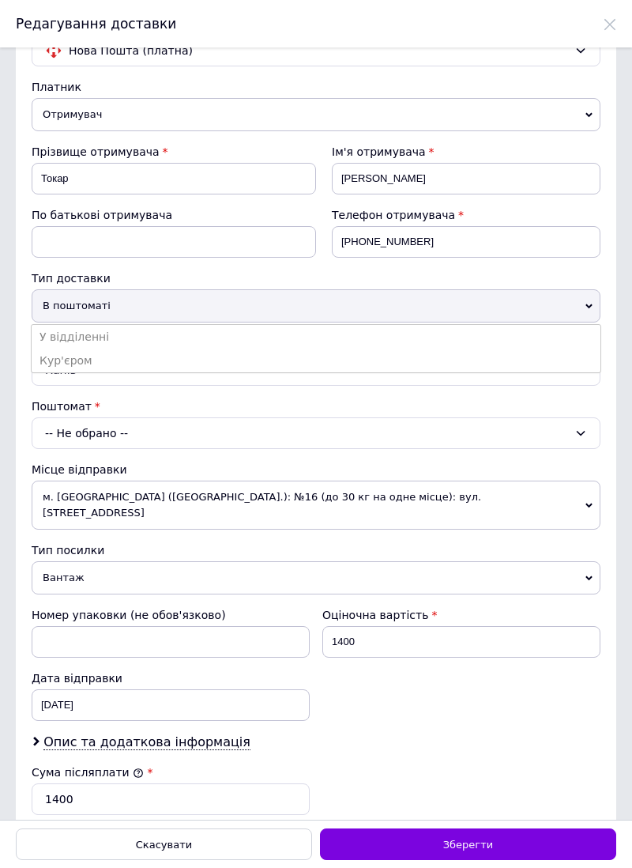
click at [79, 335] on li "У відділенні" at bounding box center [316, 337] width 569 height 24
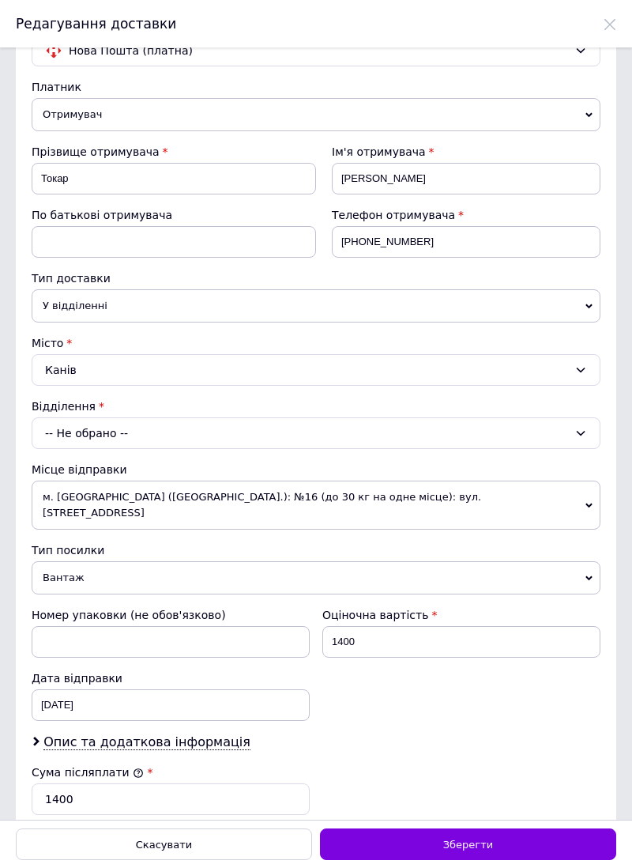
click at [577, 436] on icon at bounding box center [581, 433] width 9 height 5
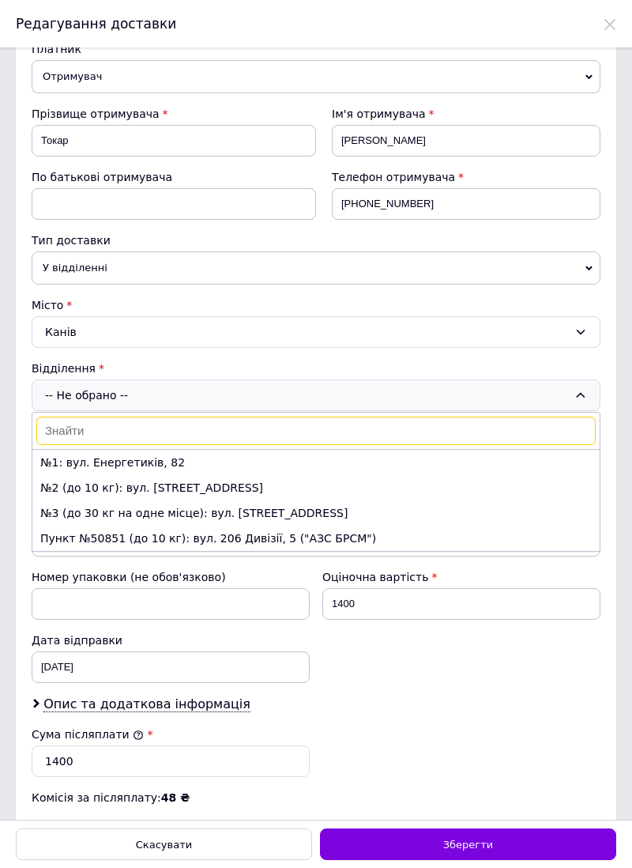
scroll to position [114, 0]
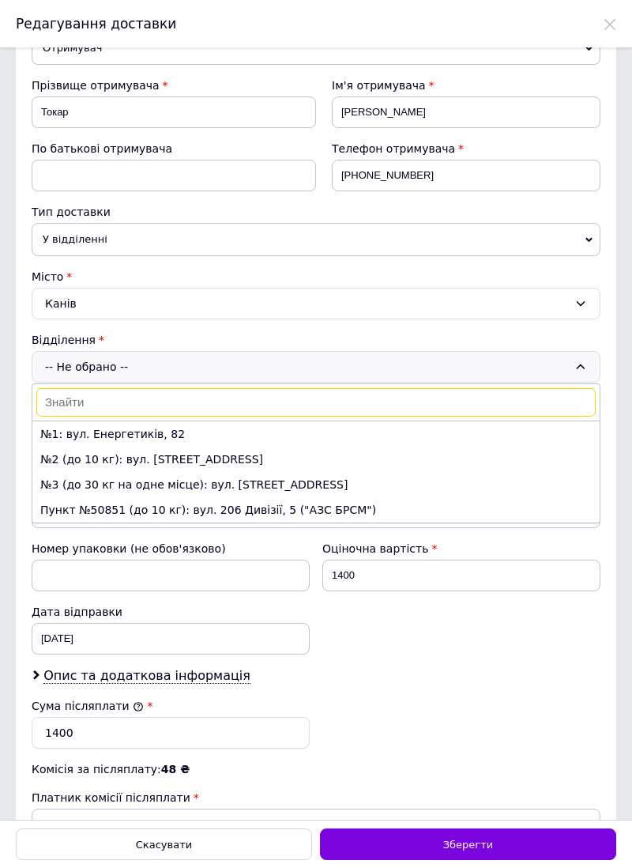
click at [228, 490] on li "№3 (до 30 кг на одне місце): вул. Енергетиків, 2а" at bounding box center [315, 484] width 567 height 25
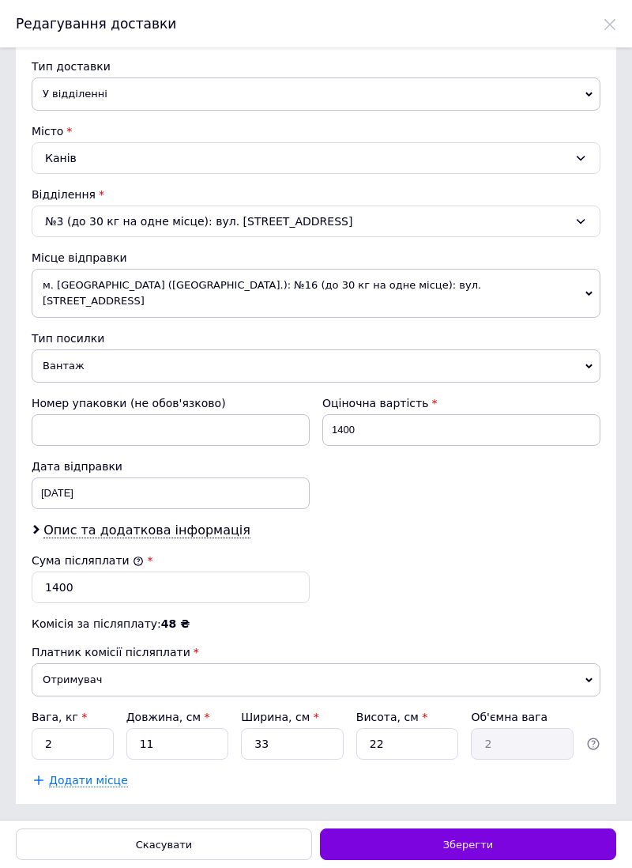
scroll to position [266, 0]
click at [462, 844] on span "Зберегти" at bounding box center [468, 845] width 50 height 12
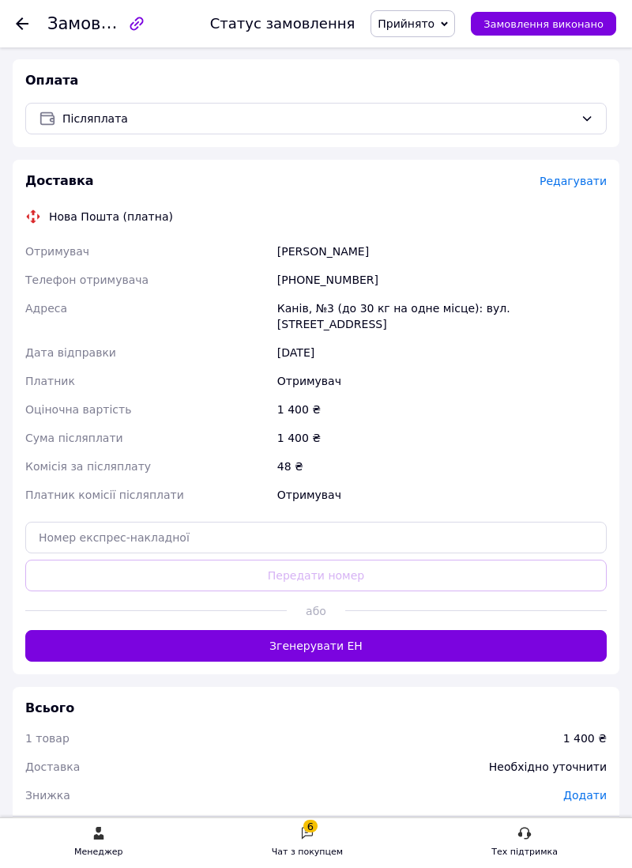
scroll to position [475, 0]
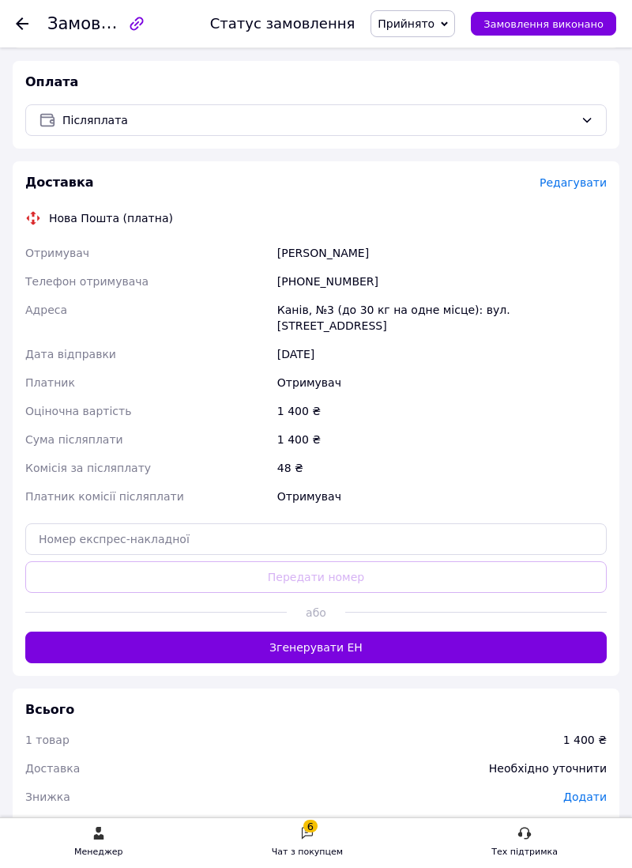
click at [311, 657] on button "Згенерувати ЕН" at bounding box center [316, 648] width 582 height 32
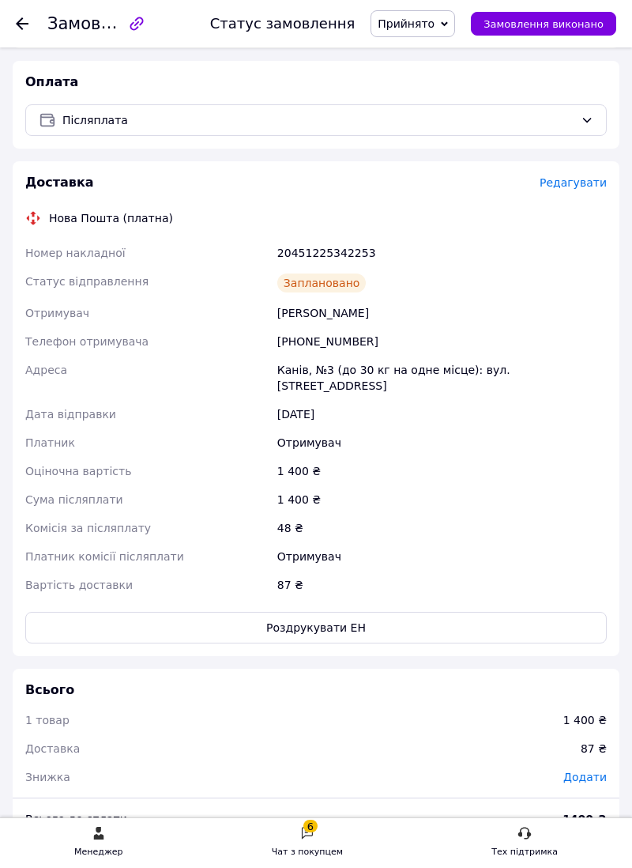
click at [25, 22] on icon at bounding box center [22, 23] width 13 height 13
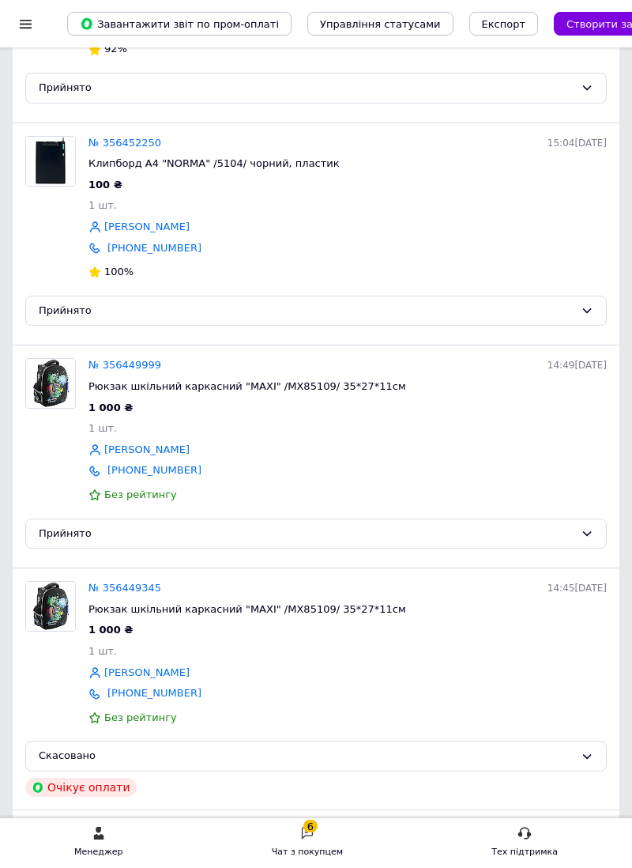
scroll to position [329, 0]
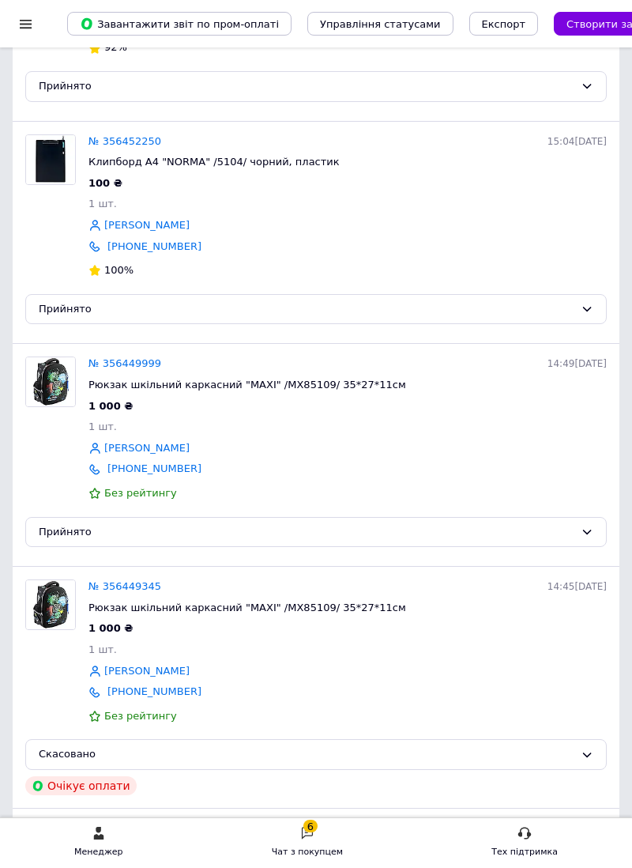
click at [143, 592] on link "№ 356449345" at bounding box center [125, 586] width 73 height 12
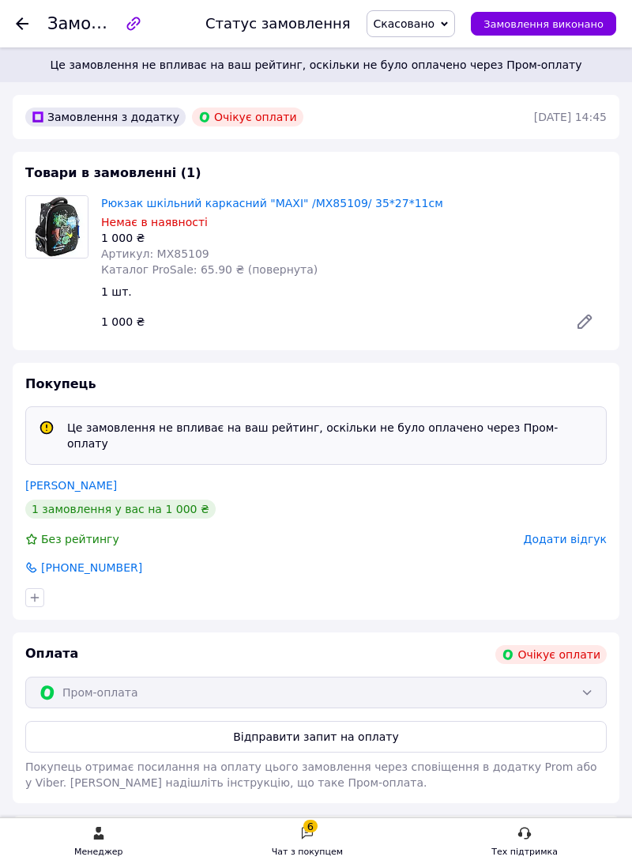
click at [25, 23] on use at bounding box center [22, 23] width 13 height 13
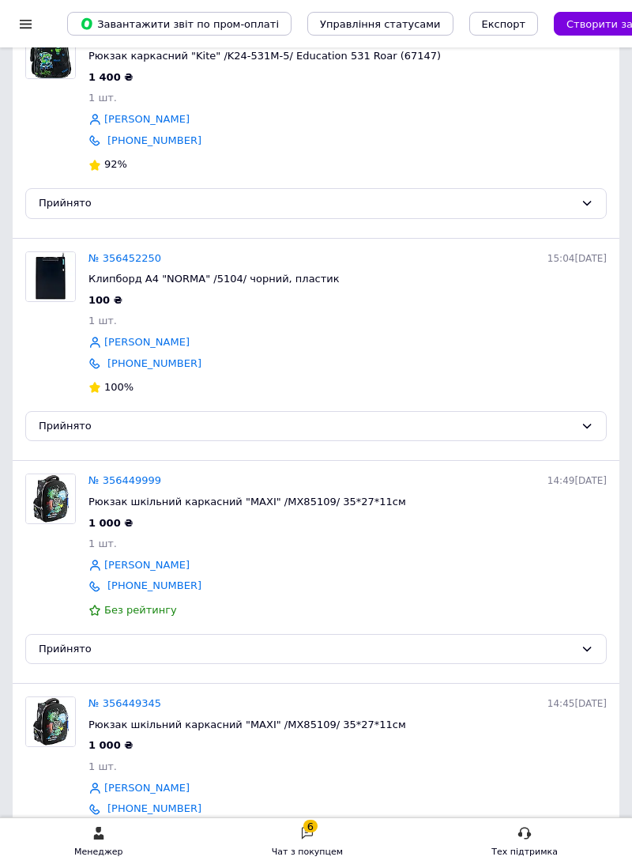
scroll to position [212, 0]
click at [123, 483] on link "№ 356449999" at bounding box center [125, 480] width 73 height 12
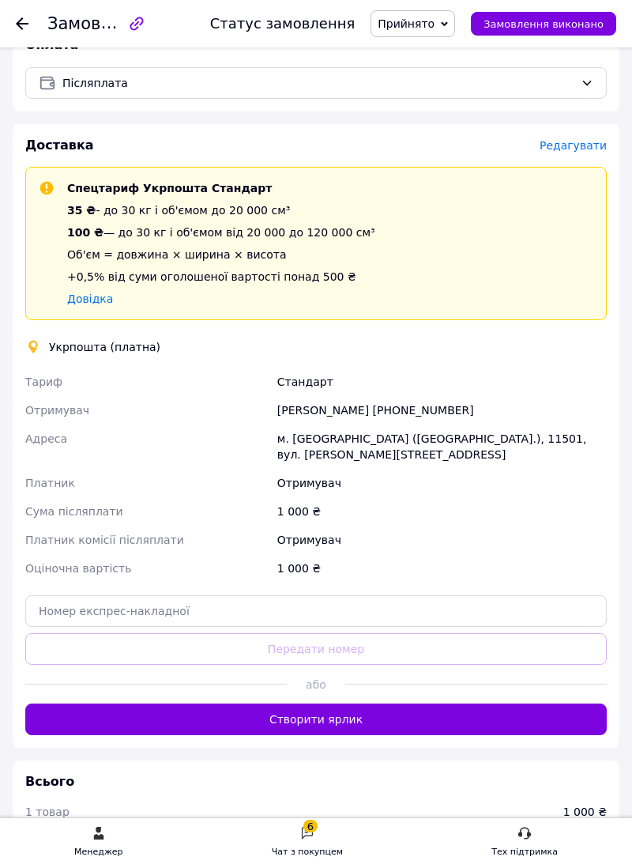
scroll to position [512, 0]
click at [327, 735] on button "Створити ярлик" at bounding box center [316, 719] width 582 height 32
click at [22, 28] on use at bounding box center [22, 23] width 13 height 13
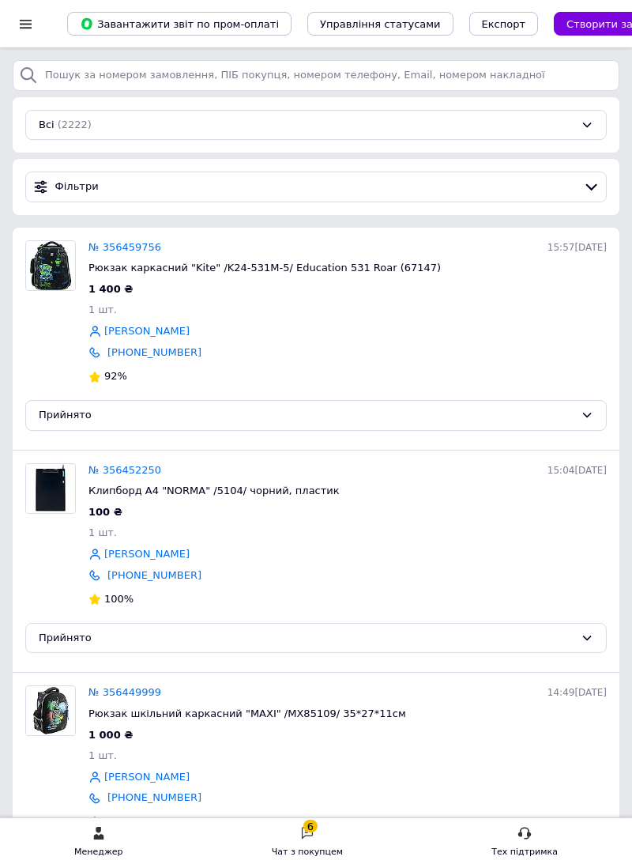
click at [137, 475] on link "№ 356452250" at bounding box center [125, 470] width 73 height 12
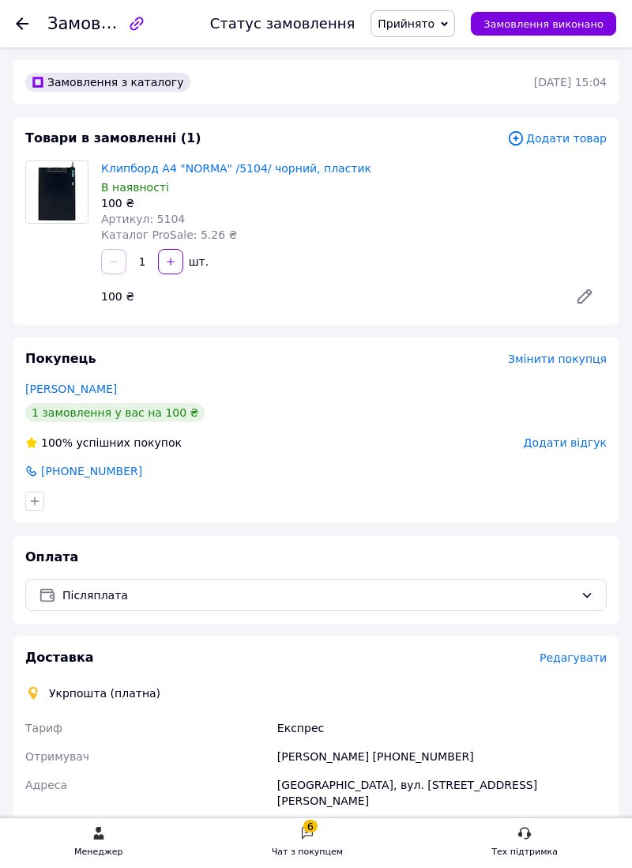
click at [430, 14] on span "Прийнято" at bounding box center [413, 23] width 85 height 27
click at [417, 74] on li "Скасовано" at bounding box center [412, 79] width 83 height 24
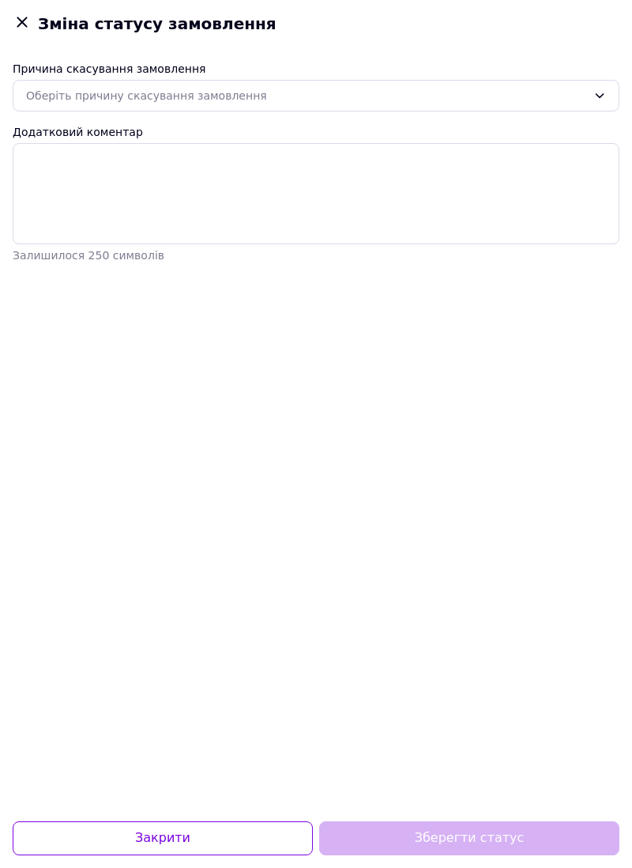
click at [96, 82] on div "Оберіть причину скасування замовлення" at bounding box center [316, 96] width 607 height 32
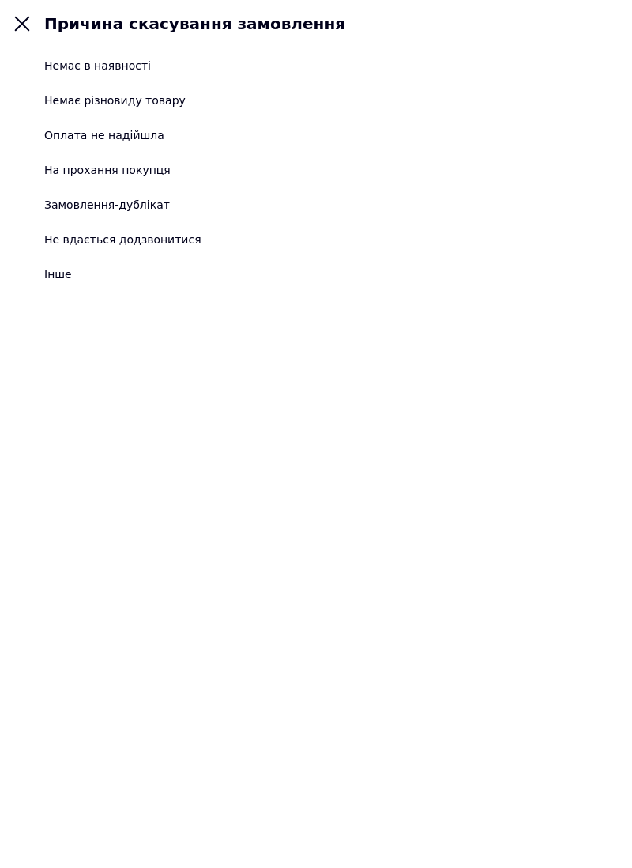
click at [111, 163] on div "На прохання покупця" at bounding box center [107, 170] width 126 height 16
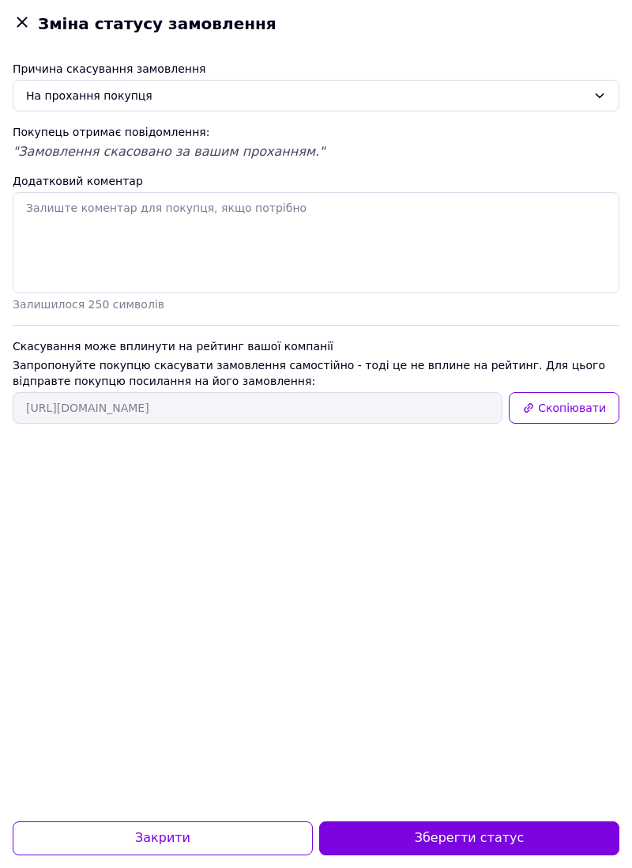
click at [468, 855] on button "Зберегти статус" at bounding box center [469, 838] width 300 height 34
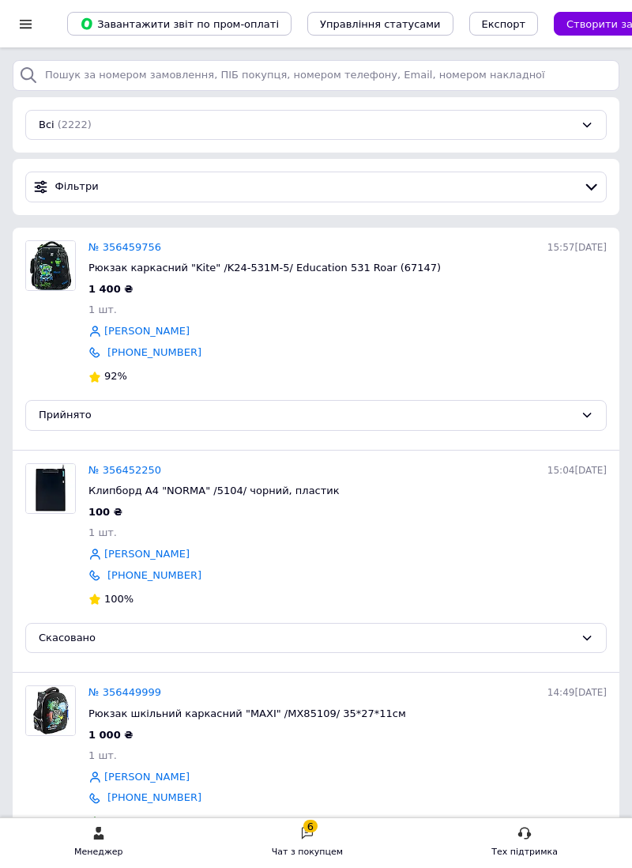
click at [115, 249] on link "№ 356459756" at bounding box center [125, 247] width 73 height 12
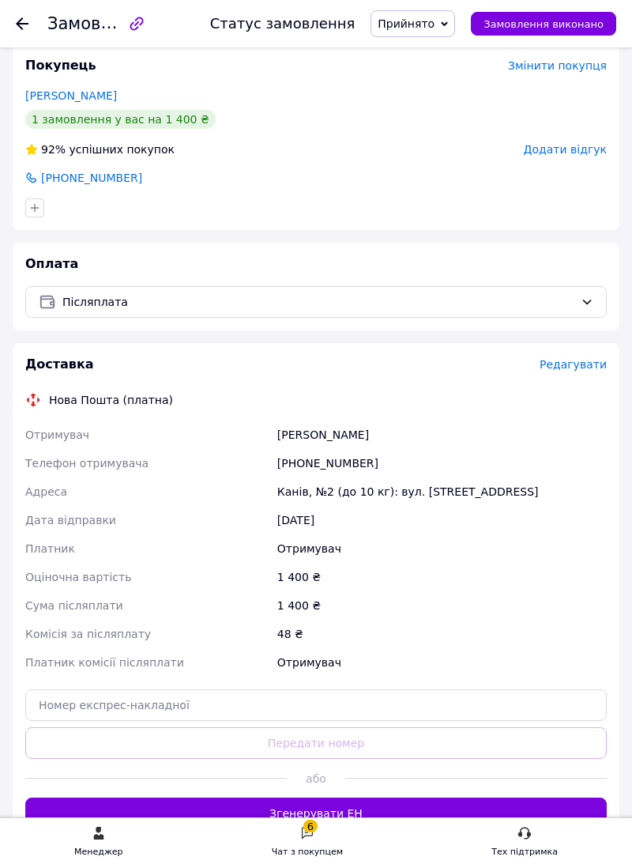
scroll to position [292, 0]
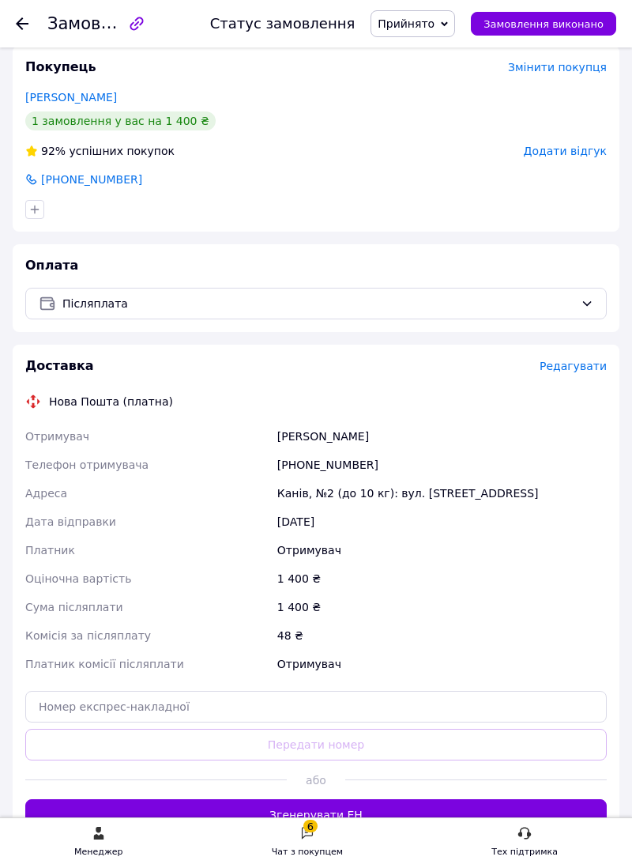
click at [308, 831] on button "Згенерувати ЕН" at bounding box center [316, 815] width 582 height 32
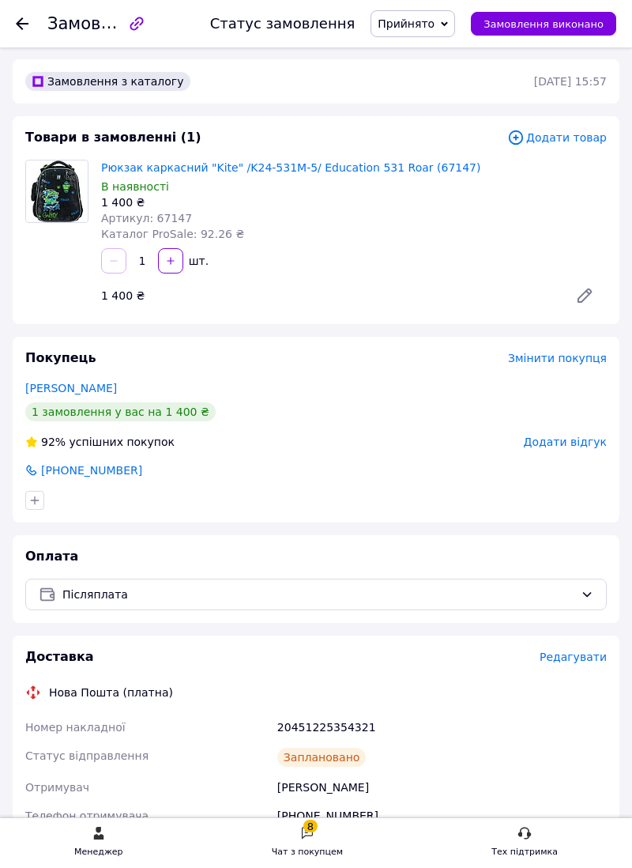
scroll to position [0, 0]
click at [28, 17] on icon at bounding box center [22, 23] width 13 height 13
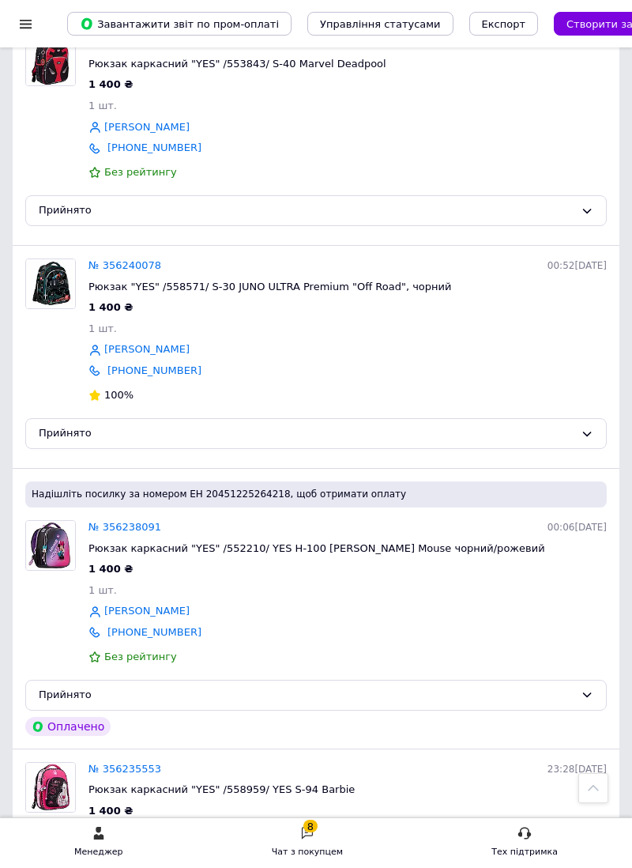
scroll to position [4374, 0]
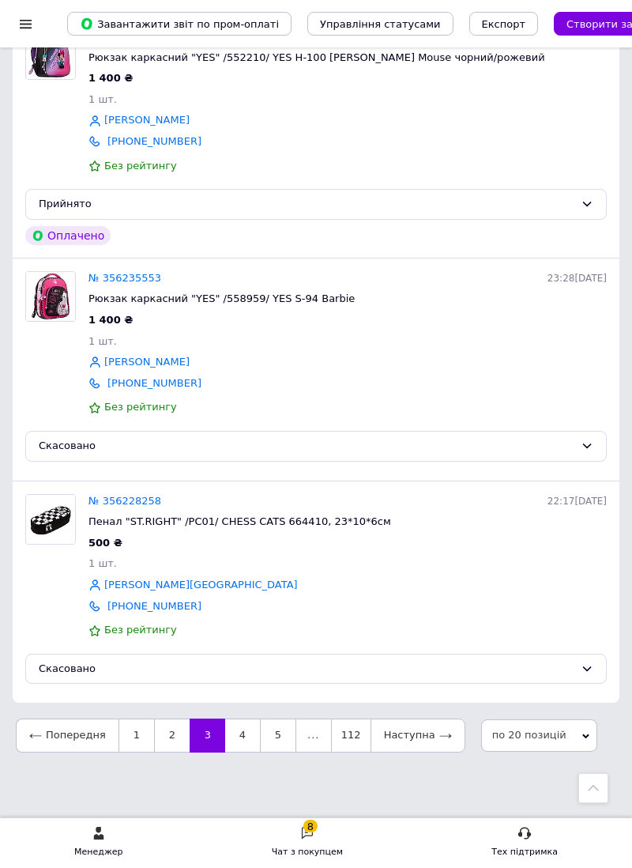
click at [161, 752] on link "2" at bounding box center [172, 734] width 36 height 33
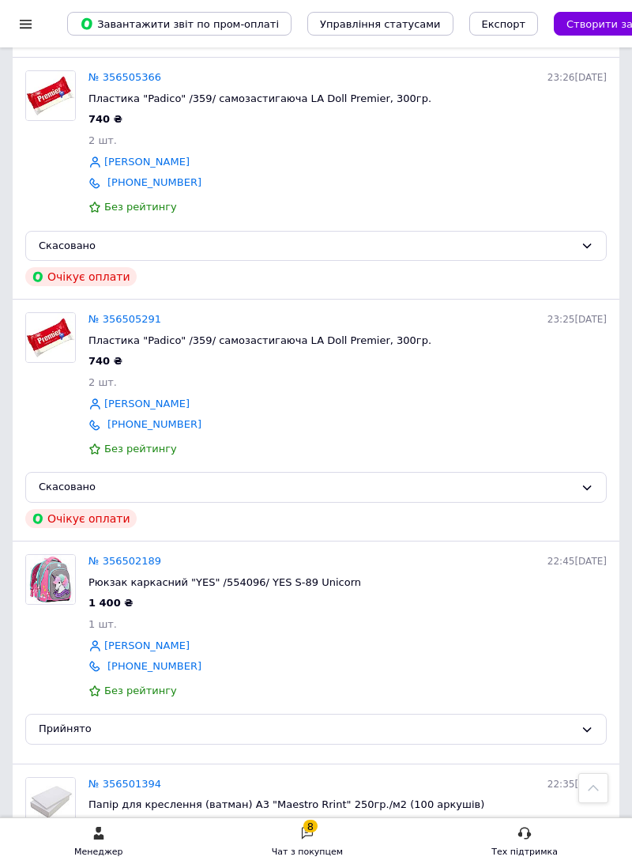
scroll to position [4630, 0]
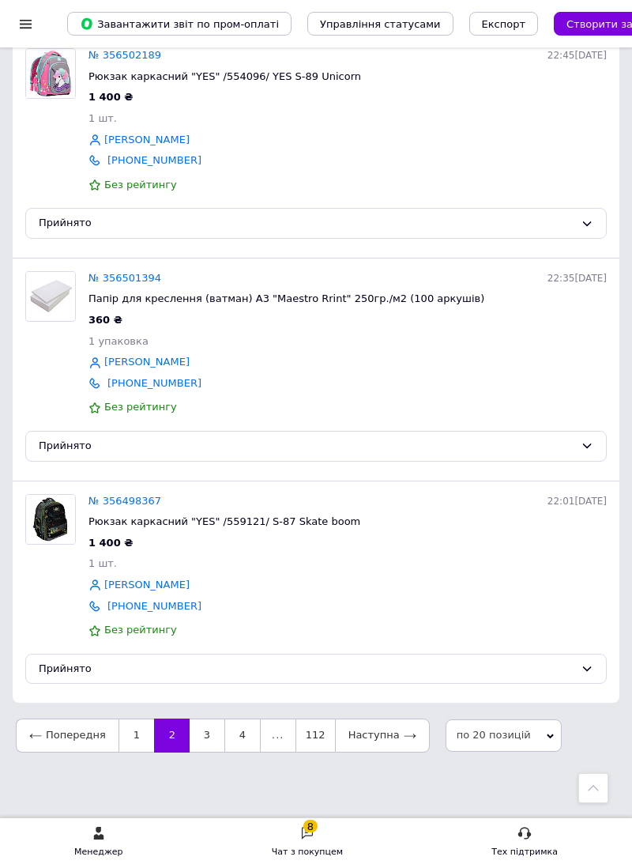
click at [200, 752] on link "3" at bounding box center [207, 734] width 35 height 33
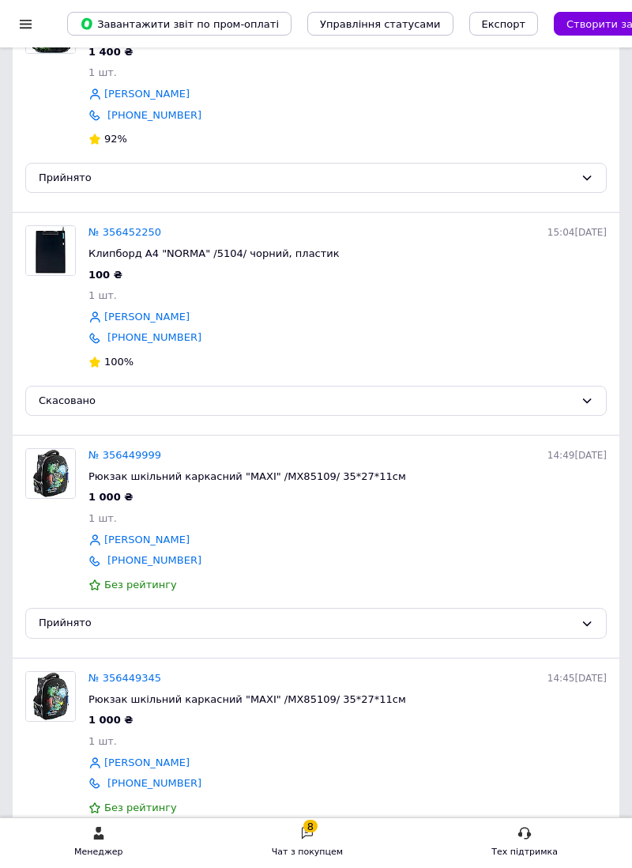
click at [121, 461] on link "№ 356449999" at bounding box center [125, 455] width 73 height 12
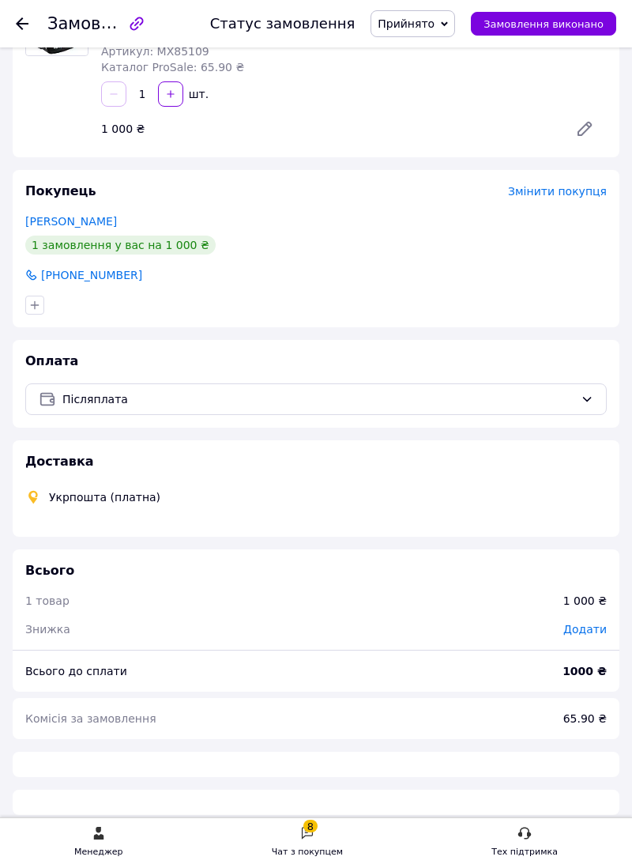
scroll to position [460, 0]
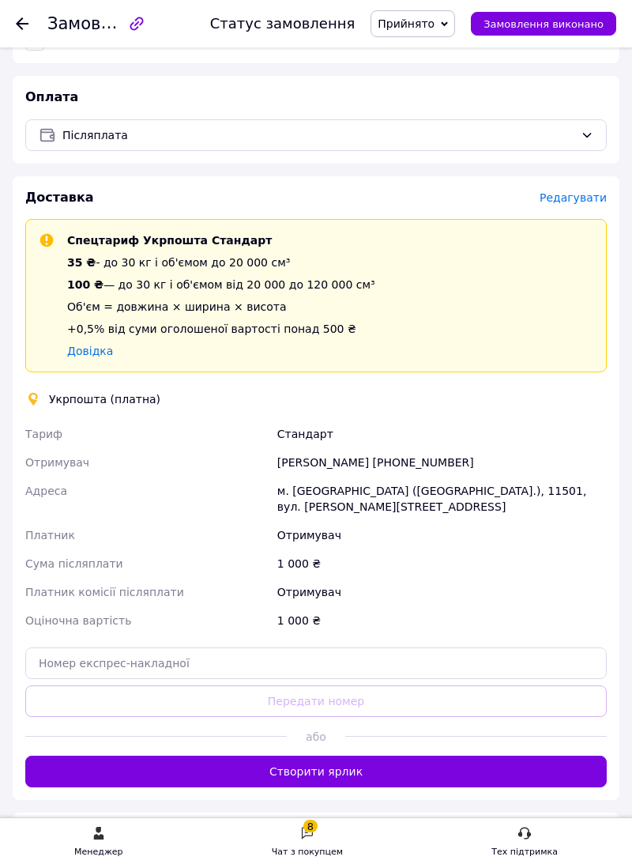
click at [25, 23] on use at bounding box center [22, 23] width 13 height 13
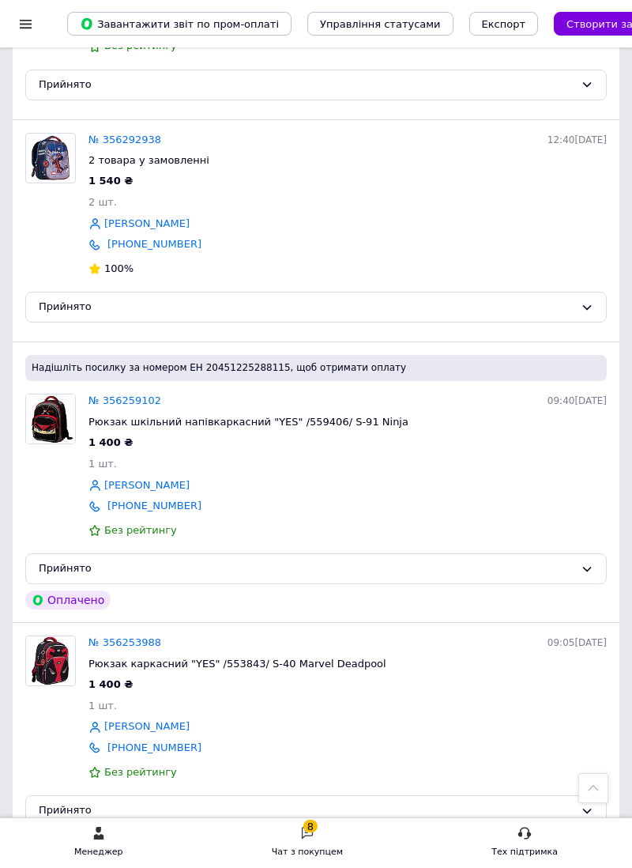
scroll to position [4109, 0]
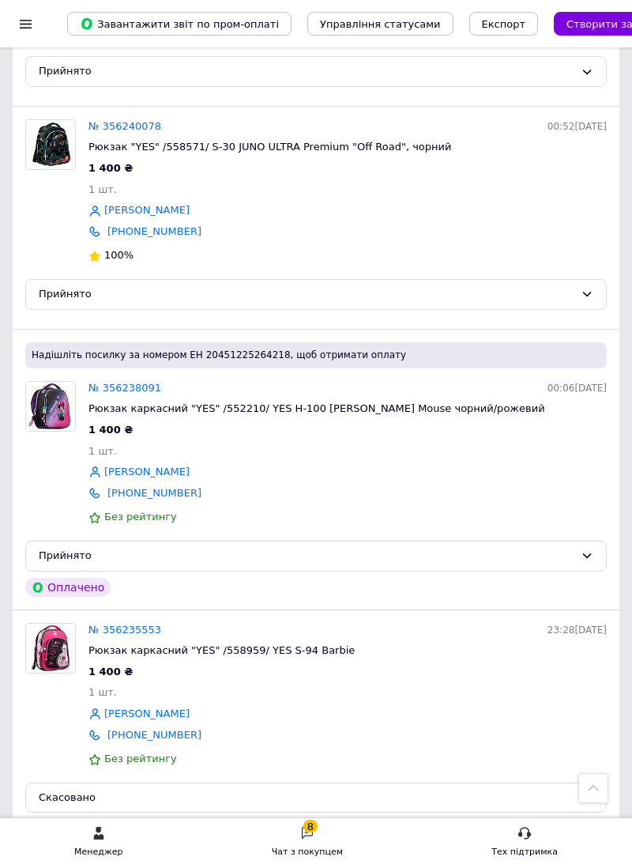
click at [161, 847] on link "2" at bounding box center [172, 863] width 36 height 33
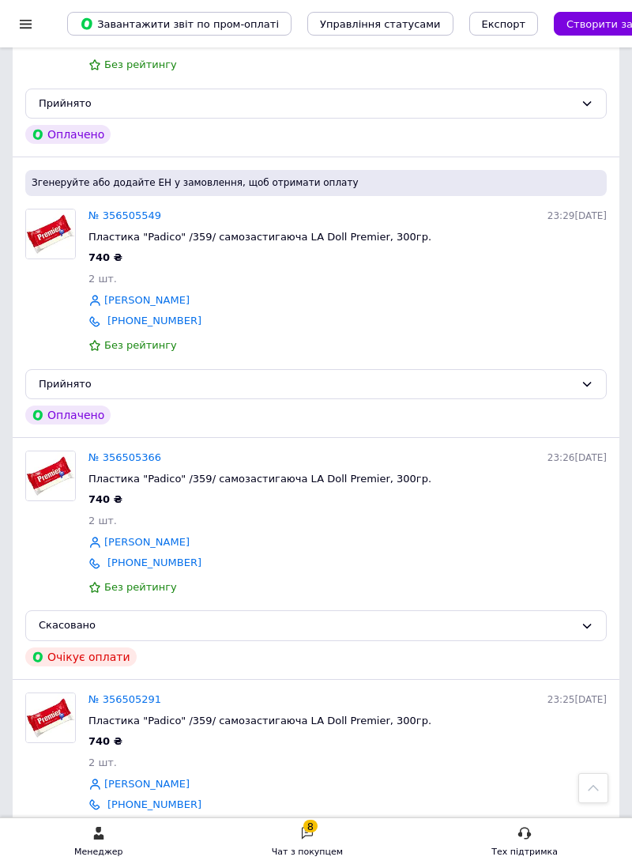
scroll to position [4402, 0]
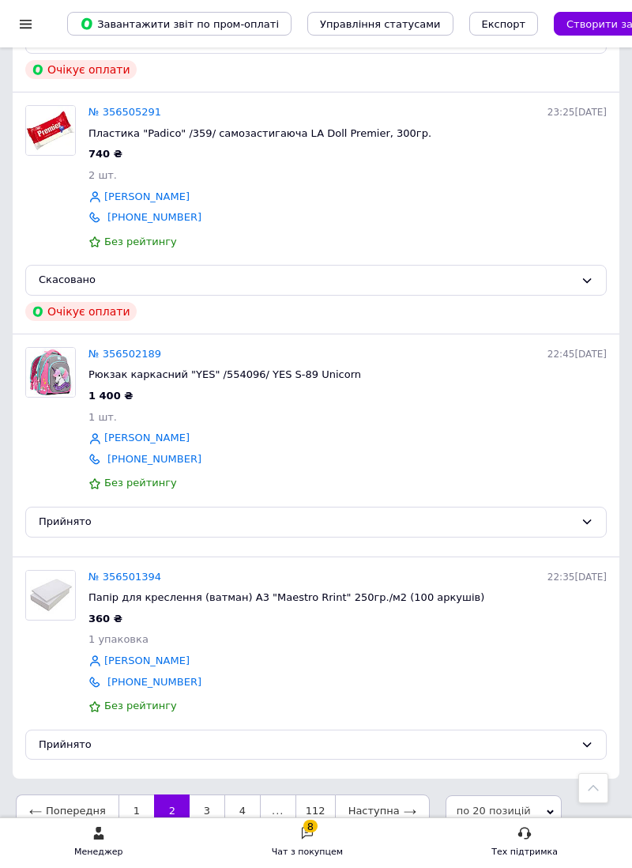
click at [114, 360] on link "№ 356502189" at bounding box center [125, 354] width 73 height 12
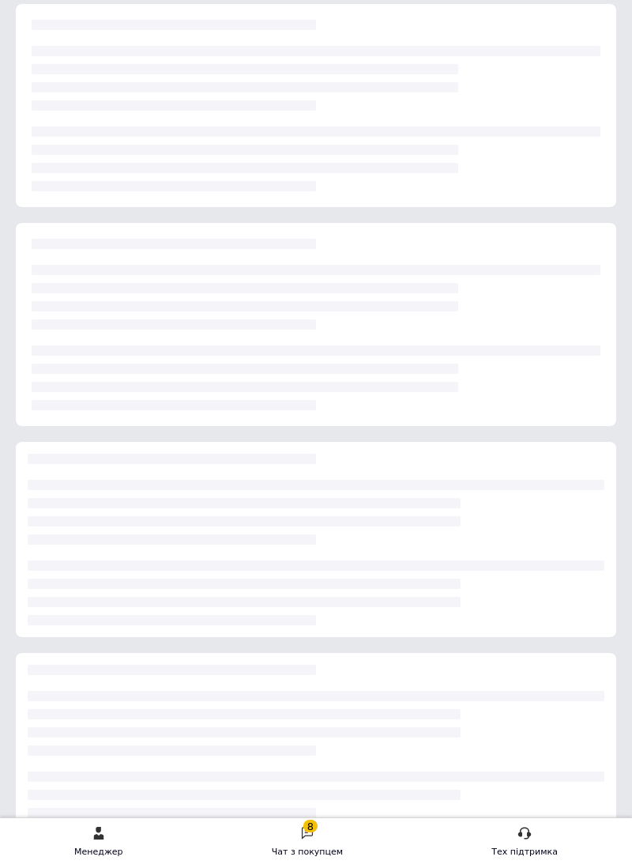
scroll to position [327, 0]
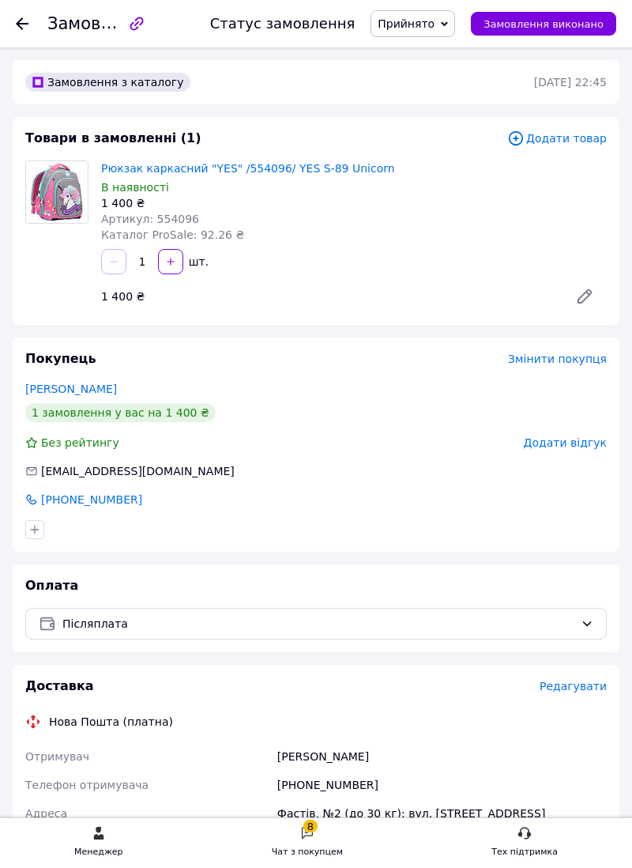
scroll to position [200, 0]
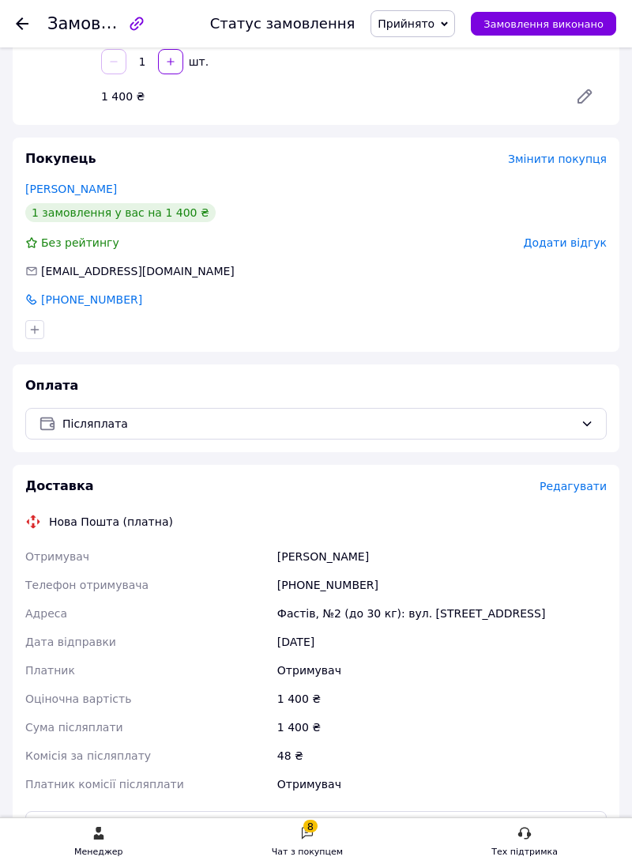
click at [24, 28] on icon at bounding box center [22, 23] width 13 height 13
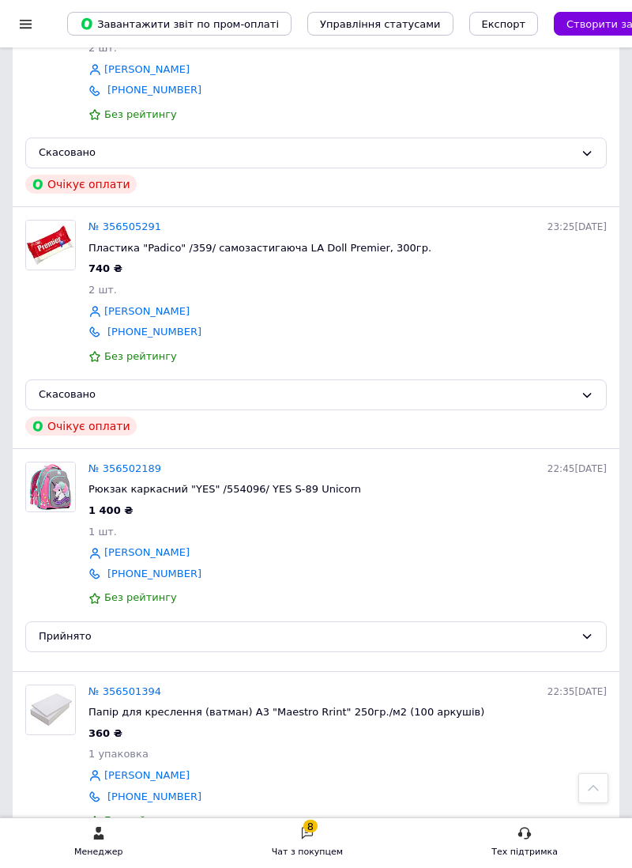
scroll to position [4402, 0]
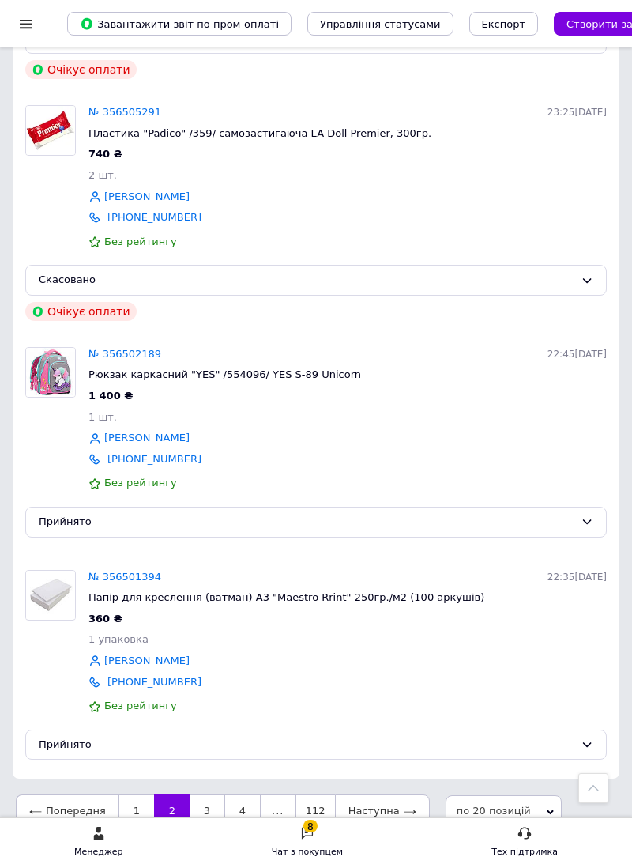
click at [199, 826] on link "3" at bounding box center [207, 810] width 35 height 33
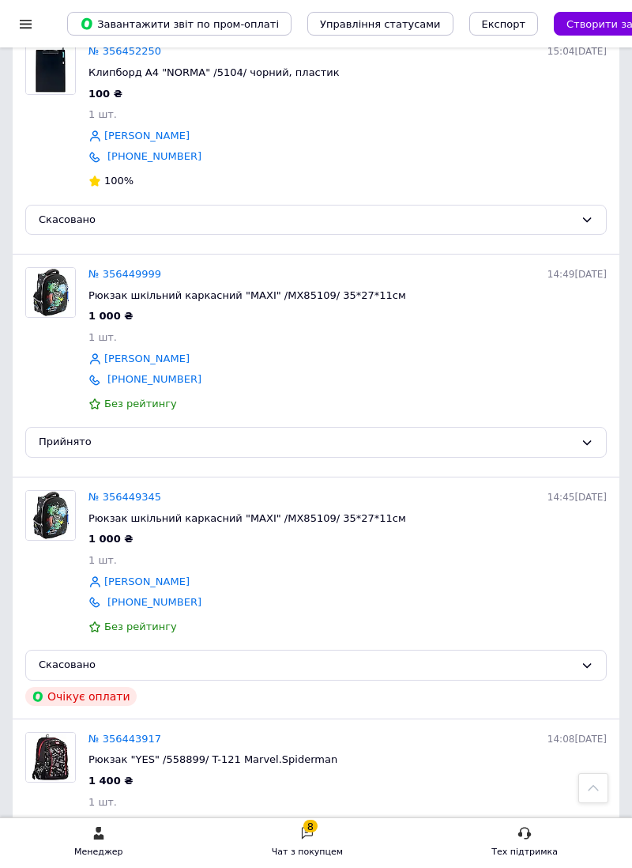
click at [128, 268] on link "№ 356449999" at bounding box center [125, 274] width 73 height 12
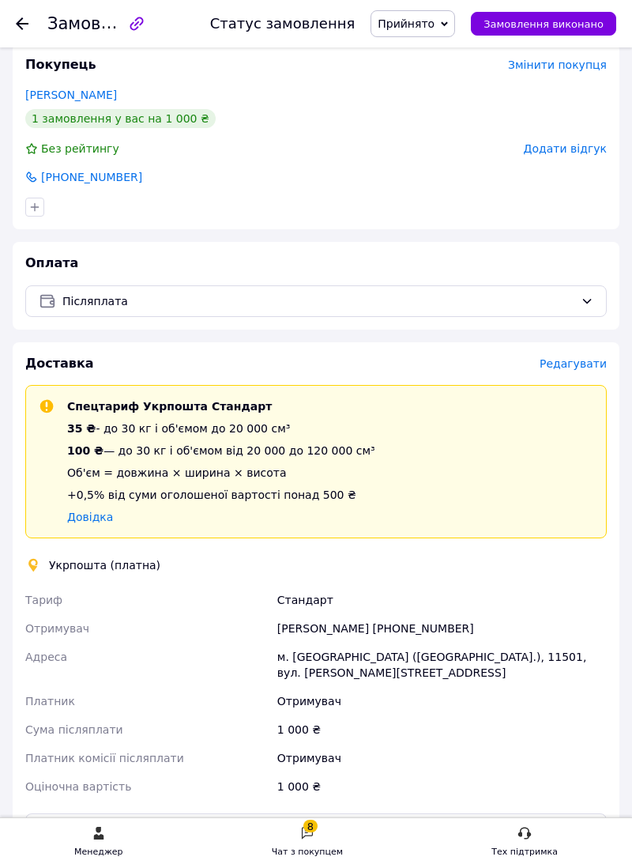
scroll to position [295, 0]
click at [567, 364] on span "Редагувати" at bounding box center [573, 362] width 67 height 13
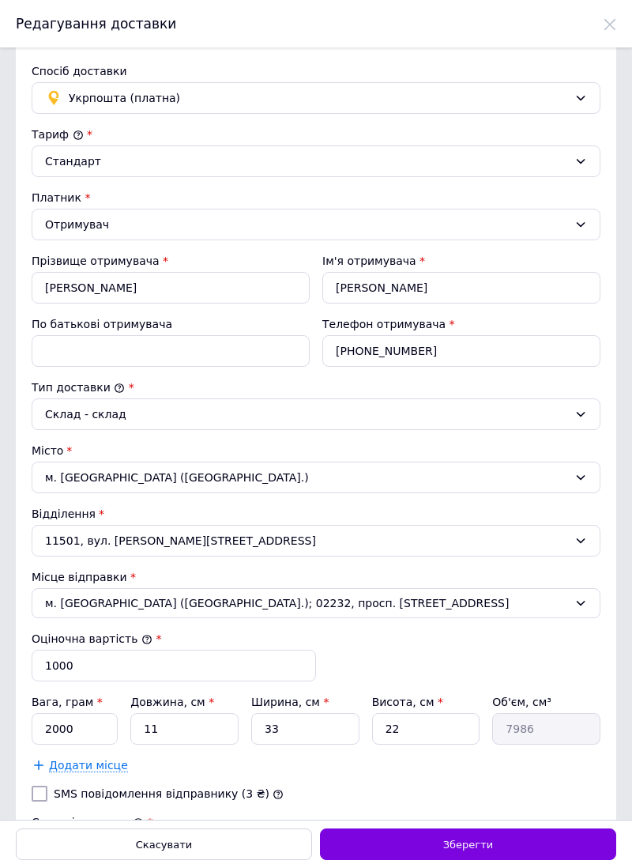
click at [567, 95] on span "Укрпошта (платна)" at bounding box center [319, 97] width 500 height 17
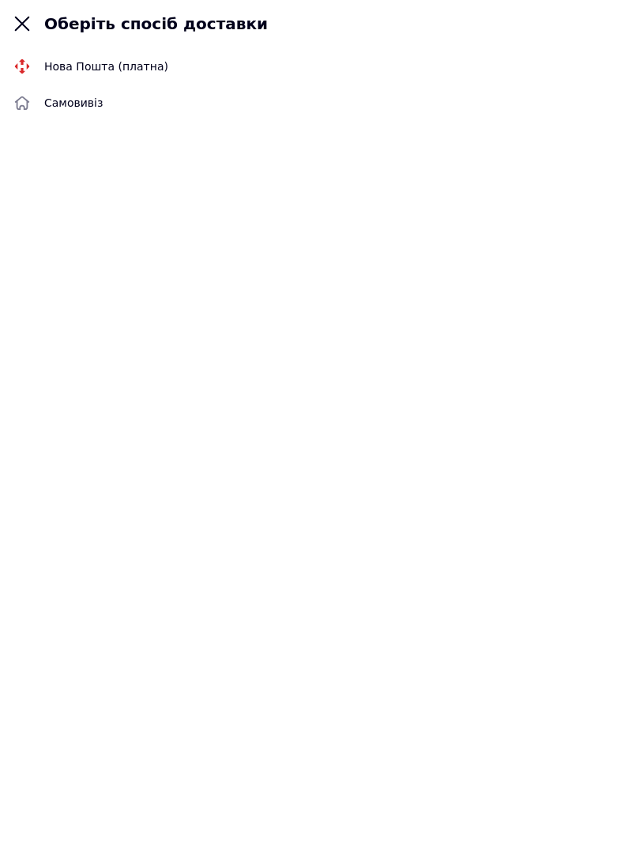
click at [93, 59] on span "Нова Пошта (платна)" at bounding box center [331, 66] width 575 height 16
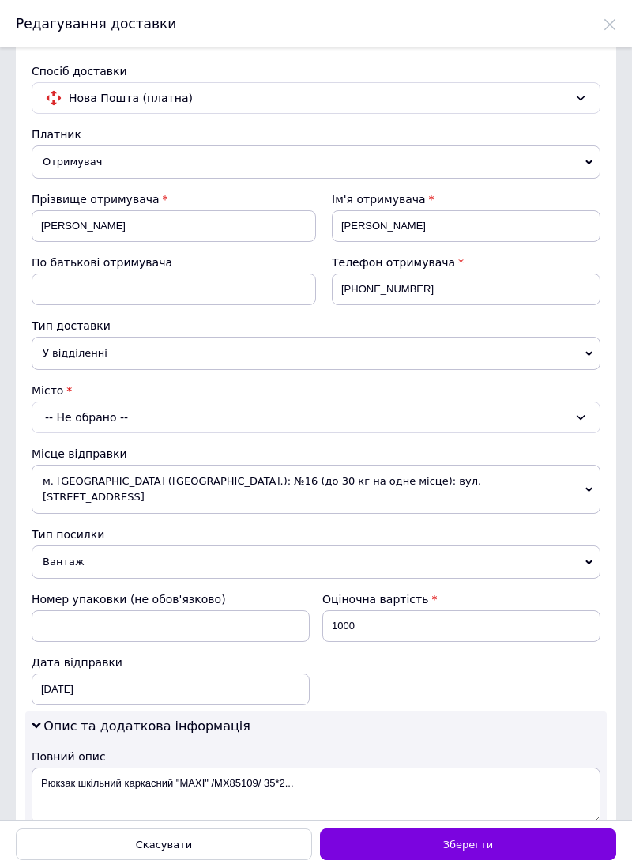
click at [575, 424] on icon at bounding box center [581, 417] width 13 height 13
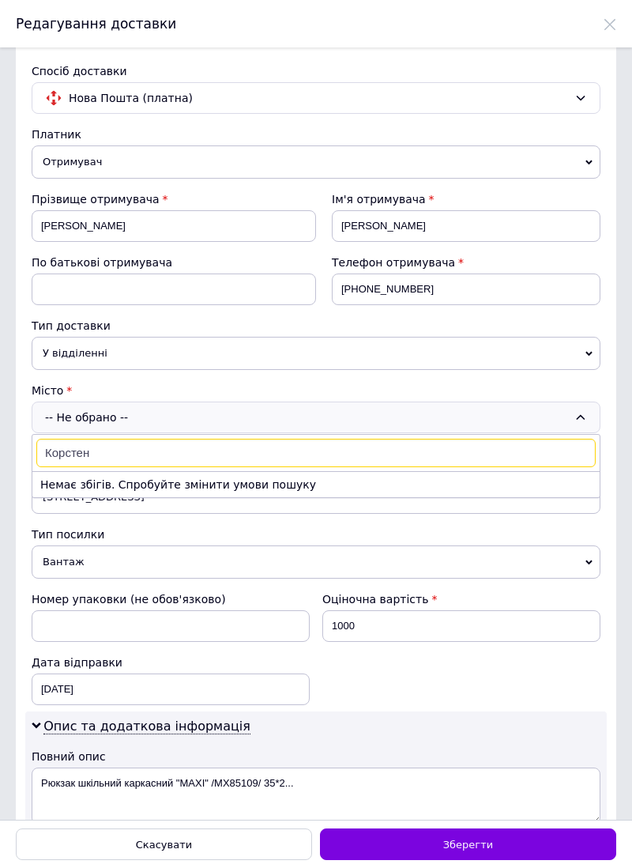
click at [188, 456] on input "Корстен" at bounding box center [316, 453] width 560 height 28
type input "Кор"
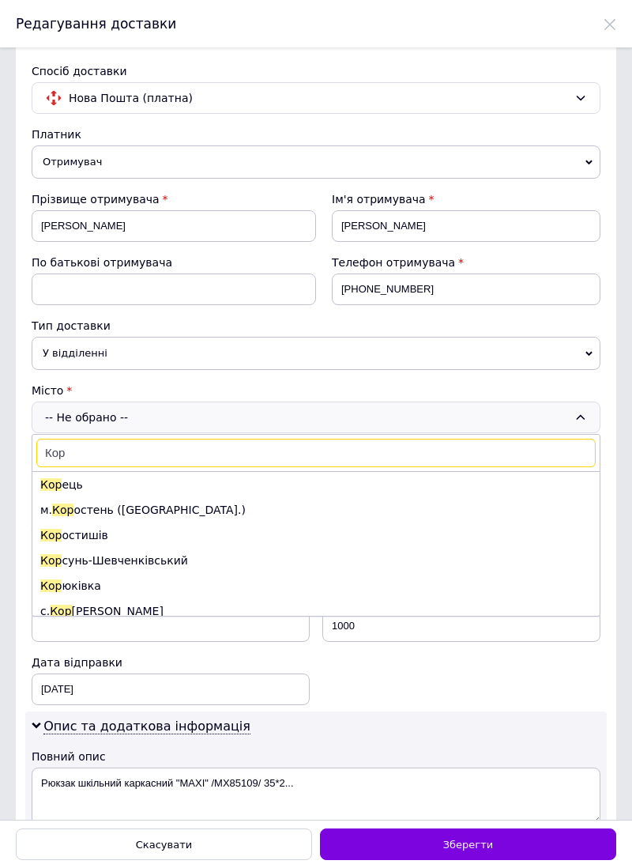
click at [117, 511] on li "м. Кор остень ([GEOGRAPHIC_DATA].)" at bounding box center [315, 509] width 567 height 25
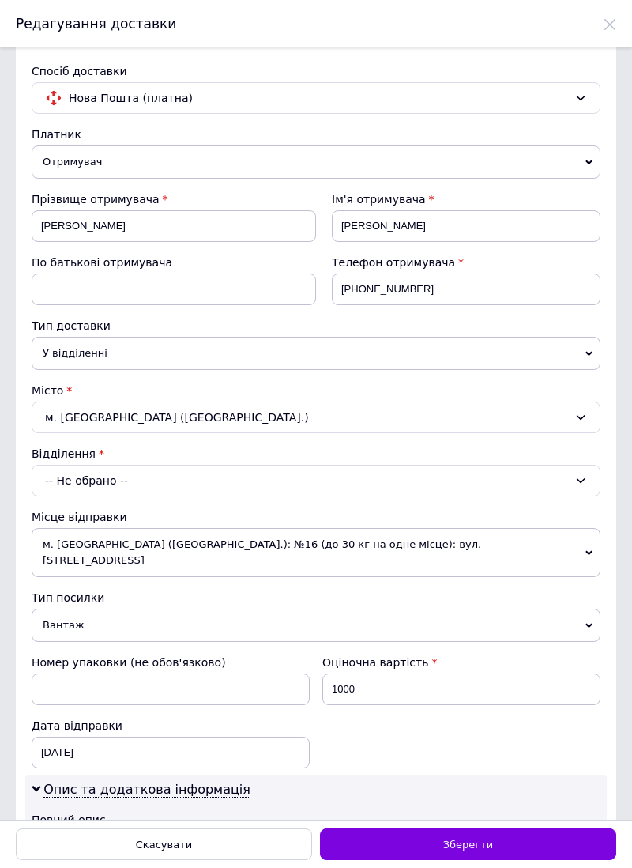
click at [114, 486] on div "-- Не обрано --" at bounding box center [316, 481] width 569 height 32
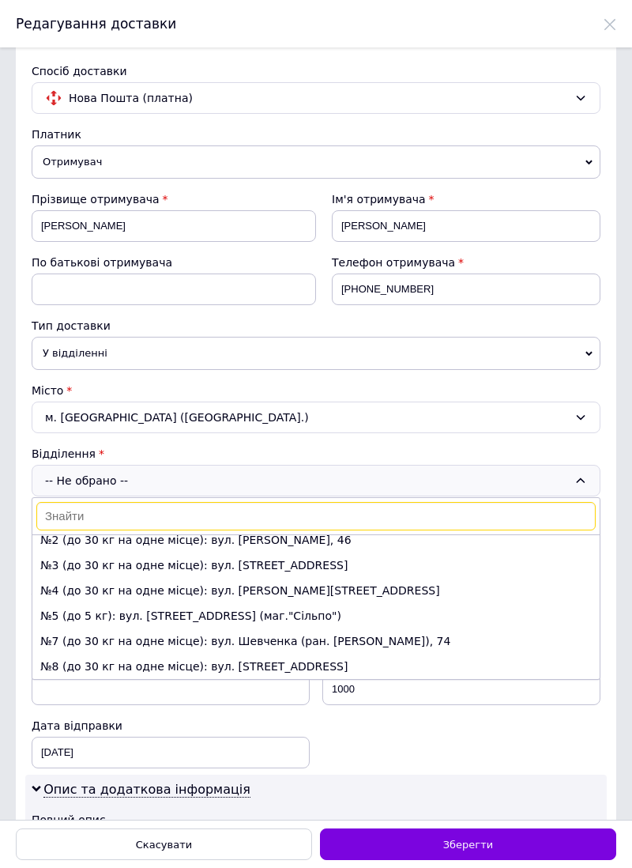
scroll to position [39, 0]
click at [316, 578] on li "№3 (до 30 кг на одне місце): вул. [STREET_ADDRESS]" at bounding box center [315, 564] width 567 height 25
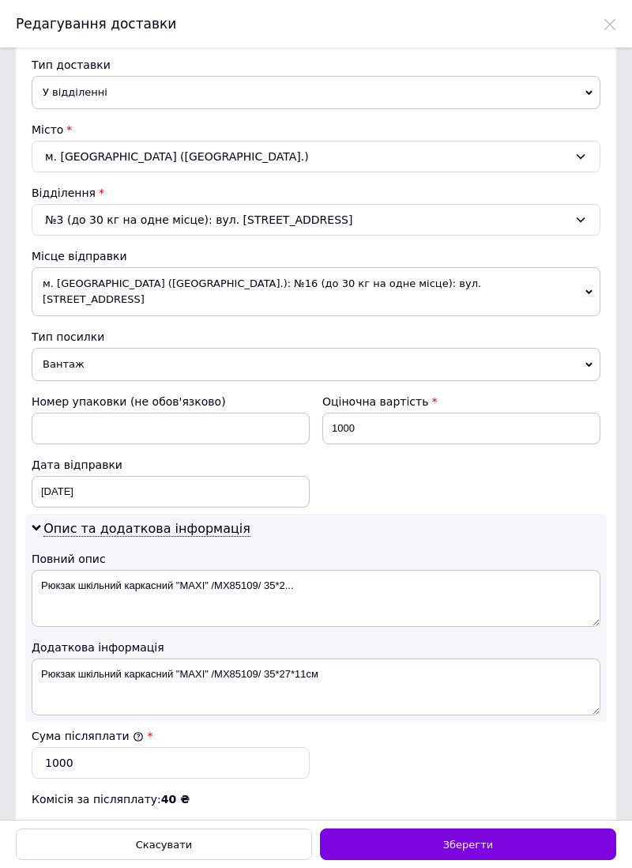
scroll to position [469, 0]
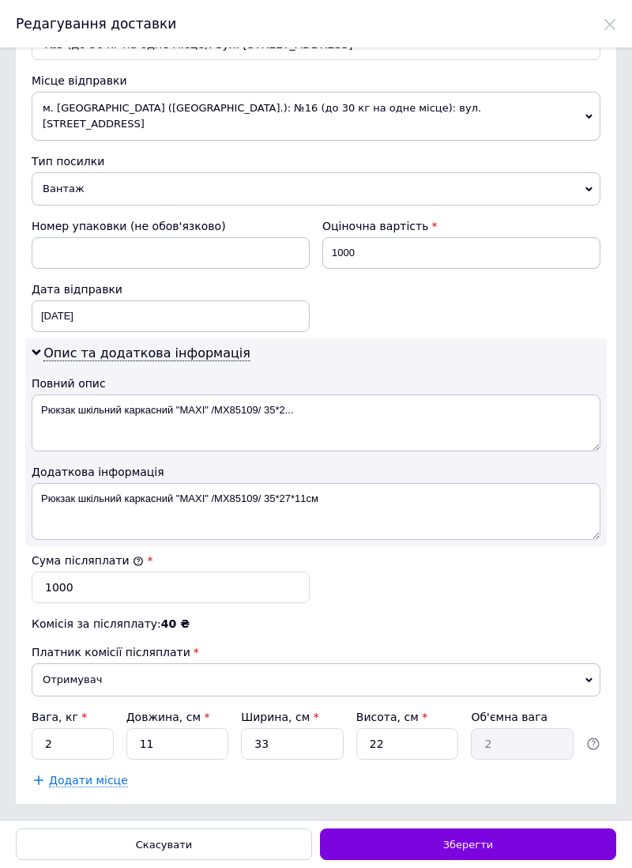
click at [473, 840] on span "Зберегти" at bounding box center [468, 845] width 50 height 12
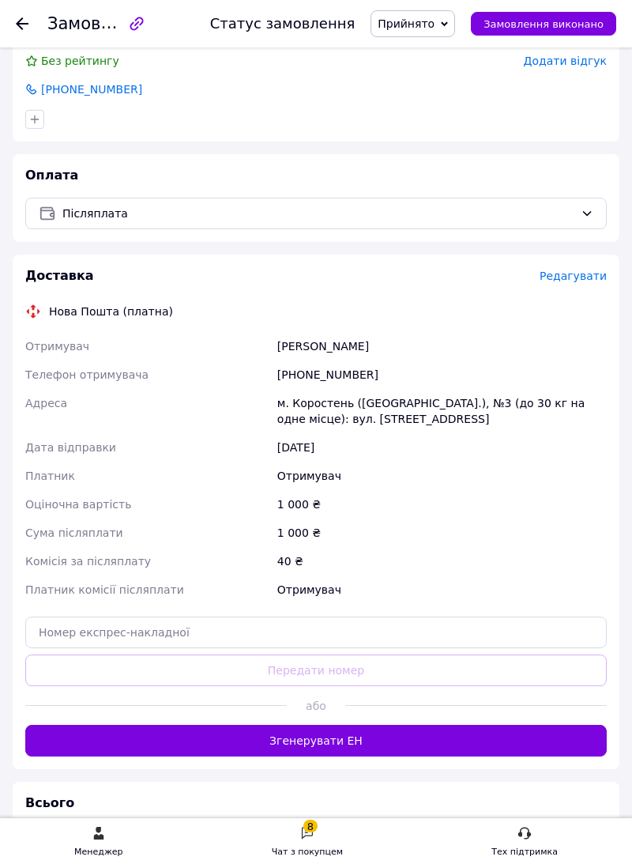
scroll to position [383, 0]
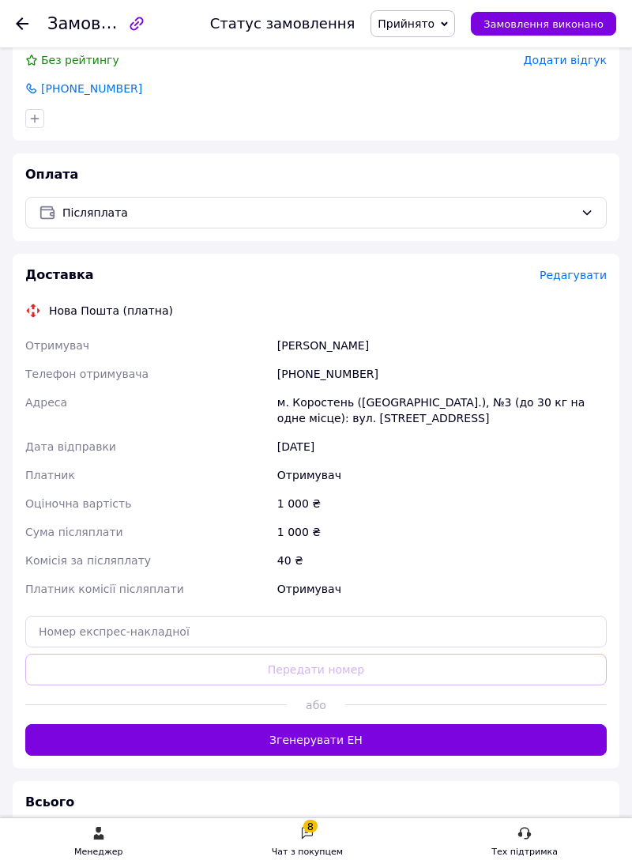
click at [331, 756] on button "Згенерувати ЕН" at bounding box center [316, 740] width 582 height 32
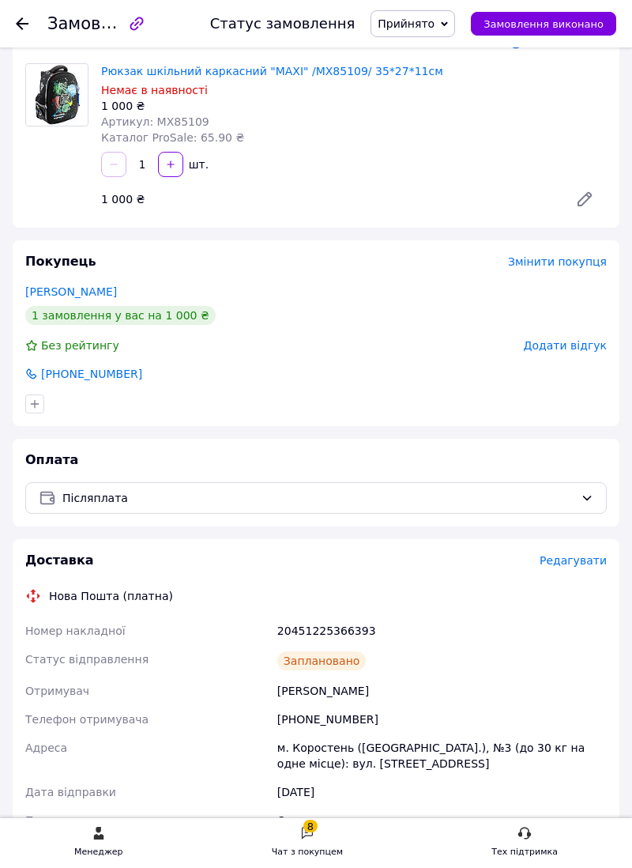
scroll to position [0, 0]
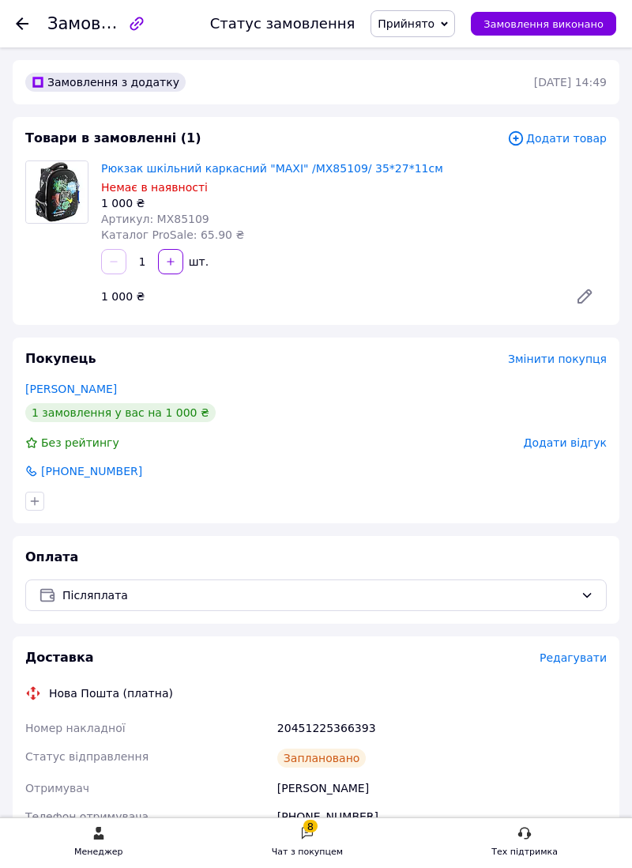
click at [26, 22] on icon at bounding box center [22, 23] width 13 height 13
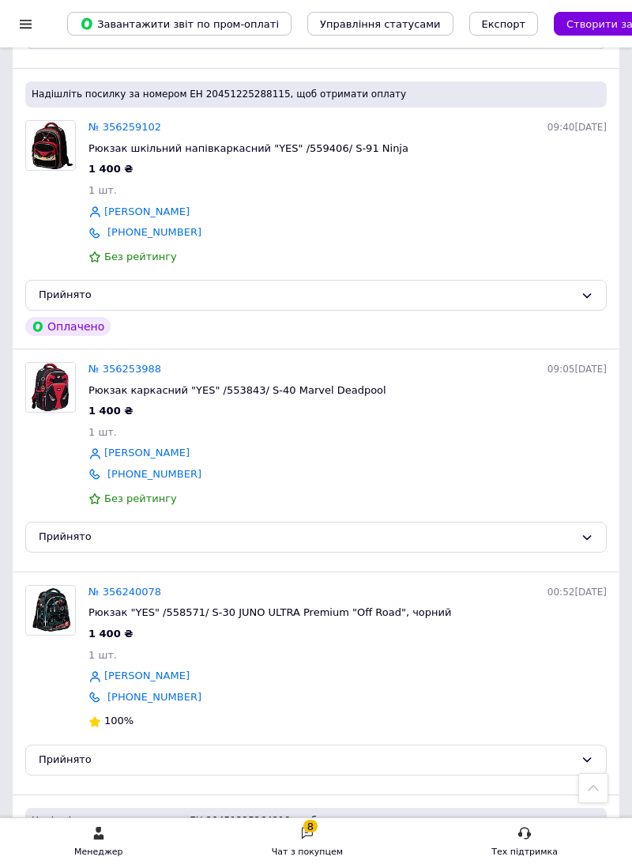
scroll to position [4109, 0]
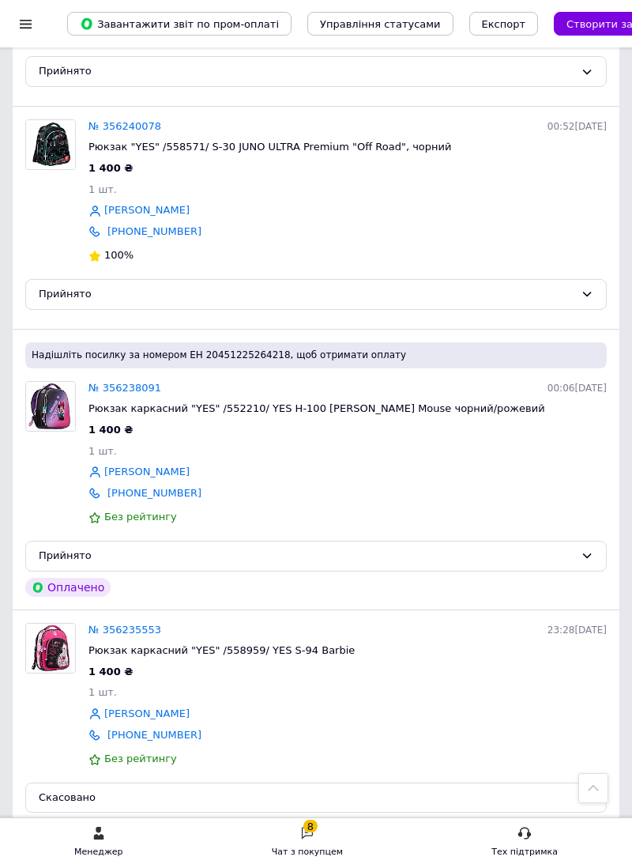
click at [164, 847] on link "2" at bounding box center [172, 863] width 36 height 33
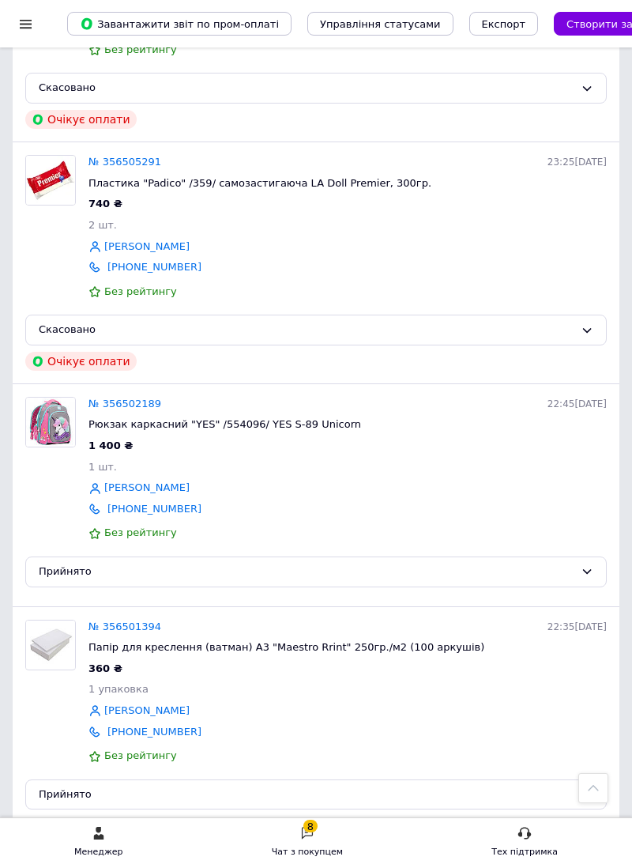
click at [130, 409] on link "№ 356502189" at bounding box center [125, 404] width 73 height 12
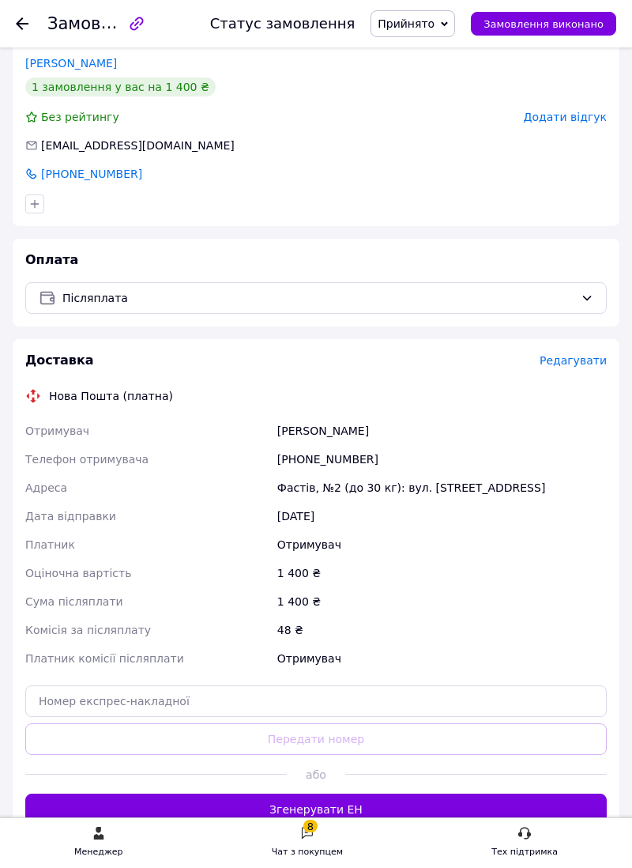
scroll to position [331, 0]
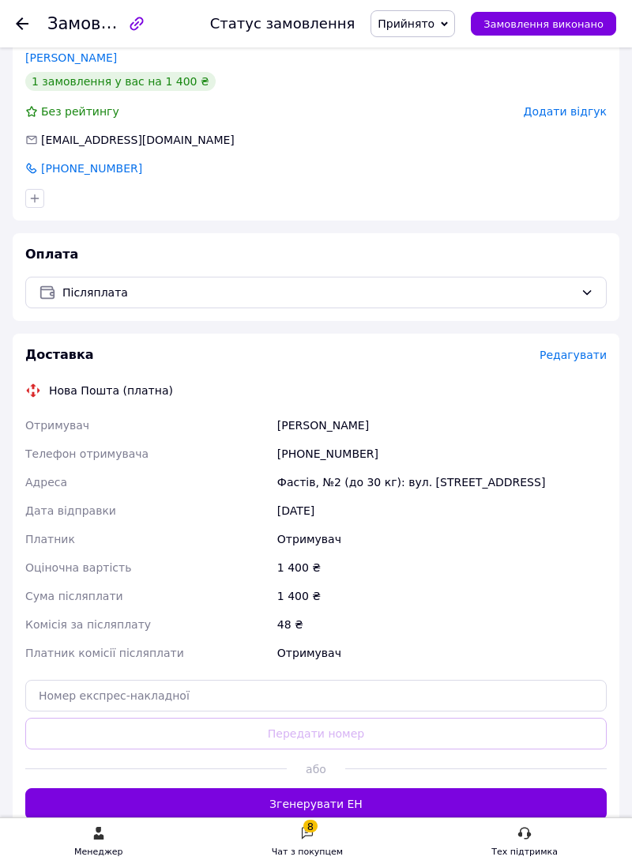
click at [330, 820] on button "Згенерувати ЕН" at bounding box center [316, 804] width 582 height 32
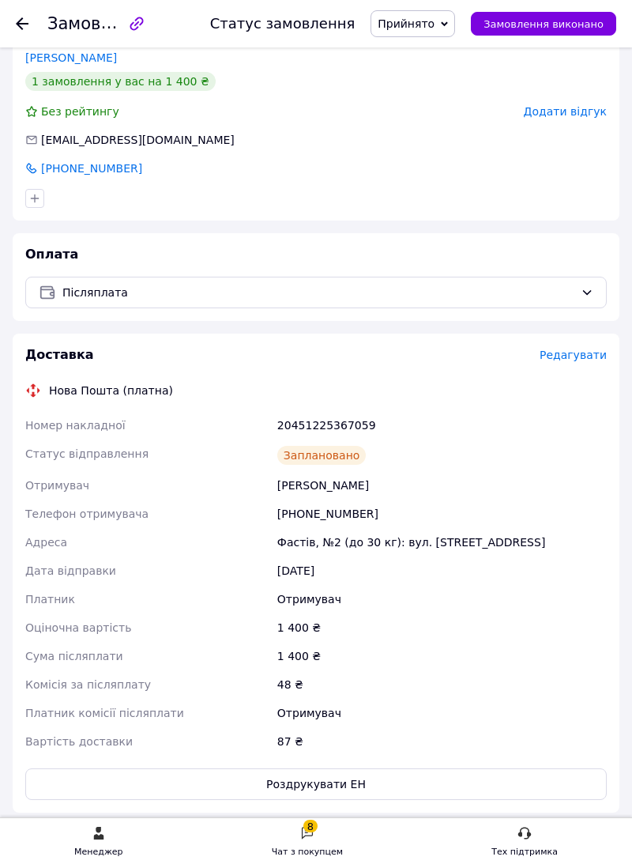
click at [27, 18] on icon at bounding box center [22, 23] width 13 height 13
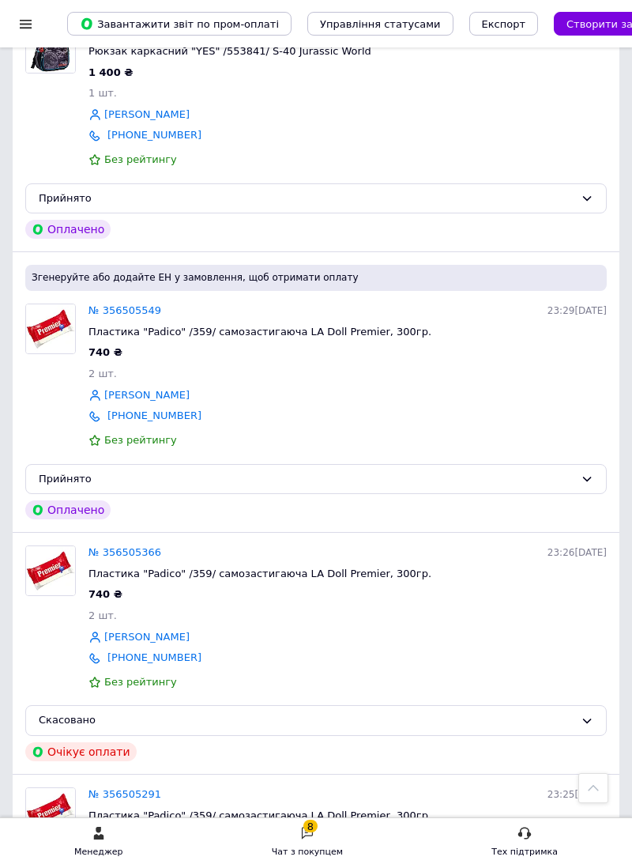
scroll to position [3729, 0]
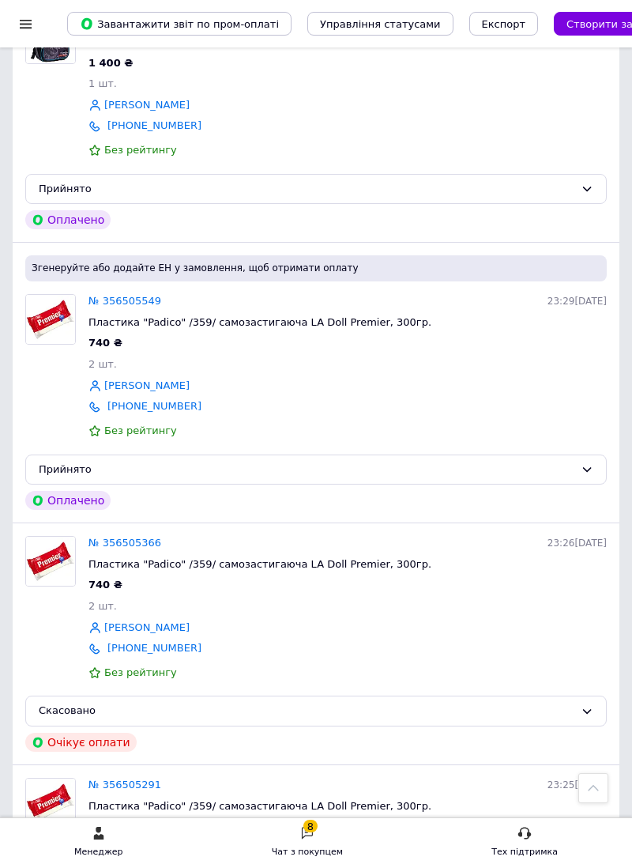
click at [122, 307] on link "№ 356505549" at bounding box center [125, 301] width 73 height 12
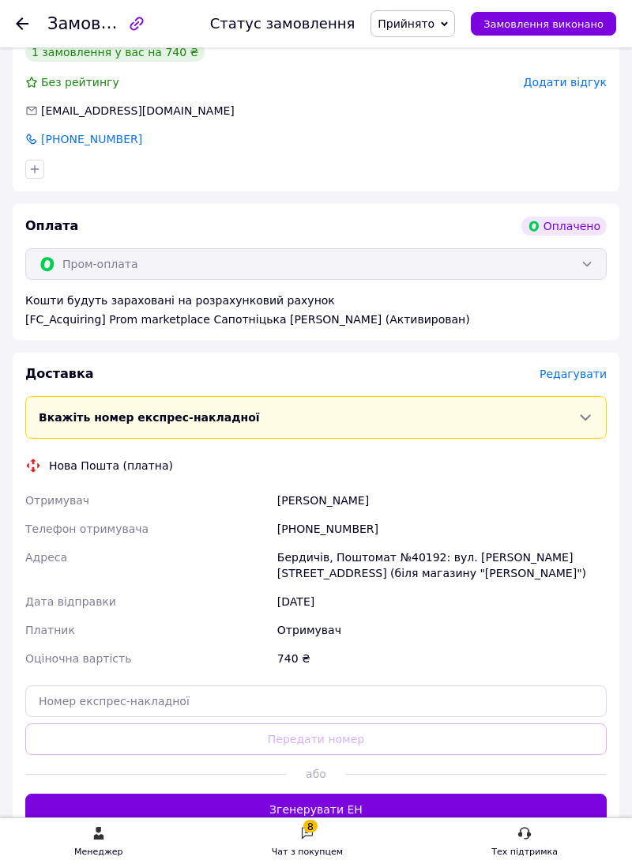
scroll to position [405, 0]
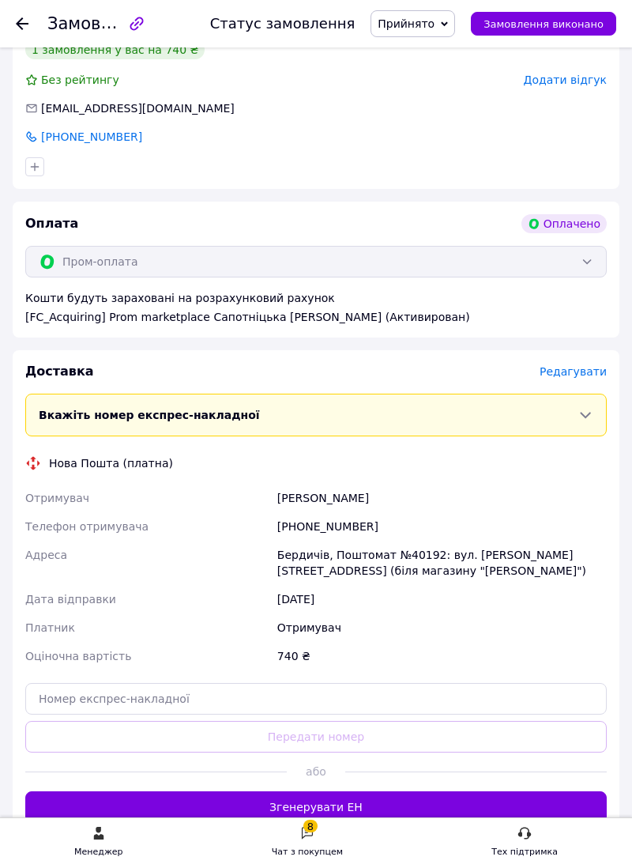
click at [337, 823] on button "Згенерувати ЕН" at bounding box center [316, 807] width 582 height 32
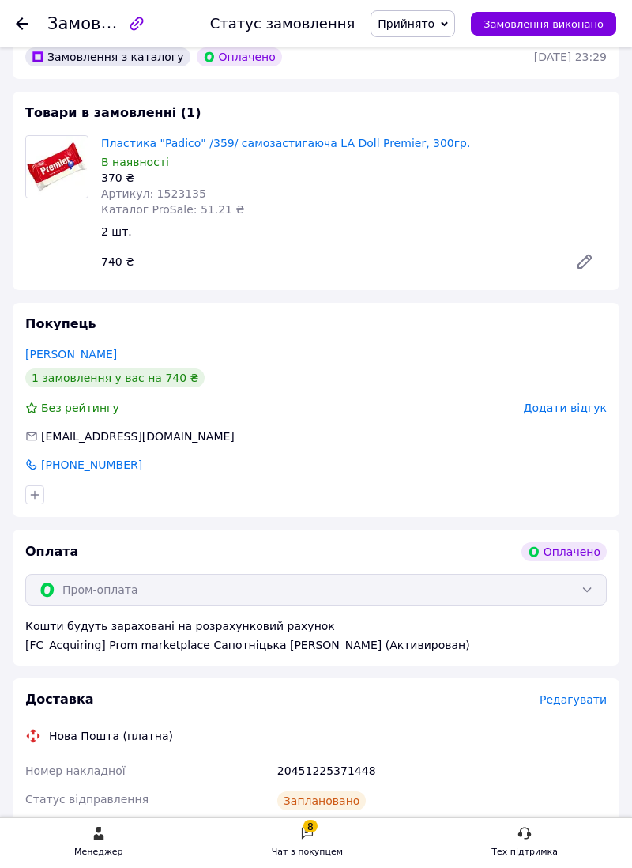
scroll to position [0, 0]
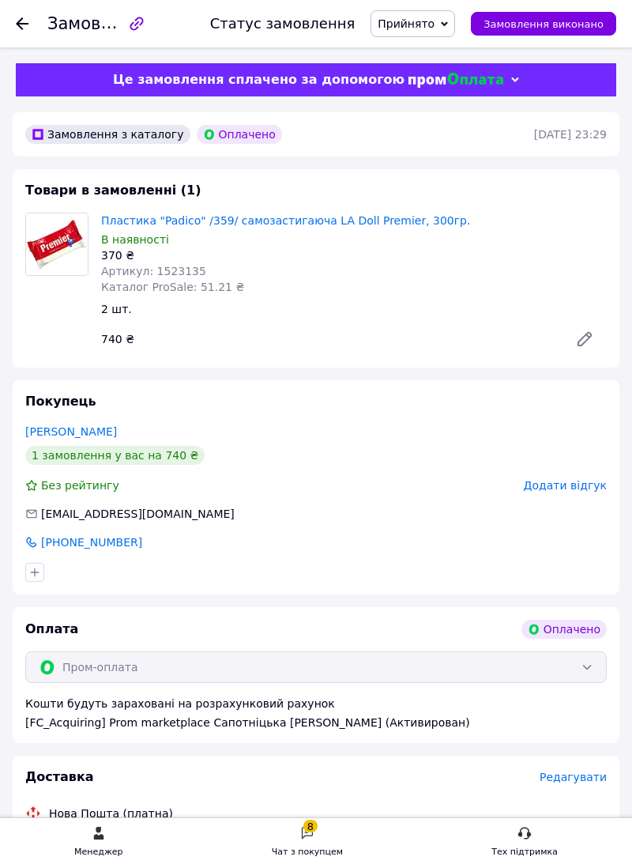
click at [28, 18] on icon at bounding box center [22, 23] width 13 height 13
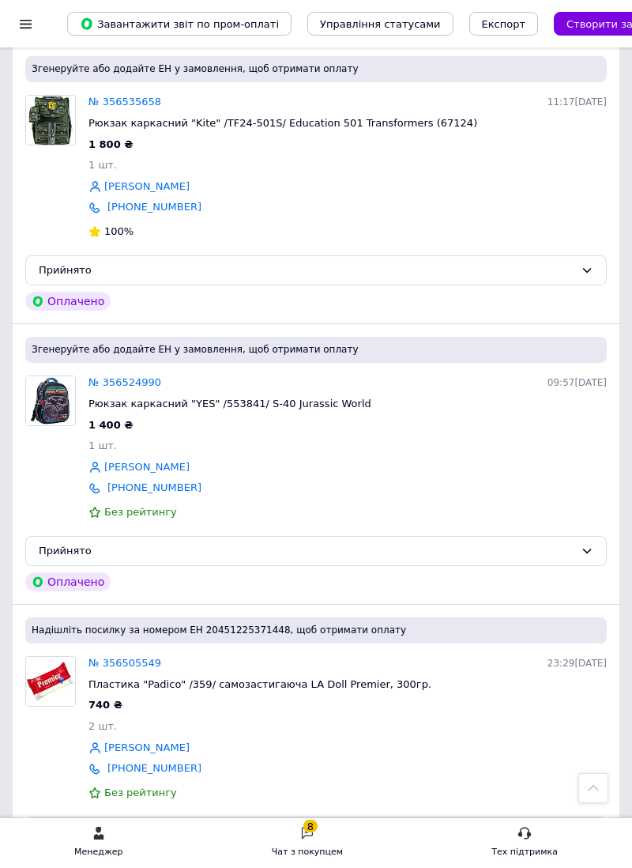
scroll to position [3376, 0]
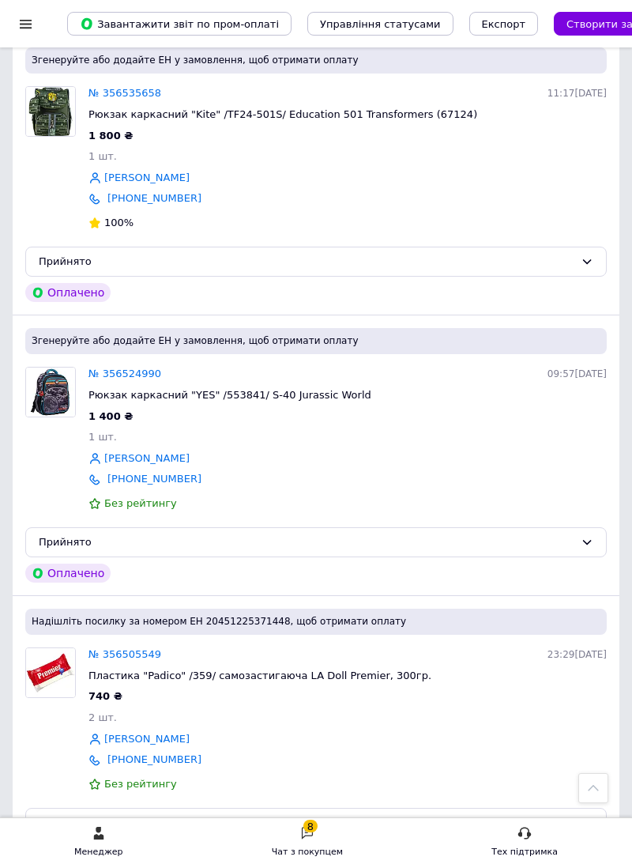
click at [346, 541] on div "Прийнято" at bounding box center [316, 542] width 582 height 31
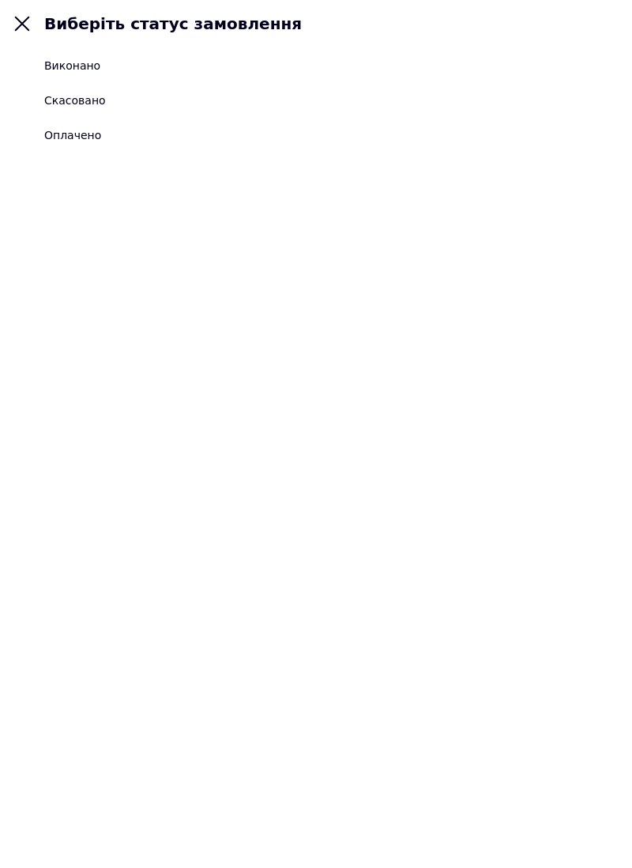
click at [31, 21] on icon at bounding box center [22, 23] width 19 height 19
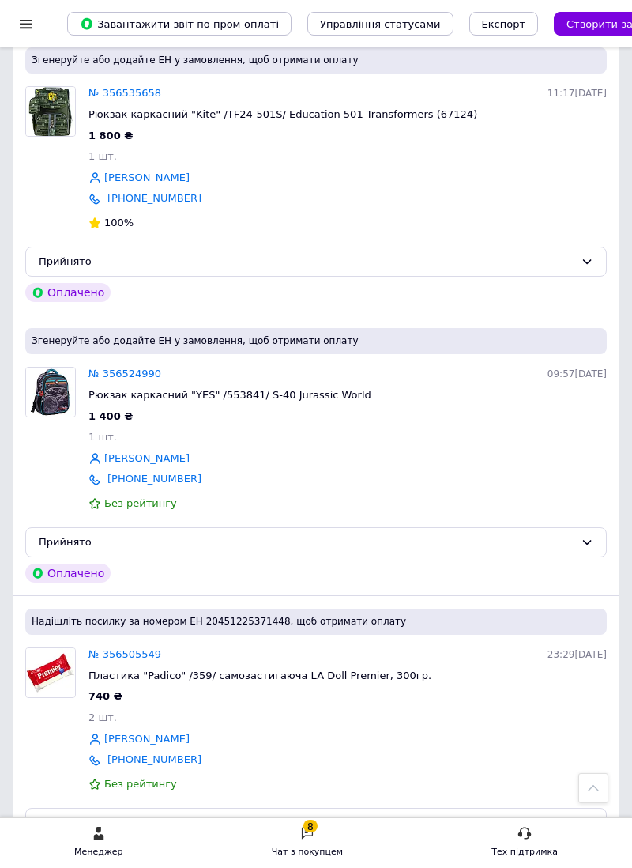
click at [119, 379] on link "№ 356524990" at bounding box center [125, 374] width 73 height 12
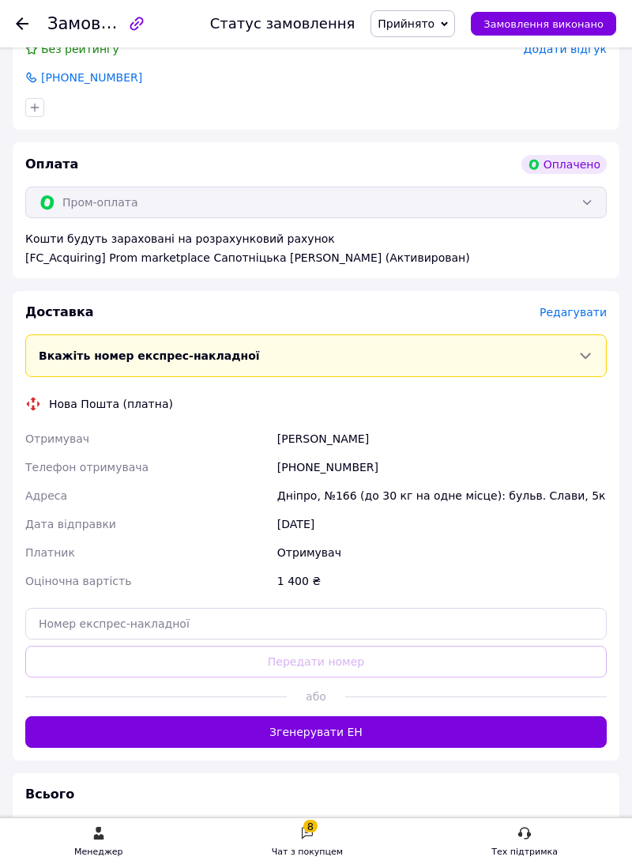
scroll to position [436, 0]
click at [324, 748] on button "Згенерувати ЕН" at bounding box center [316, 732] width 582 height 32
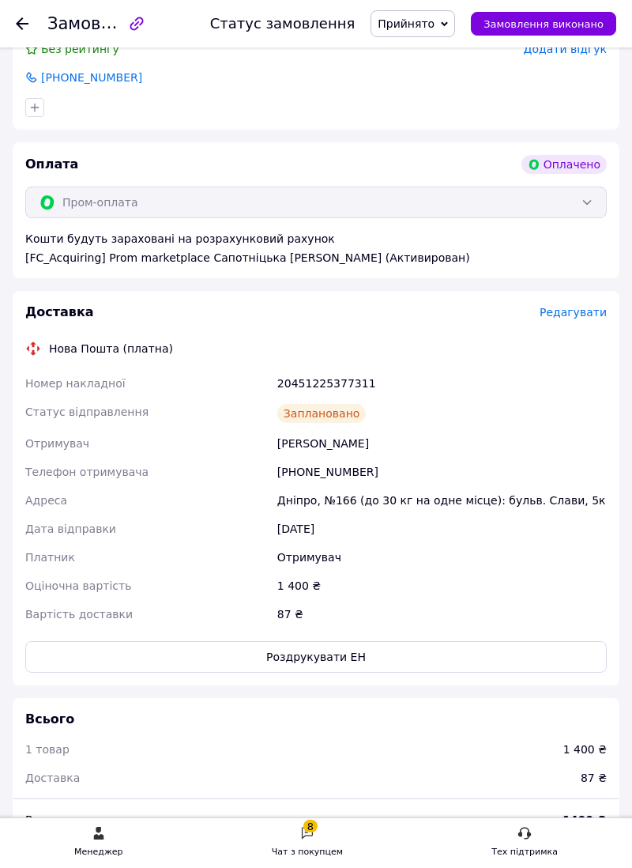
click at [36, 13] on div at bounding box center [32, 23] width 32 height 47
click at [25, 25] on icon at bounding box center [22, 23] width 13 height 13
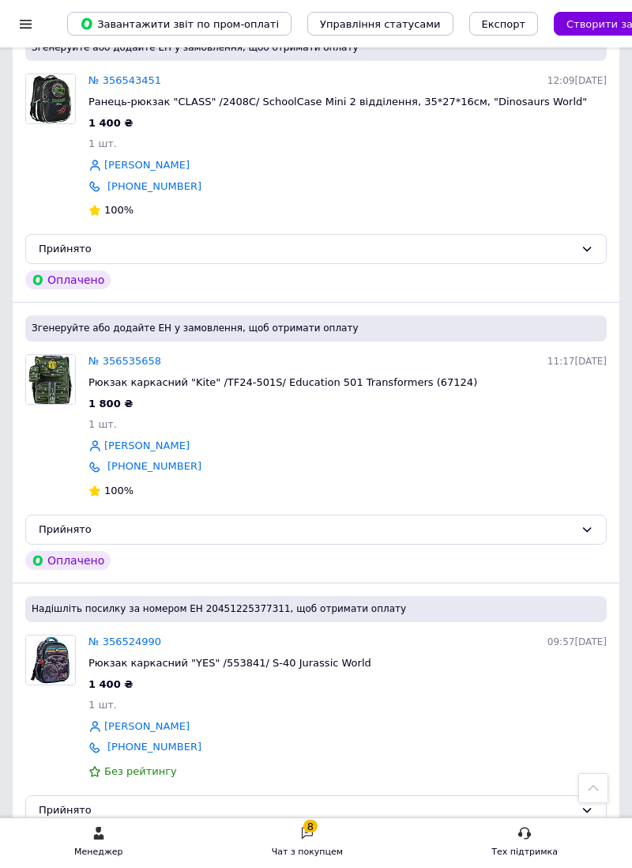
scroll to position [3108, 0]
click at [115, 364] on link "№ 356535658" at bounding box center [125, 361] width 73 height 12
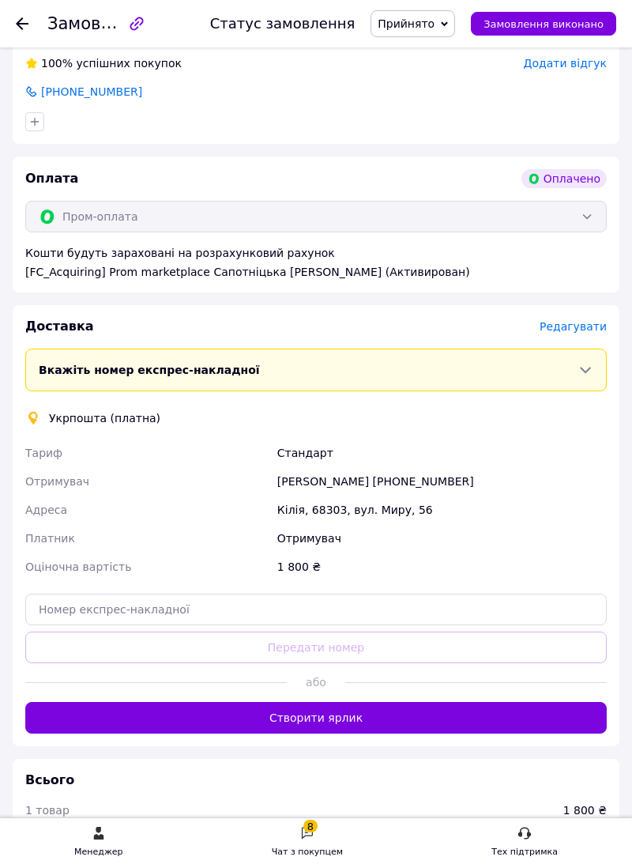
scroll to position [438, 0]
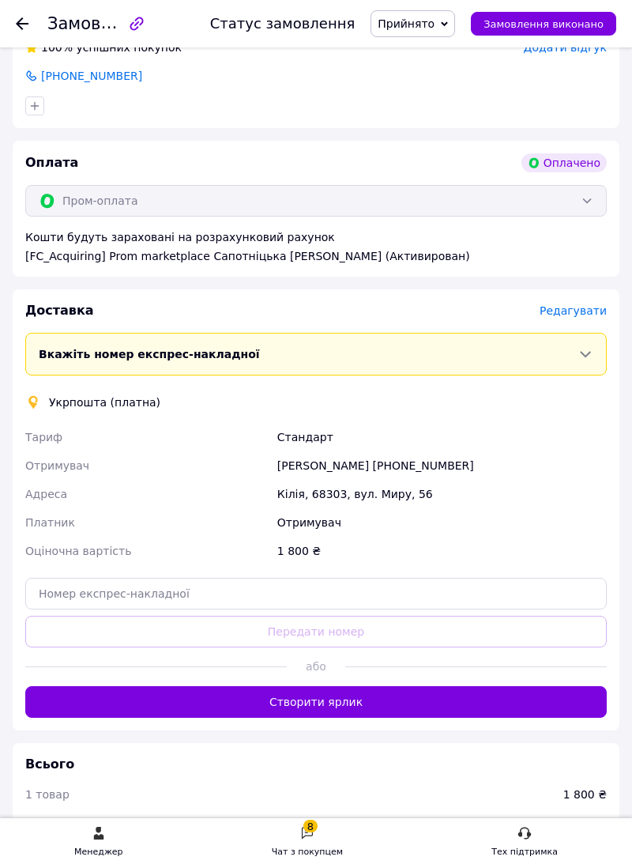
click at [311, 718] on button "Створити ярлик" at bounding box center [316, 702] width 582 height 32
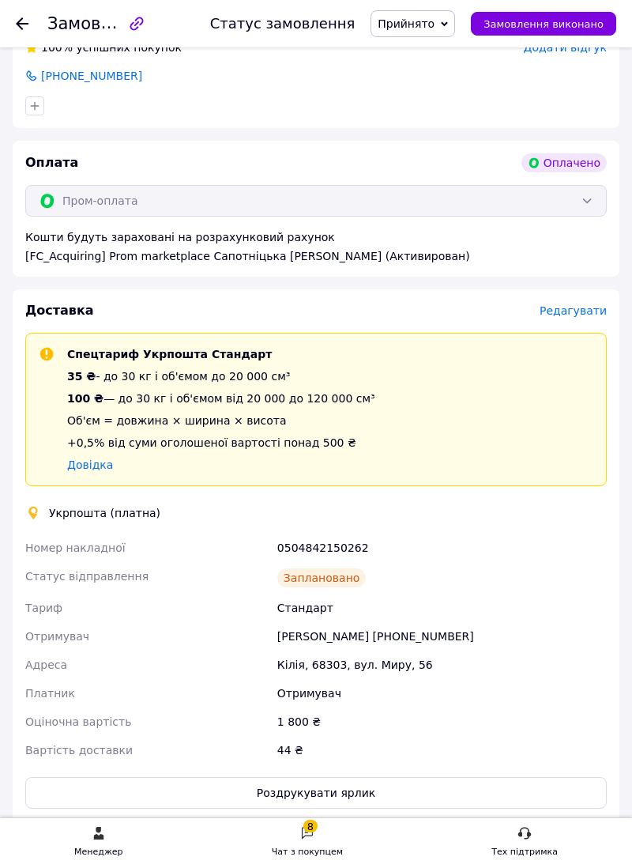
click at [27, 25] on icon at bounding box center [22, 23] width 13 height 13
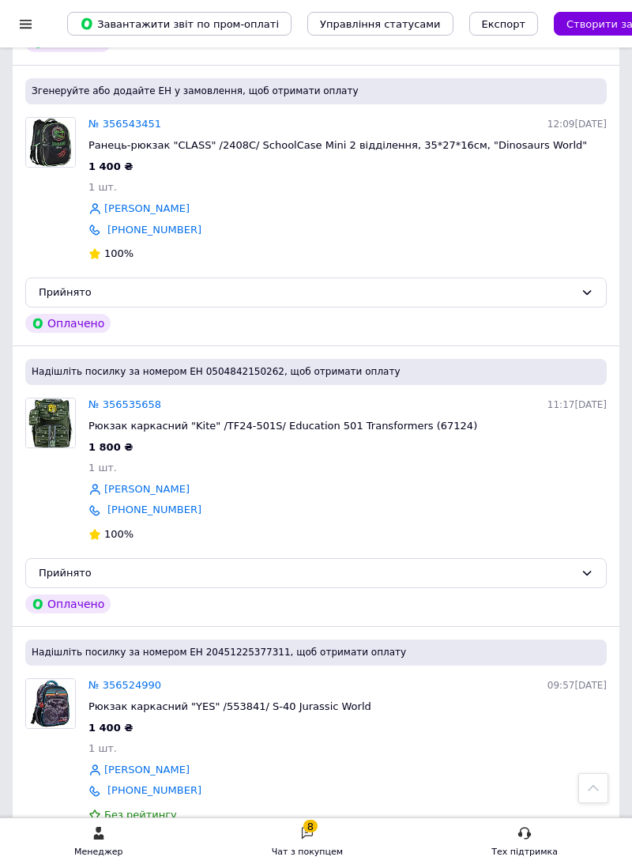
scroll to position [3097, 0]
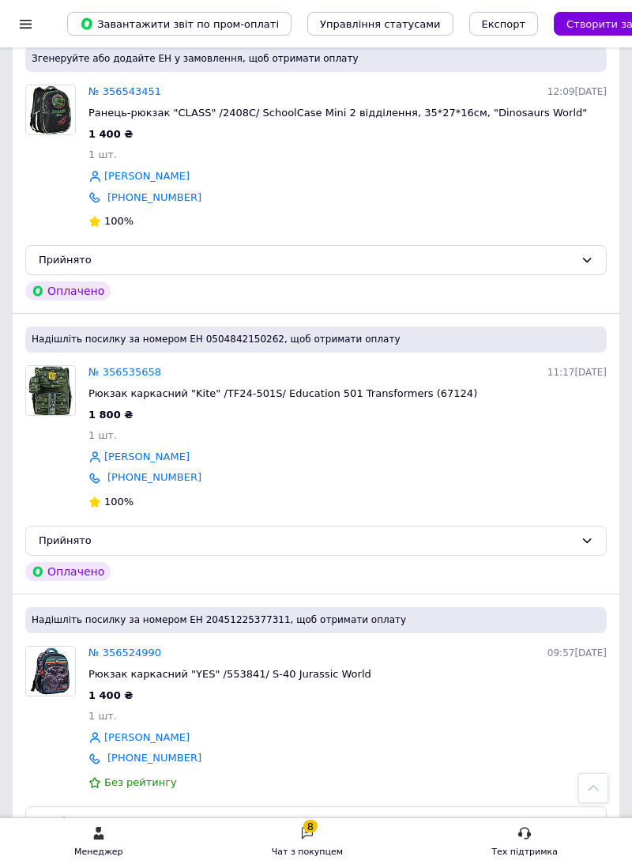
click at [68, 373] on img at bounding box center [50, 390] width 49 height 49
